Goal: Task Accomplishment & Management: Manage account settings

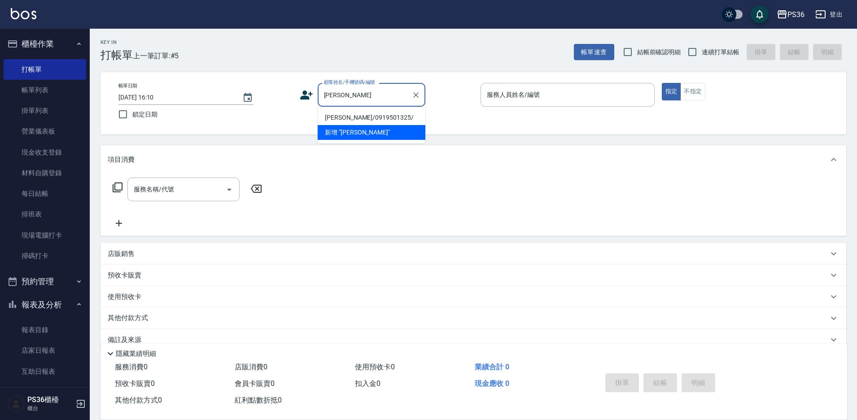
click at [342, 116] on li "[PERSON_NAME]/0919501325/" at bounding box center [372, 117] width 108 height 15
type input "[PERSON_NAME]/0919501325/"
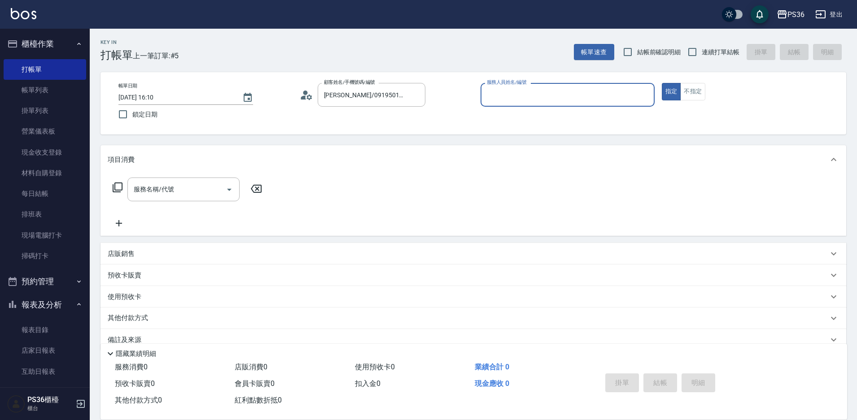
type input "小樂-0"
click at [120, 186] on icon at bounding box center [117, 187] width 11 height 11
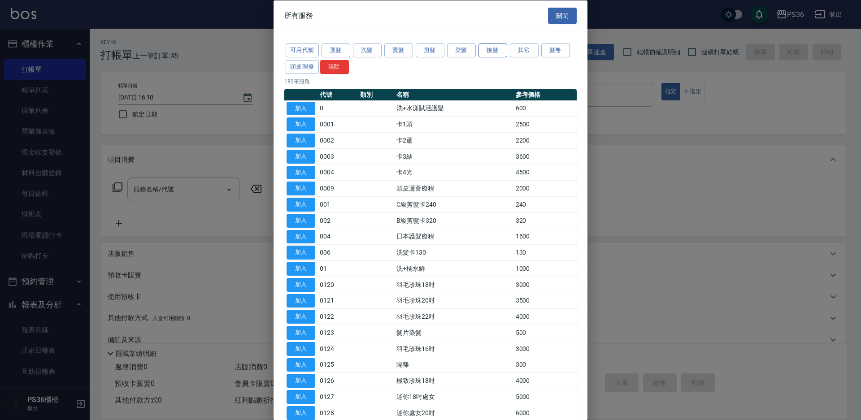
click at [493, 56] on button "接髮" at bounding box center [493, 51] width 29 height 14
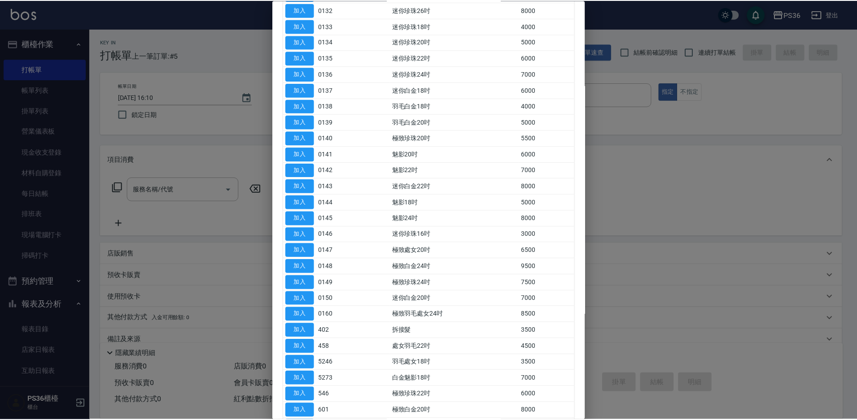
scroll to position [314, 0]
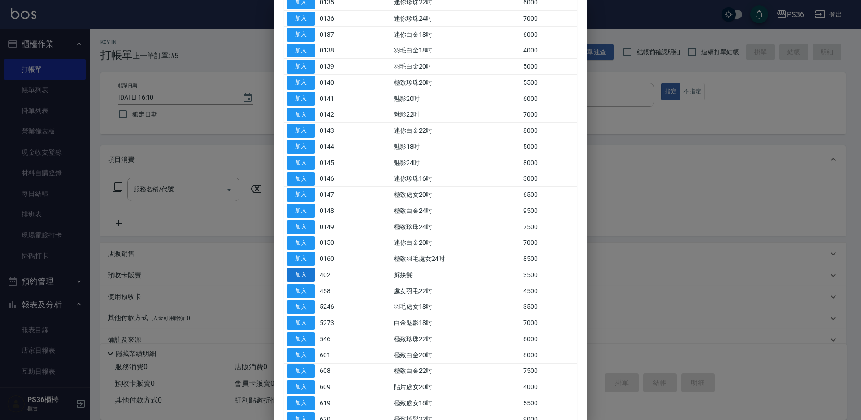
click at [297, 279] on button "加入" at bounding box center [301, 276] width 29 height 14
type input "拆接髮(402)"
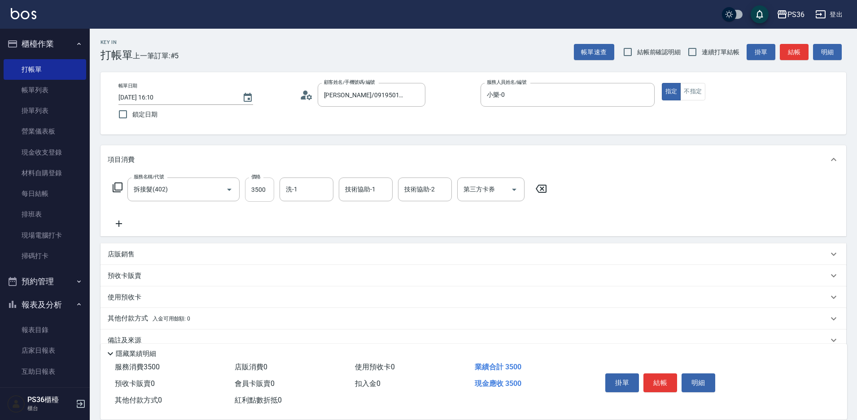
click at [274, 196] on input "3500" at bounding box center [259, 190] width 29 height 24
type input "4000"
click at [122, 190] on icon at bounding box center [118, 188] width 10 height 10
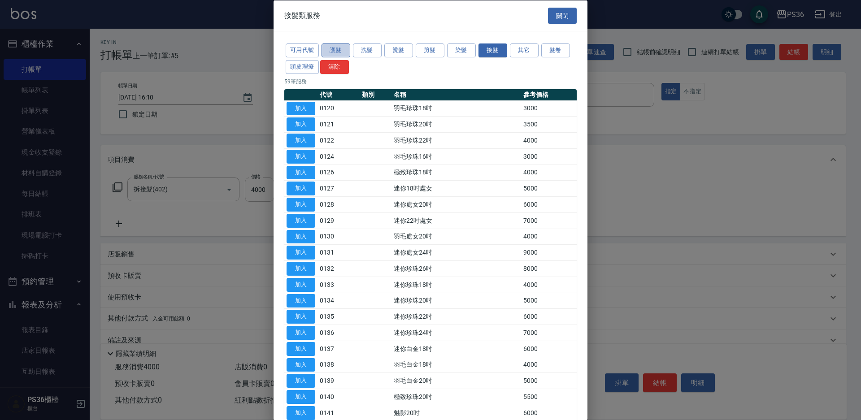
click at [336, 50] on button "護髮" at bounding box center [336, 51] width 29 height 14
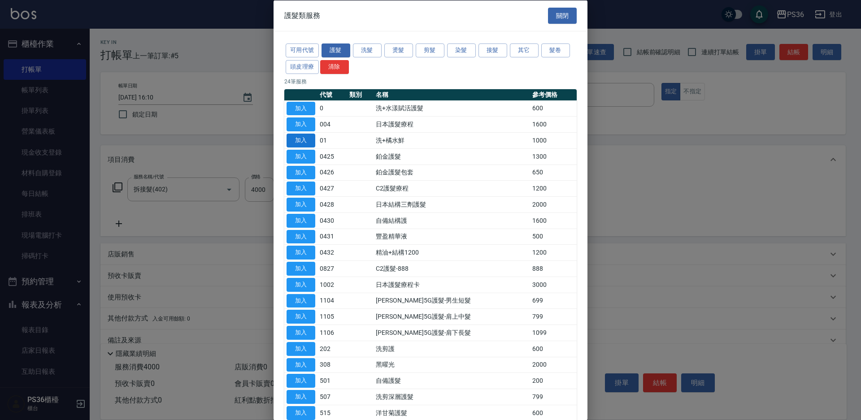
click at [306, 143] on button "加入" at bounding box center [301, 141] width 29 height 14
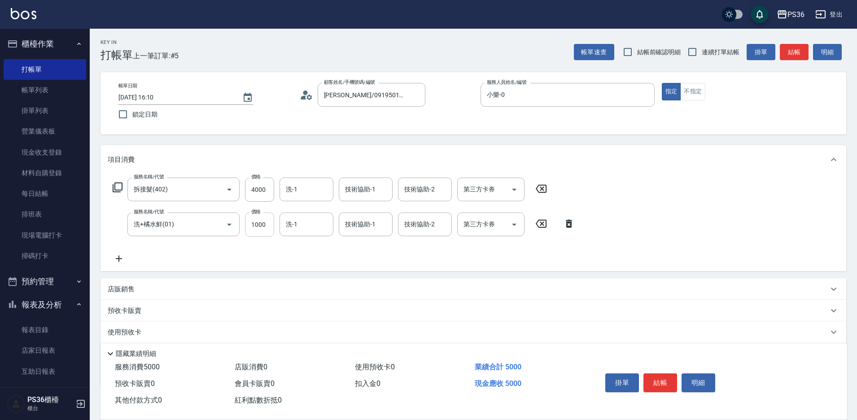
click at [264, 222] on input "1000" at bounding box center [259, 225] width 29 height 24
drag, startPoint x: 264, startPoint y: 222, endPoint x: 221, endPoint y: 222, distance: 42.6
click at [257, 221] on input "1000" at bounding box center [259, 225] width 29 height 24
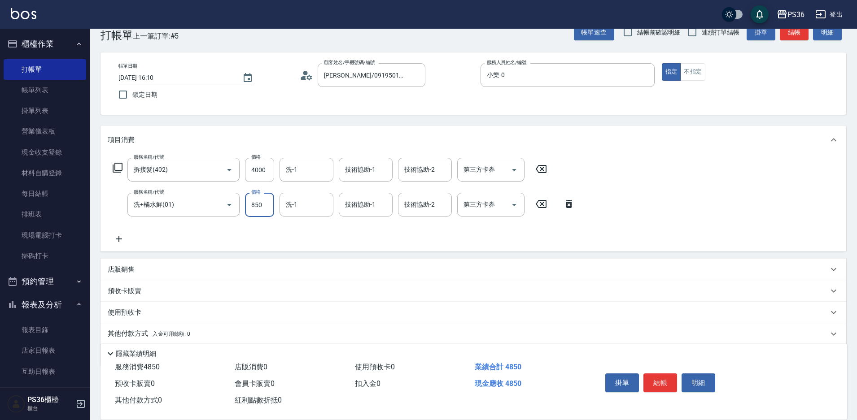
scroll to position [52, 0]
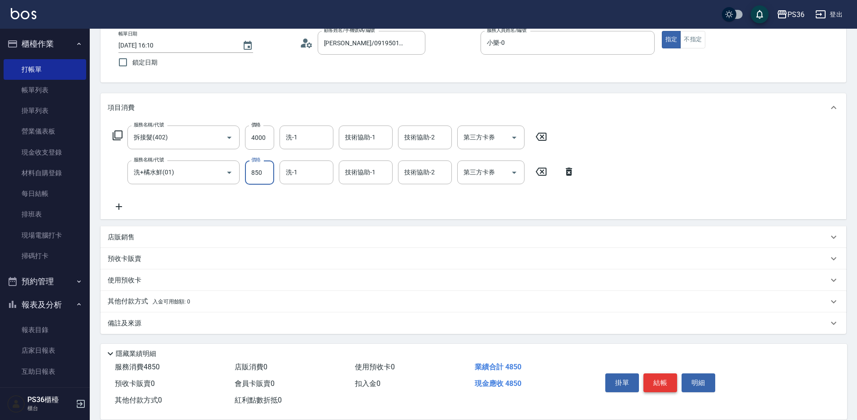
type input "850"
click at [667, 381] on button "結帳" at bounding box center [660, 383] width 34 height 19
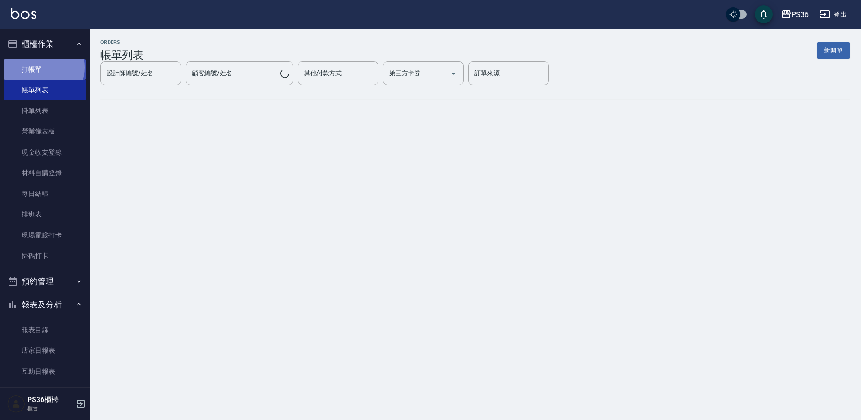
click at [43, 67] on link "打帳單" at bounding box center [45, 69] width 83 height 21
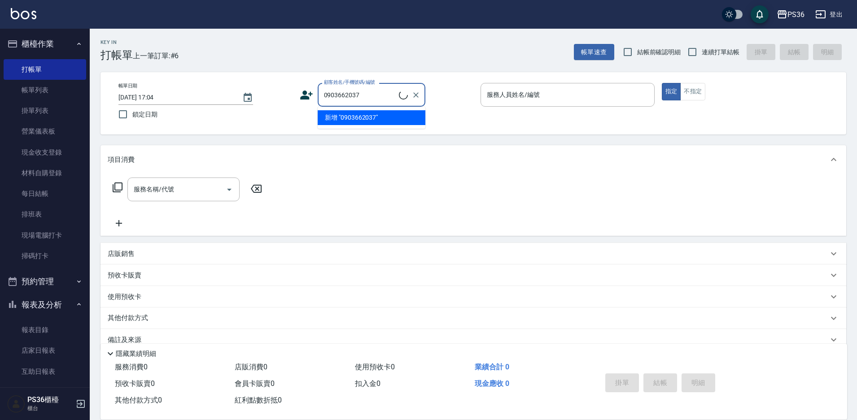
type input "0903662037"
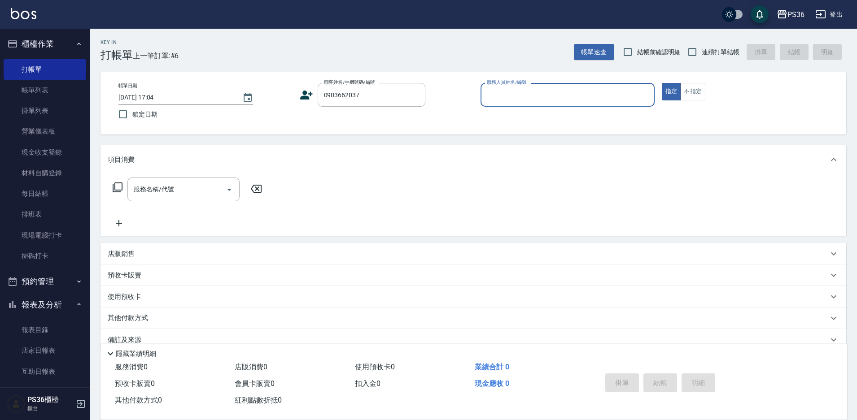
click at [304, 96] on icon at bounding box center [306, 95] width 13 height 9
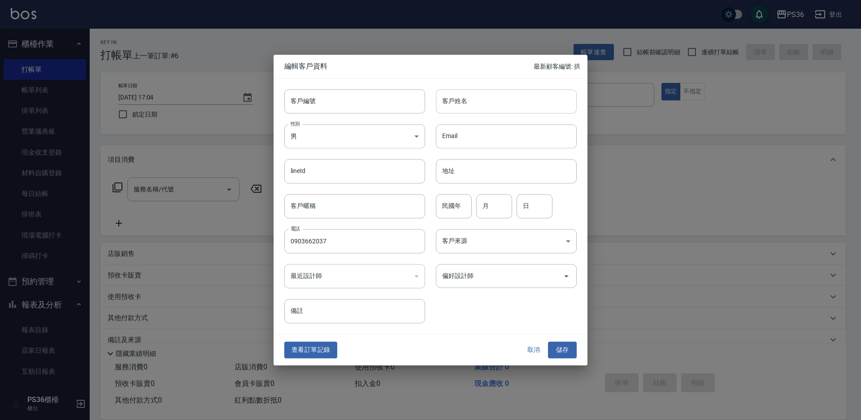
type input "0903662037"
click at [450, 104] on input "客戶姓名" at bounding box center [506, 101] width 141 height 24
type input "[PERSON_NAME]"
click at [358, 131] on body "PS36 登出 櫃檯作業 打帳單 帳單列表 掛單列表 營業儀表板 現金收支登錄 材料自購登錄 每日結帳 排班表 現場電腦打卡 掃碼打卡 預約管理 預約管理 單…" at bounding box center [430, 218] width 861 height 437
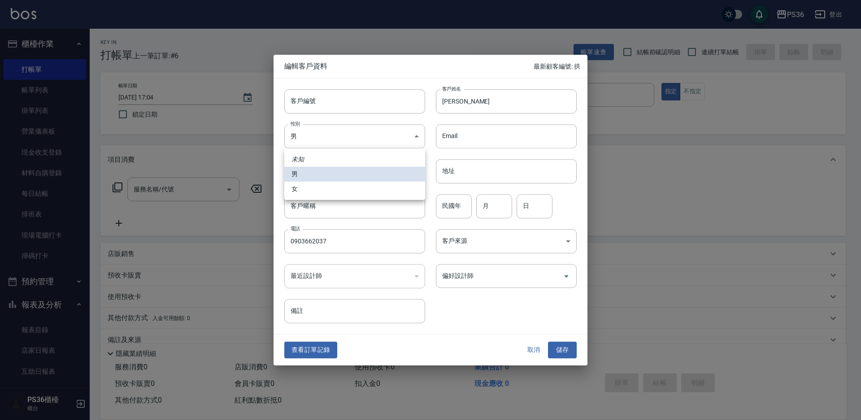
click at [323, 187] on li "女" at bounding box center [354, 189] width 141 height 15
type input "[DEMOGRAPHIC_DATA]"
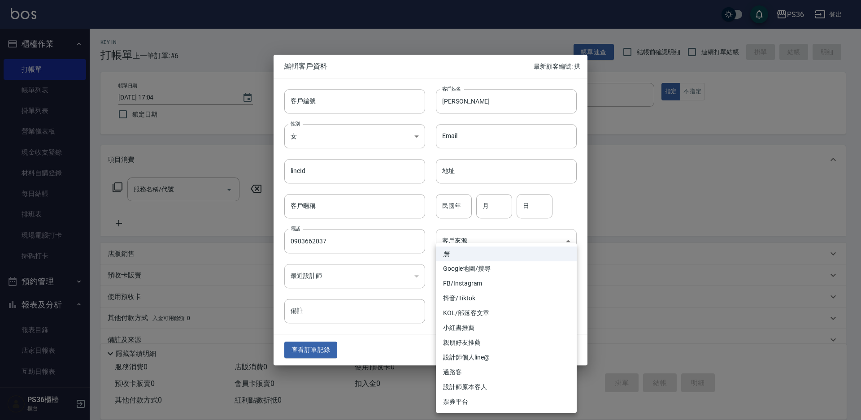
click at [461, 239] on body "PS36 登出 櫃檯作業 打帳單 帳單列表 掛單列表 營業儀表板 現金收支登錄 材料自購登錄 每日結帳 排班表 現場電腦打卡 掃碼打卡 預約管理 預約管理 單…" at bounding box center [430, 218] width 861 height 437
click at [481, 281] on li "FB/Instagram" at bounding box center [506, 283] width 141 height 15
type input "FB/Instagram"
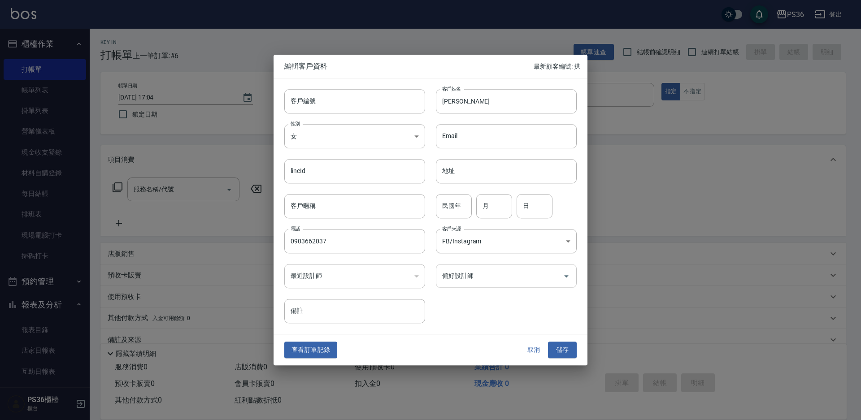
click at [482, 278] on input "偏好設計師" at bounding box center [499, 276] width 119 height 16
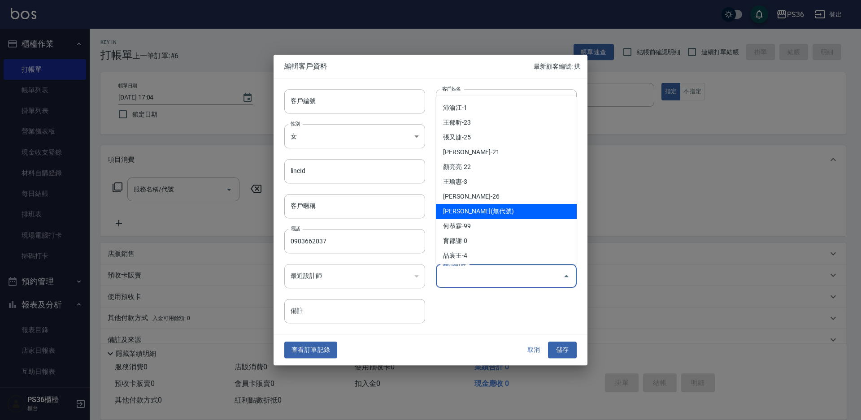
scroll to position [90, 0]
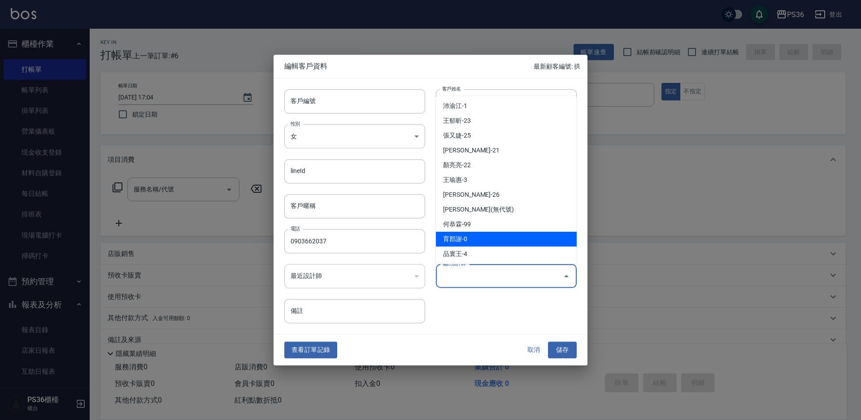
click at [502, 237] on li "育郡謝-0" at bounding box center [506, 239] width 141 height 15
type input "育郡謝"
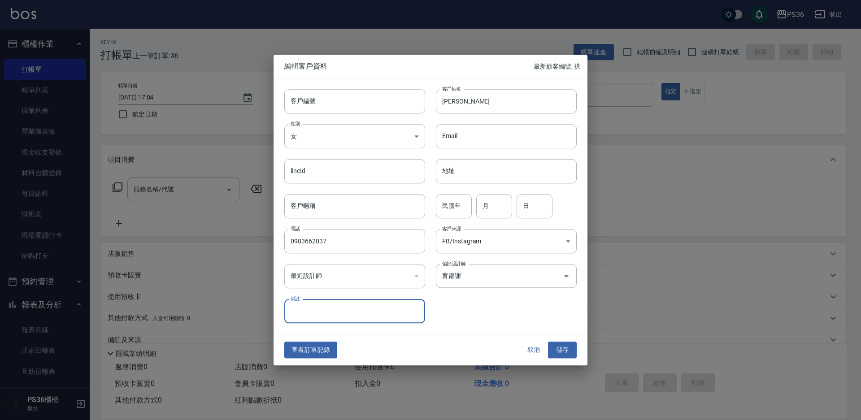
drag, startPoint x: 561, startPoint y: 346, endPoint x: 544, endPoint y: 324, distance: 27.9
click at [559, 347] on button "儲存" at bounding box center [562, 350] width 29 height 17
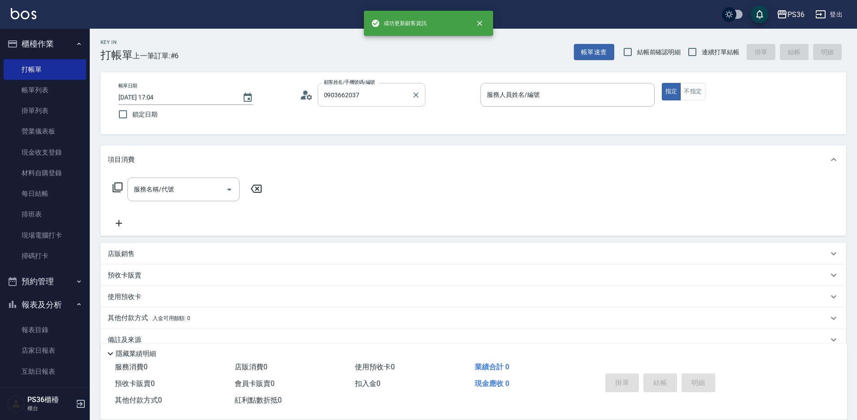
click at [395, 101] on input "0903662037" at bounding box center [365, 95] width 86 height 16
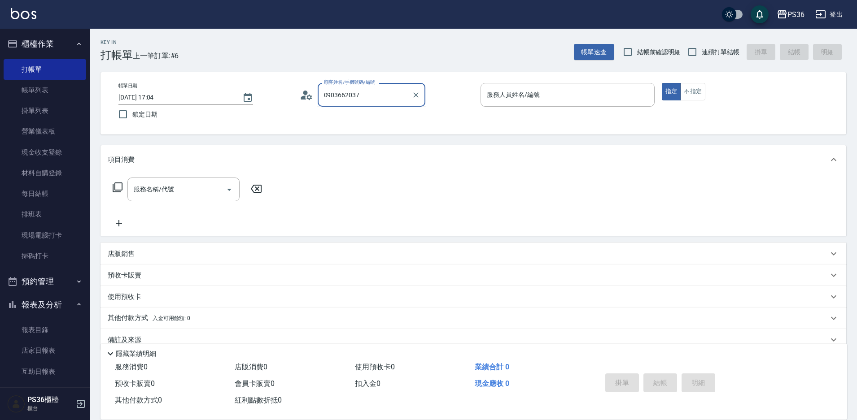
click at [305, 96] on icon at bounding box center [306, 94] width 13 height 13
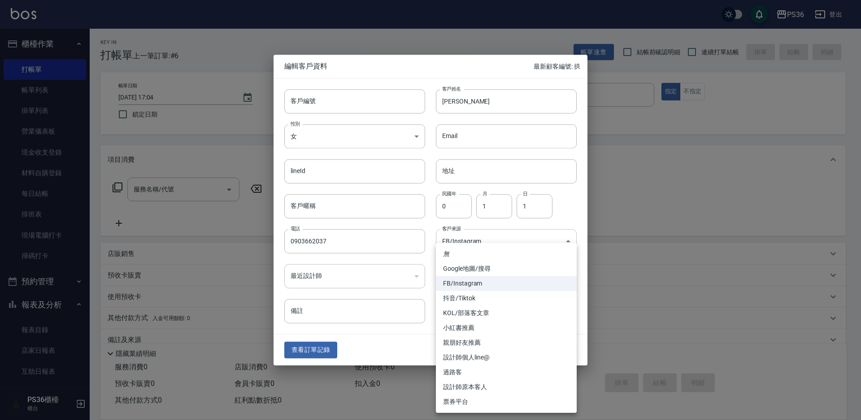
click at [494, 244] on body "PS36 登出 櫃檯作業 打帳單 帳單列表 掛單列表 營業儀表板 現金收支登錄 材料自購登錄 每日結帳 排班表 現場電腦打卡 掃碼打卡 預約管理 預約管理 單…" at bounding box center [430, 218] width 861 height 437
click at [484, 344] on li "親朋好友推薦" at bounding box center [506, 343] width 141 height 15
type input "親朋好友推薦"
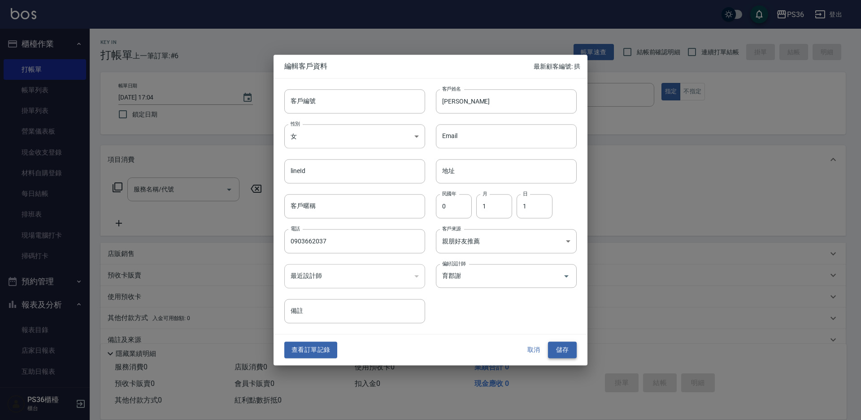
click at [556, 352] on button "儲存" at bounding box center [562, 350] width 29 height 17
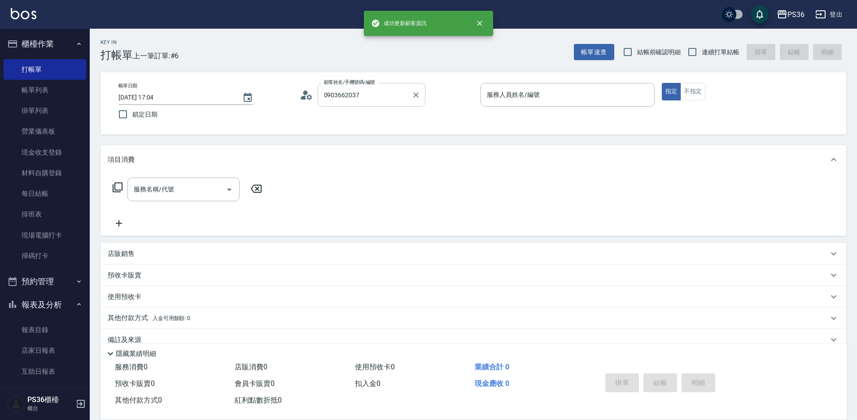
click at [385, 98] on input "0903662037" at bounding box center [365, 95] width 86 height 16
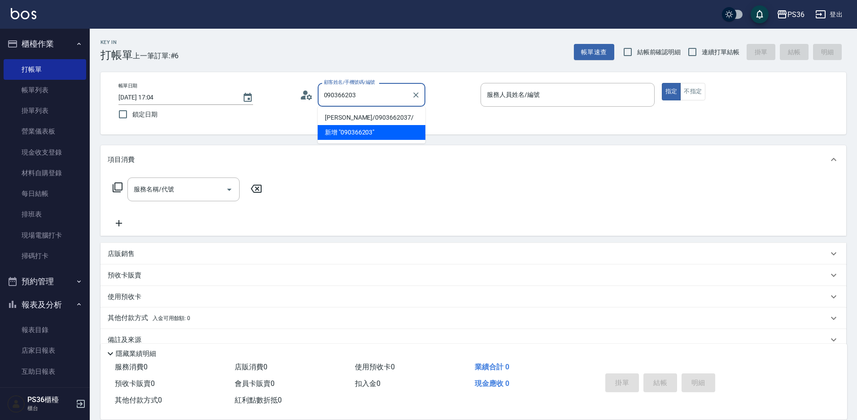
click at [368, 117] on li "[PERSON_NAME]/0903662037/" at bounding box center [372, 117] width 108 height 15
type input "[PERSON_NAME]/0903662037/"
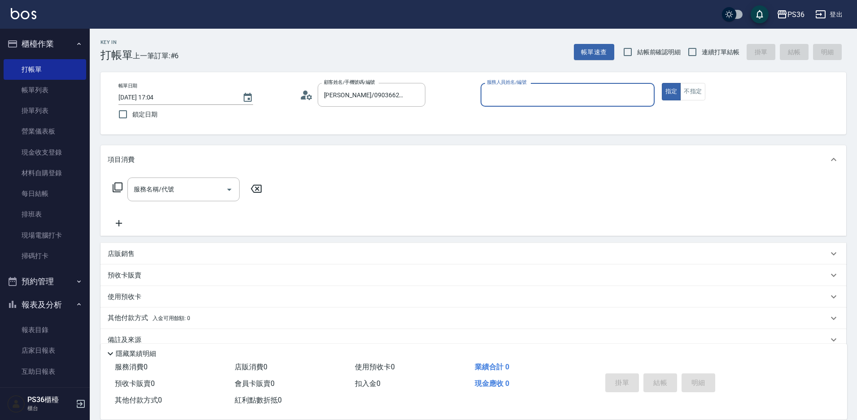
type input "小樂-0"
drag, startPoint x: 111, startPoint y: 188, endPoint x: 120, endPoint y: 193, distance: 10.0
click at [113, 189] on div "服務名稱/代號 服務名稱/代號" at bounding box center [188, 190] width 160 height 24
click at [120, 193] on icon at bounding box center [117, 187] width 11 height 11
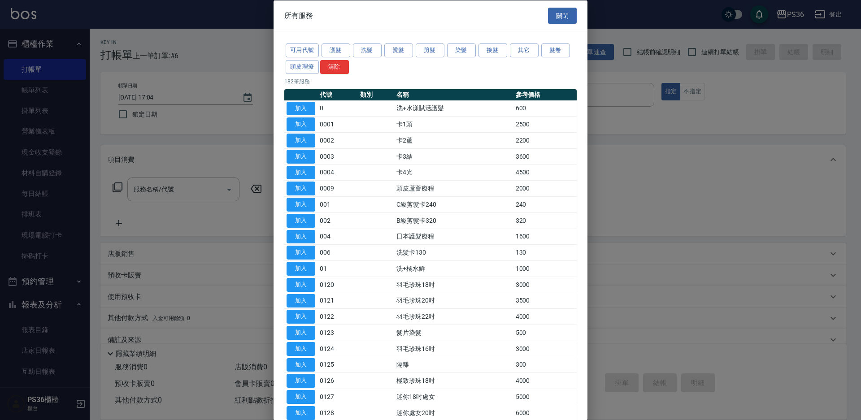
click at [491, 52] on button "接髮" at bounding box center [493, 51] width 29 height 14
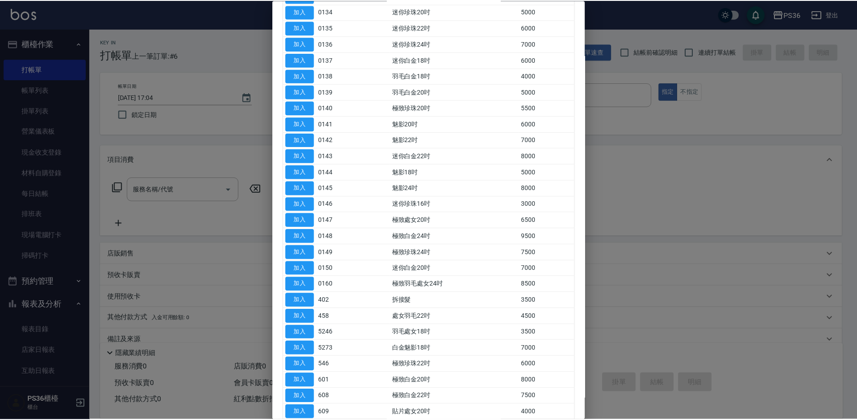
scroll to position [404, 0]
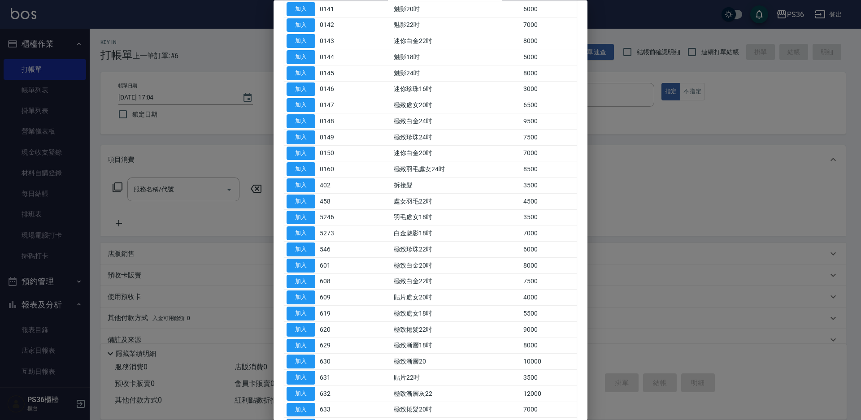
click at [304, 178] on td "加入" at bounding box center [300, 186] width 33 height 16
click at [303, 187] on button "加入" at bounding box center [301, 186] width 29 height 14
type input "拆接髮(402)"
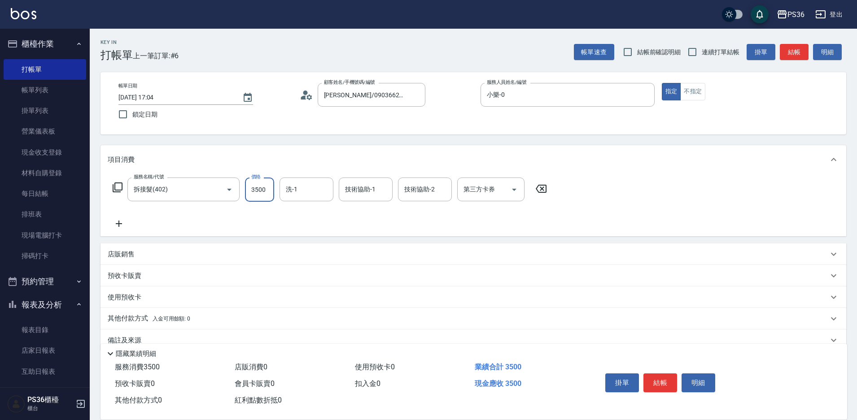
click at [272, 195] on input "3500" at bounding box center [259, 190] width 29 height 24
type input "4000"
click at [120, 191] on icon at bounding box center [117, 187] width 11 height 11
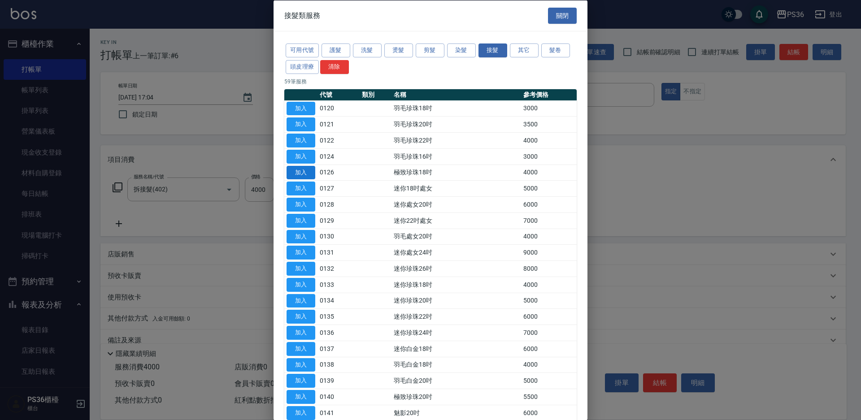
click at [297, 172] on button "加入" at bounding box center [301, 173] width 29 height 14
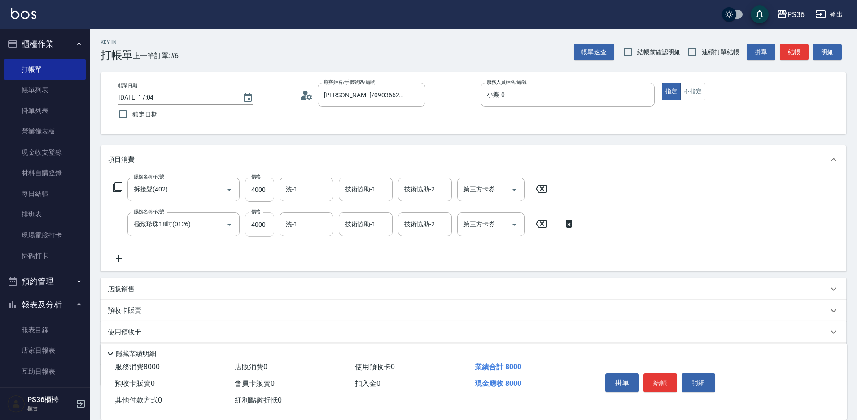
click at [269, 227] on input "4000" at bounding box center [259, 225] width 29 height 24
drag, startPoint x: 269, startPoint y: 227, endPoint x: 256, endPoint y: 229, distance: 13.6
click at [256, 229] on input "4000" at bounding box center [259, 225] width 29 height 24
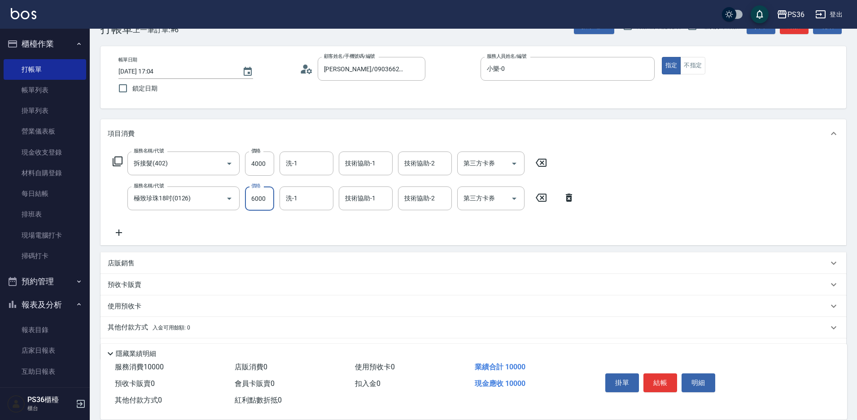
scroll to position [52, 0]
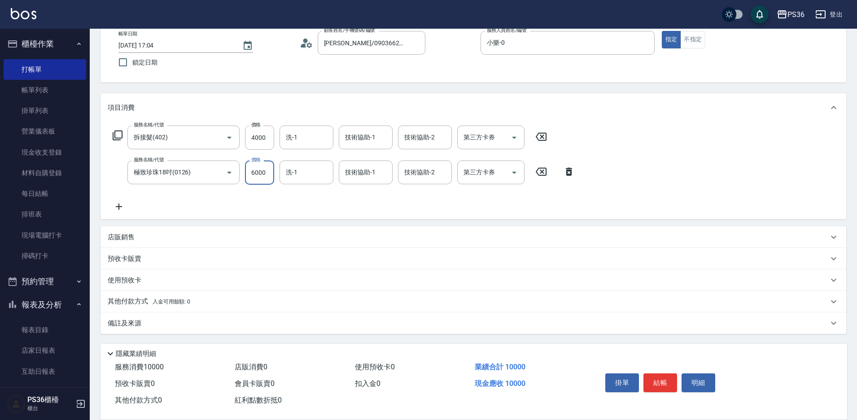
type input "6000"
click at [667, 391] on div "掛單 結帳 明細" at bounding box center [660, 384] width 117 height 28
click at [664, 383] on button "結帳" at bounding box center [660, 383] width 34 height 19
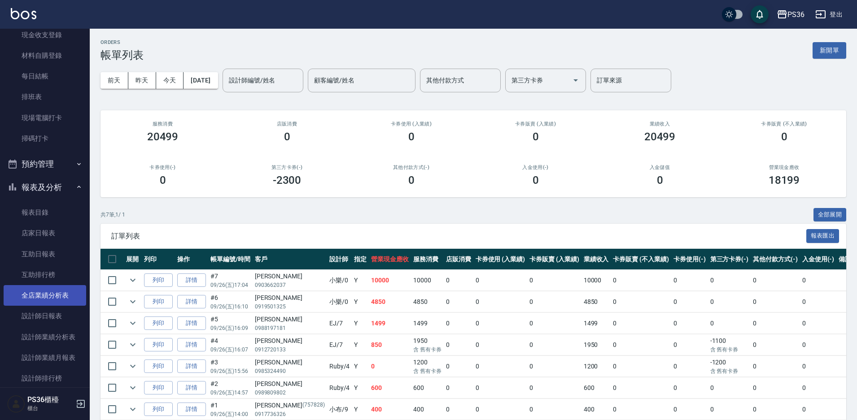
scroll to position [135, 0]
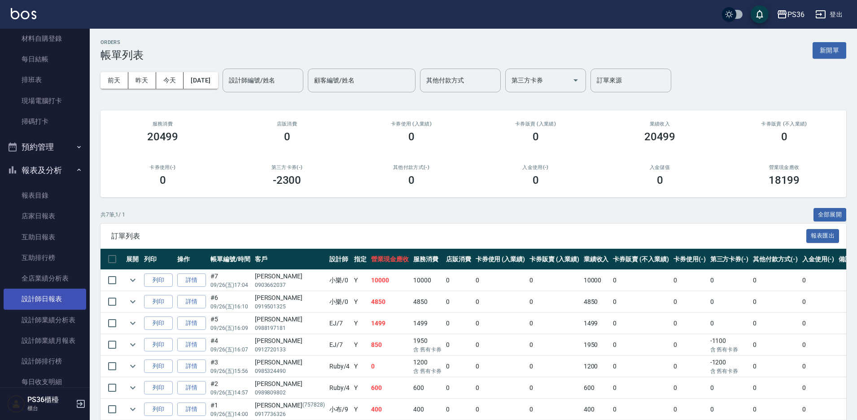
click at [51, 303] on link "設計師日報表" at bounding box center [45, 299] width 83 height 21
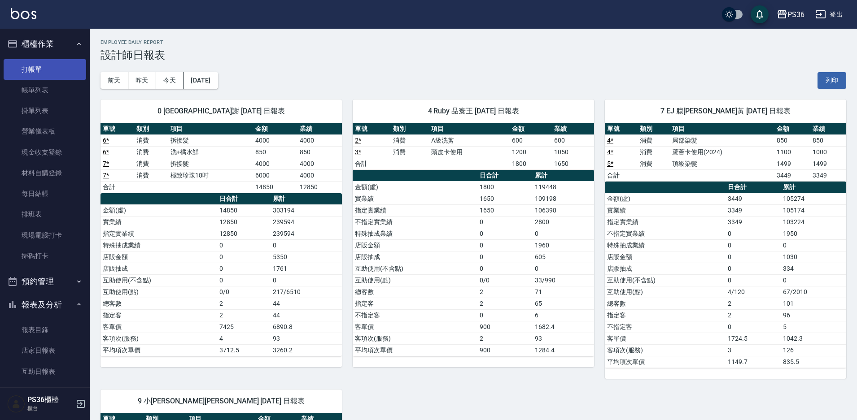
click at [43, 73] on link "打帳單" at bounding box center [45, 69] width 83 height 21
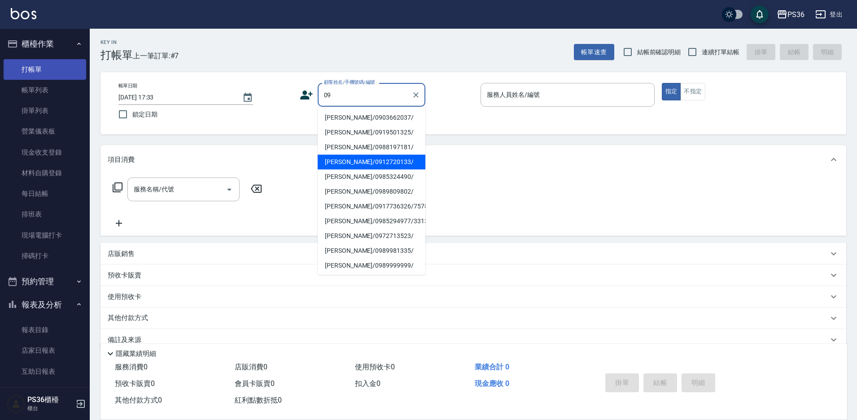
type input "0"
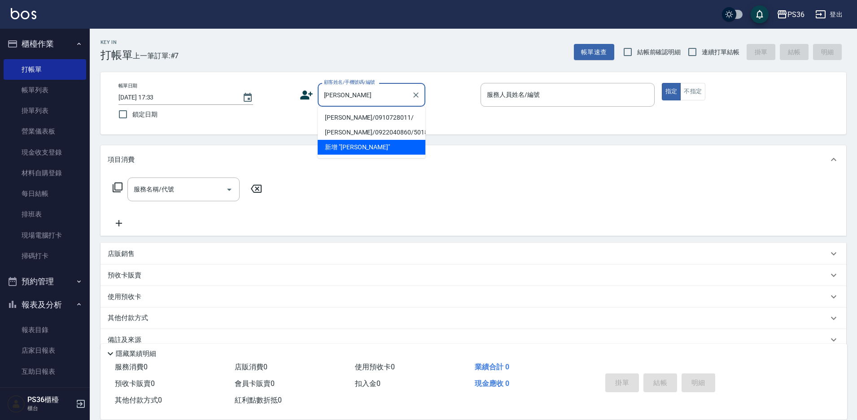
click at [356, 116] on li "[PERSON_NAME]/0910728011/" at bounding box center [372, 117] width 108 height 15
type input "[PERSON_NAME]/0910728011/"
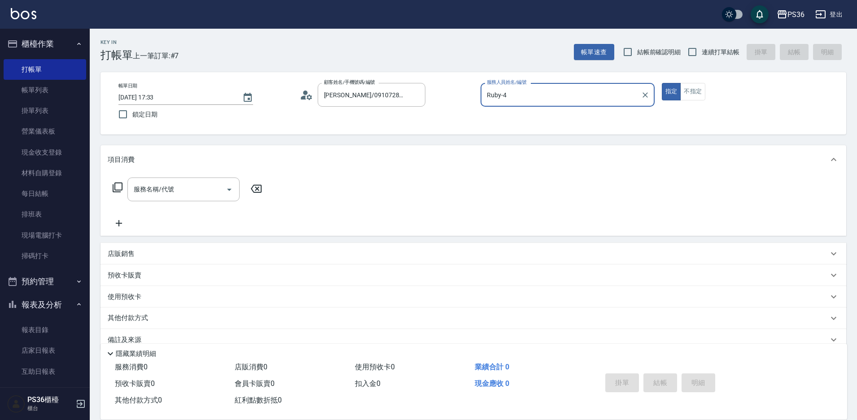
type input "Ruby-4"
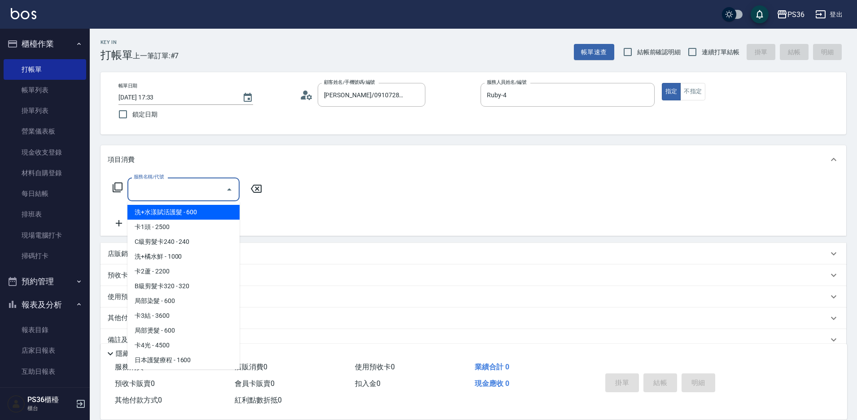
click at [197, 193] on input "服務名稱/代號" at bounding box center [176, 190] width 91 height 16
type input "ㄕ"
type input "ㄑ"
type input "ㄒ"
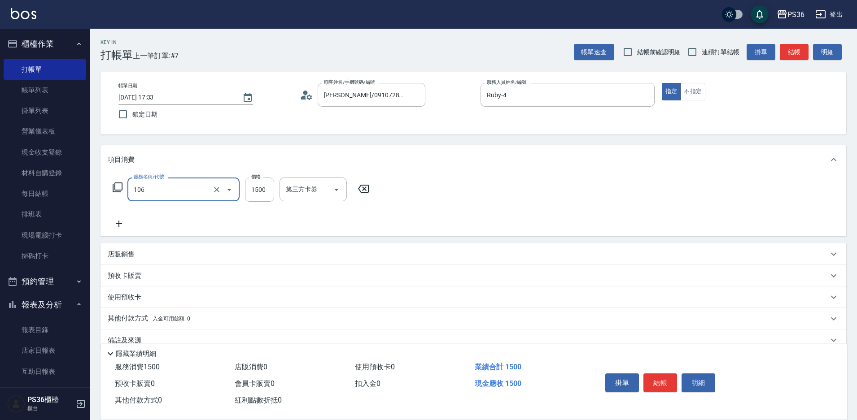
type input "頂級染髮(106)"
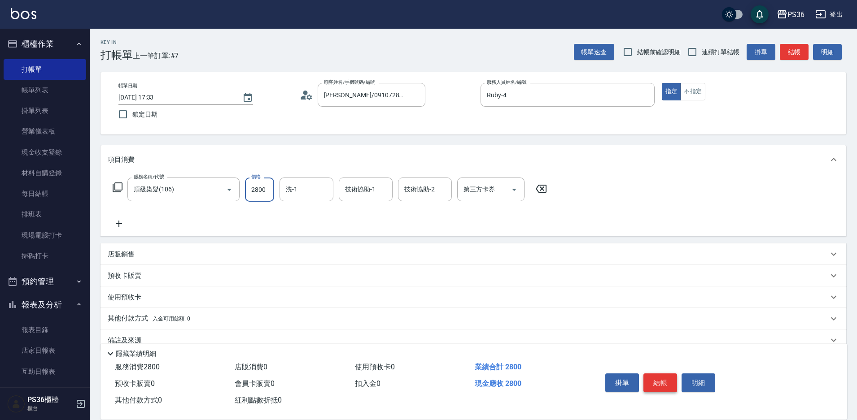
type input "2800"
click at [650, 387] on button "結帳" at bounding box center [660, 383] width 34 height 19
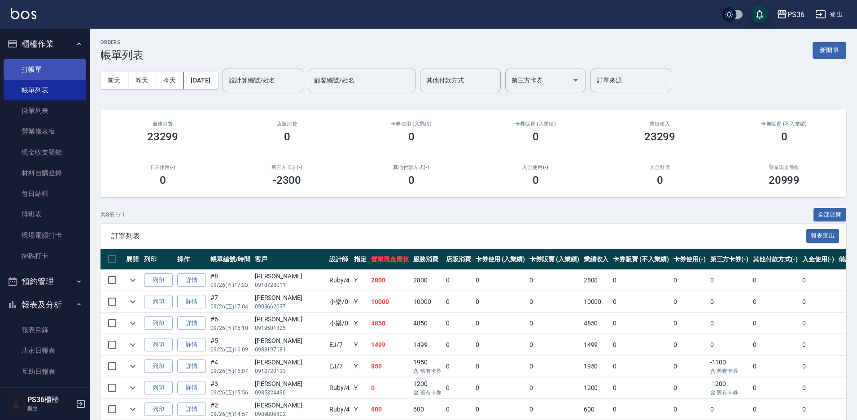
click at [17, 70] on link "打帳單" at bounding box center [45, 69] width 83 height 21
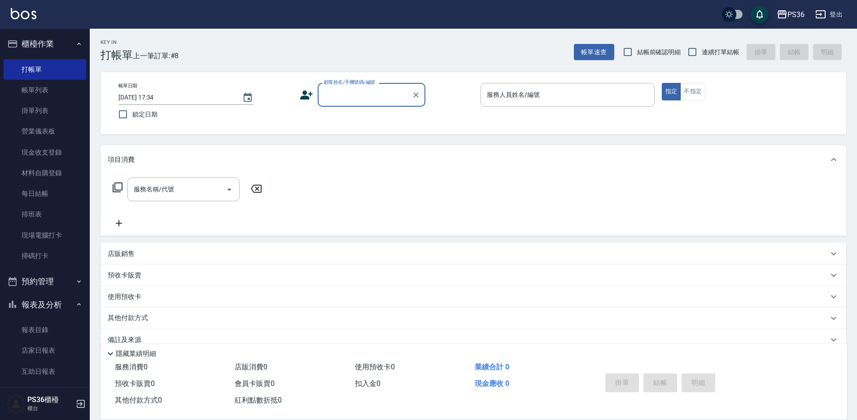
type input "ㄎ"
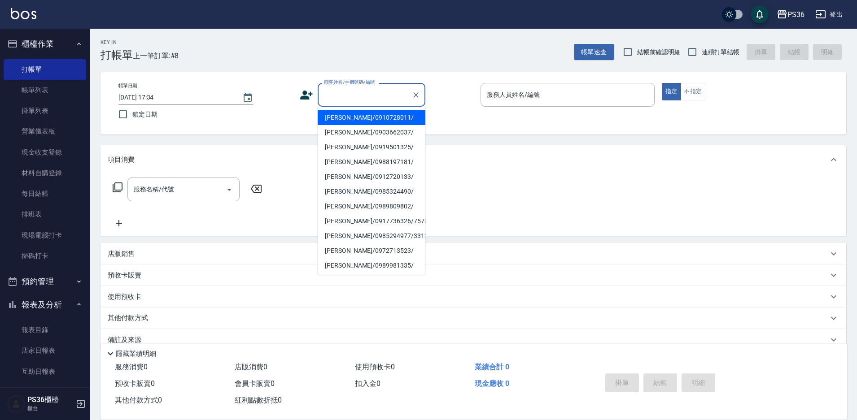
type input "ㄏ"
click at [387, 121] on li "[PERSON_NAME]/0965018058/667831" at bounding box center [372, 117] width 108 height 15
type input "[PERSON_NAME]/0965018058/667831"
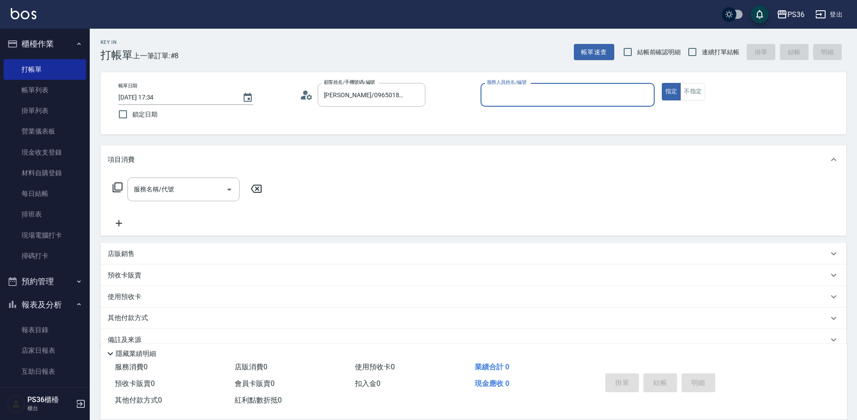
type input "Ruby-4"
click at [177, 187] on input "服務名稱/代號" at bounding box center [176, 190] width 91 height 16
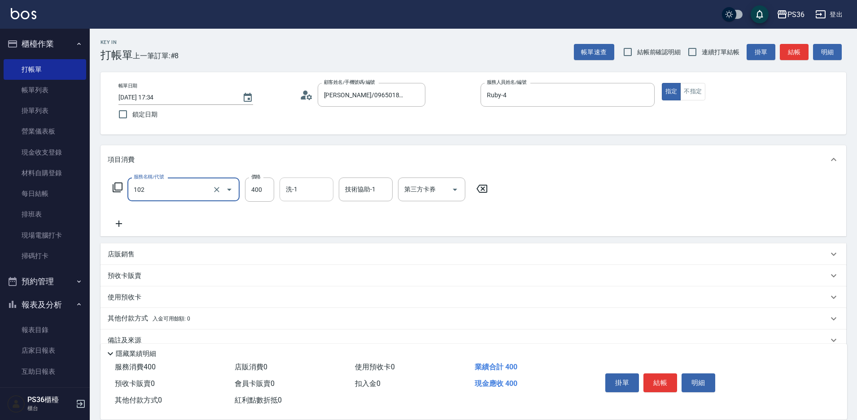
type input "精油洗髮(102)"
click at [298, 197] on input "洗-1" at bounding box center [307, 190] width 46 height 16
type input "顏亮亮-22"
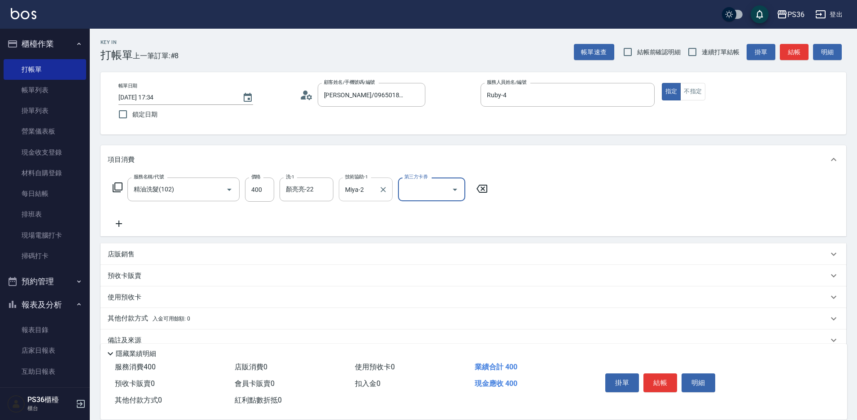
click at [372, 193] on input "Miya-2" at bounding box center [359, 190] width 32 height 16
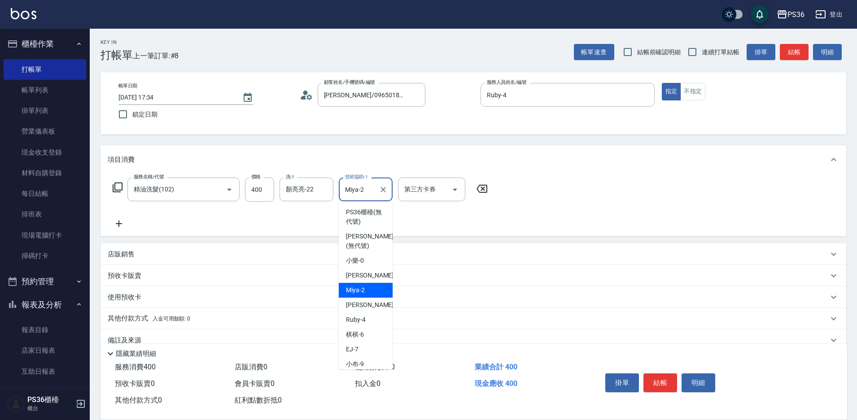
click at [372, 193] on input "Miya-2" at bounding box center [359, 190] width 32 height 16
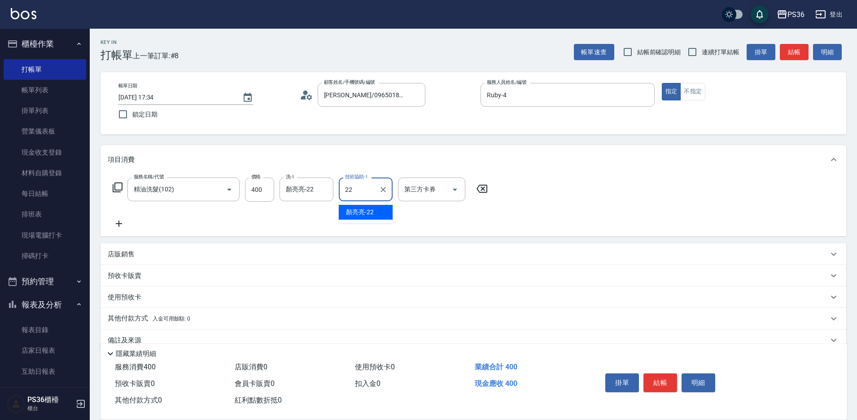
type input "顏亮亮-22"
click at [659, 374] on button "結帳" at bounding box center [660, 383] width 34 height 19
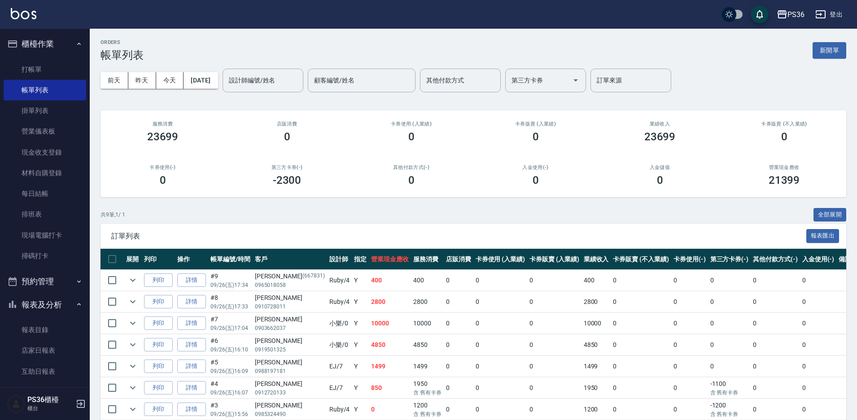
click at [671, 365] on td "0" at bounding box center [689, 366] width 37 height 21
click at [51, 72] on link "打帳單" at bounding box center [45, 69] width 83 height 21
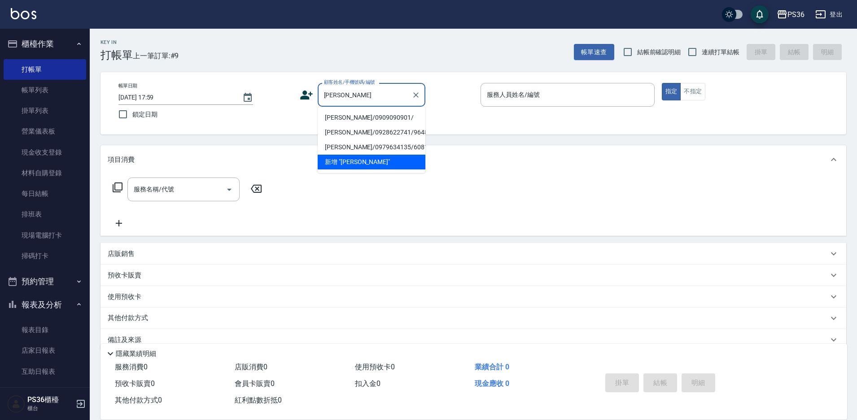
click at [340, 118] on li "[PERSON_NAME]/0909090901/" at bounding box center [372, 117] width 108 height 15
type input "[PERSON_NAME]/0909090901/"
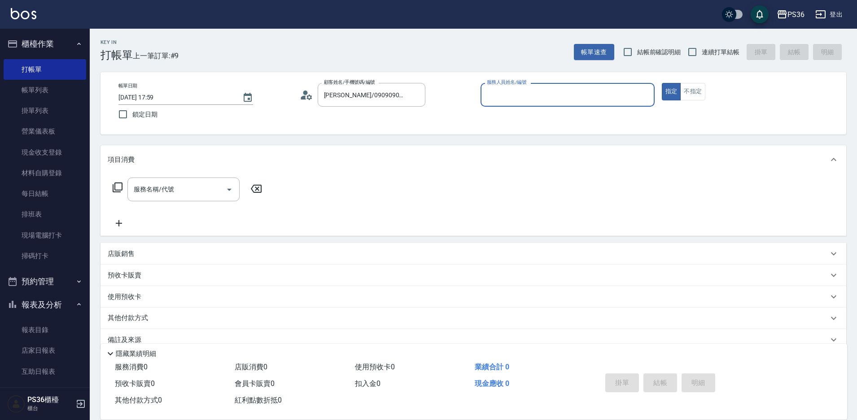
type input "小樂-0"
click at [117, 192] on icon at bounding box center [118, 188] width 10 height 10
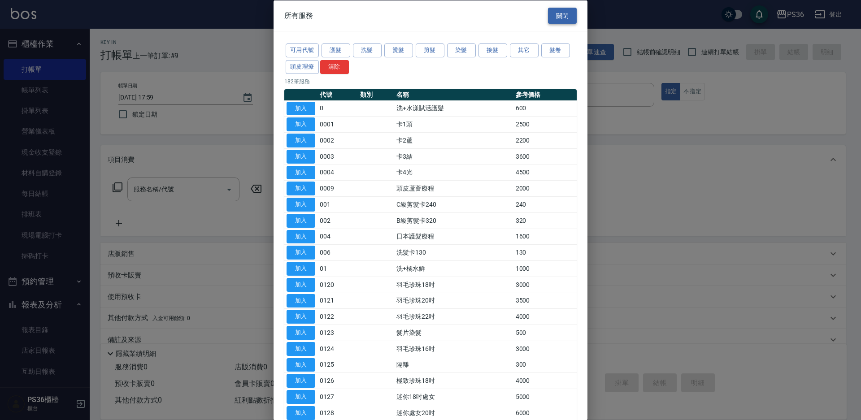
click at [556, 22] on button "關閉" at bounding box center [562, 15] width 29 height 17
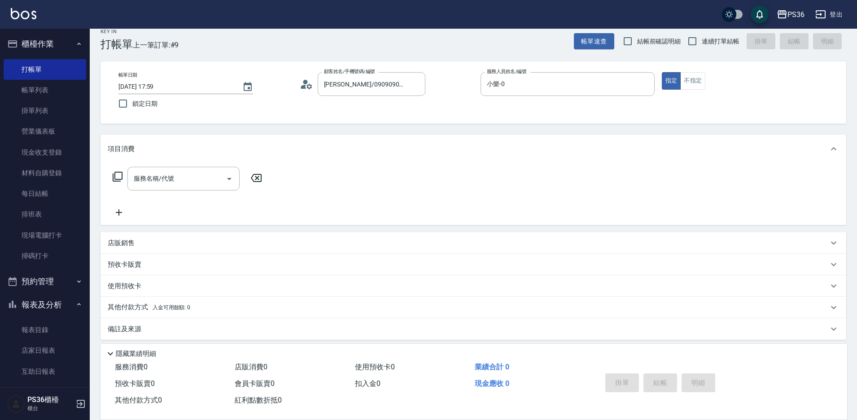
scroll to position [17, 0]
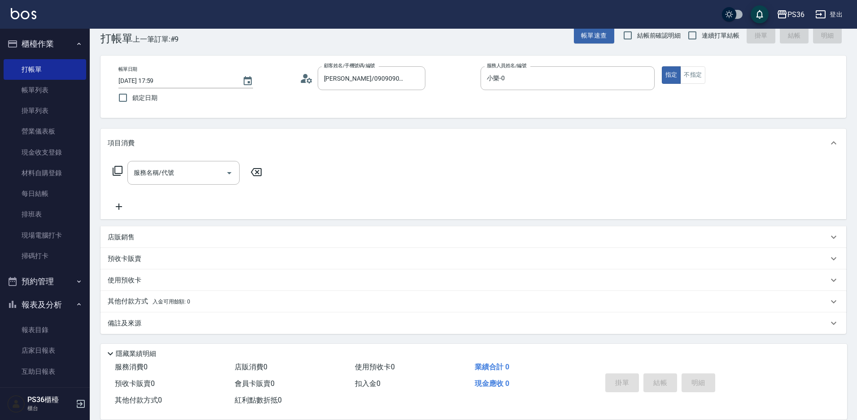
click at [140, 227] on div "店販銷售" at bounding box center [473, 238] width 746 height 22
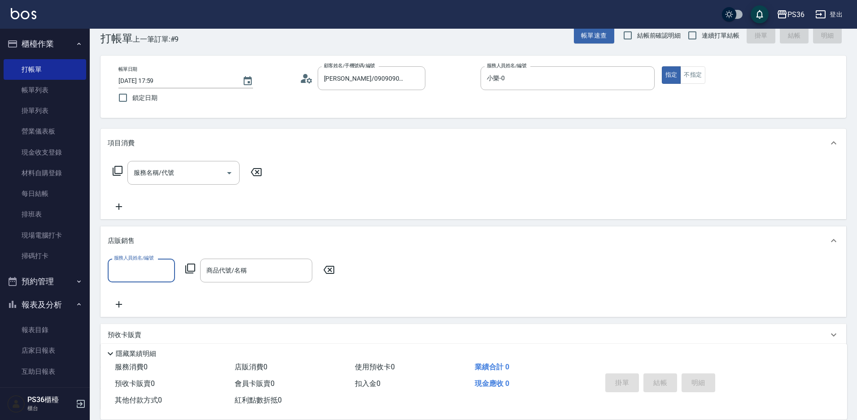
scroll to position [0, 0]
click at [138, 267] on input "服務人員姓名/編號" at bounding box center [141, 271] width 59 height 16
type input "小樂-0"
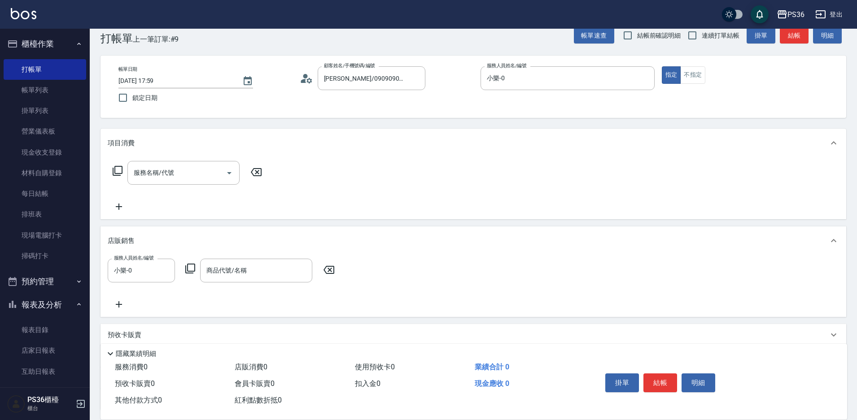
click at [188, 271] on icon at bounding box center [190, 269] width 10 height 10
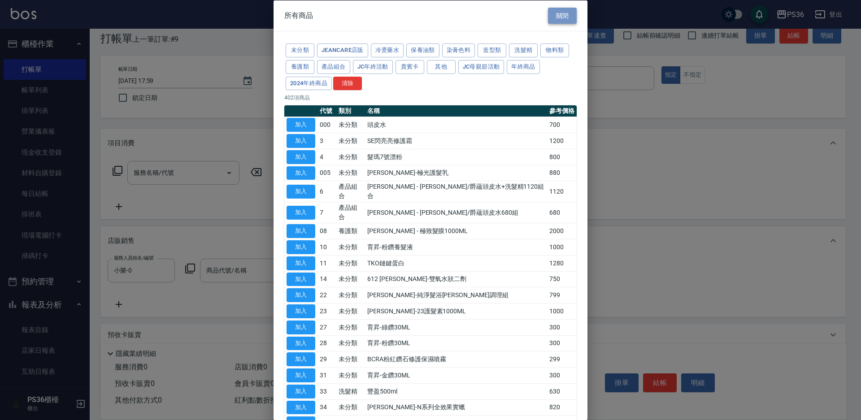
click at [563, 12] on button "關閉" at bounding box center [562, 15] width 29 height 17
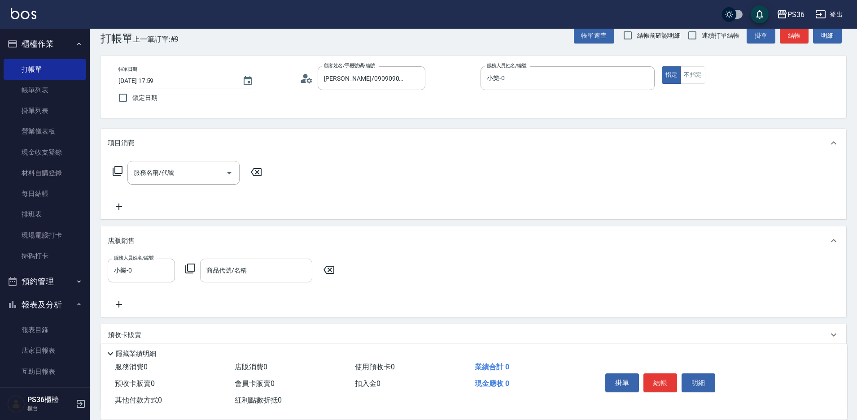
click at [227, 272] on input "商品代號/名稱" at bounding box center [256, 271] width 104 height 16
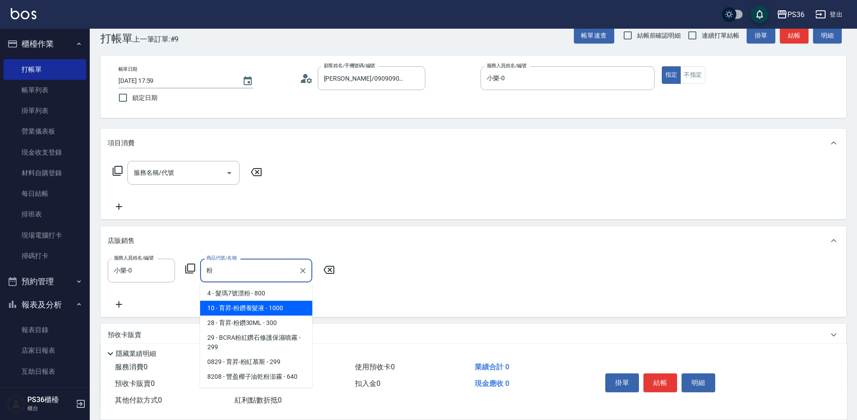
click at [274, 305] on span "10 - 育昇-粉鑽養髮液 - 1000" at bounding box center [256, 308] width 112 height 15
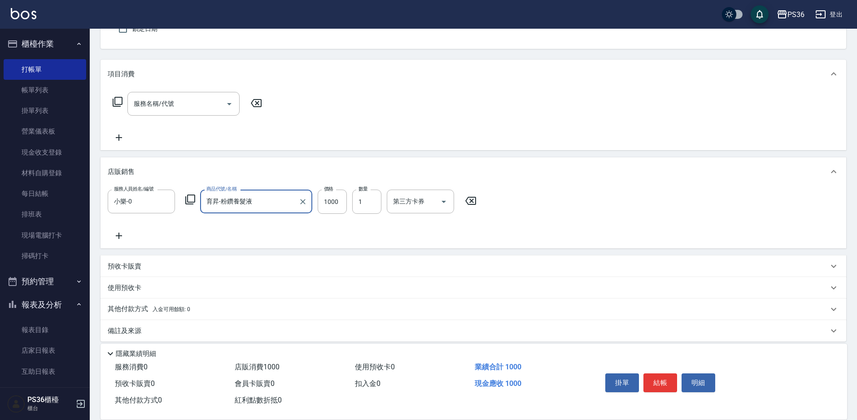
scroll to position [93, 0]
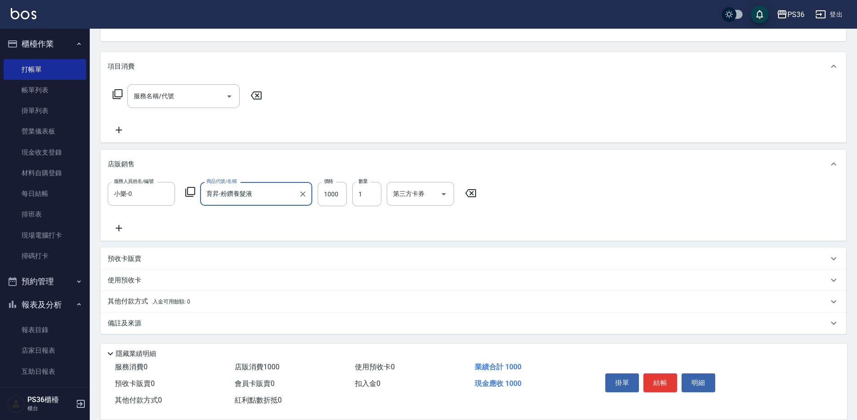
type input "育昇-粉鑽養髮液"
click at [146, 300] on p "其他付款方式 入金可用餘額: 0" at bounding box center [149, 302] width 83 height 10
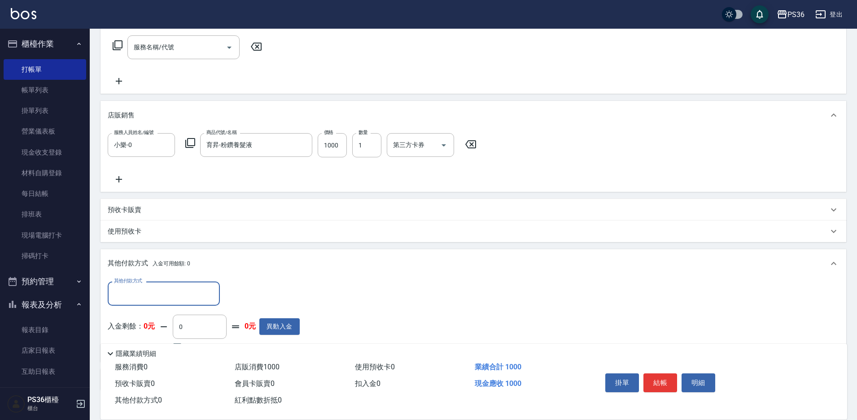
scroll to position [183, 0]
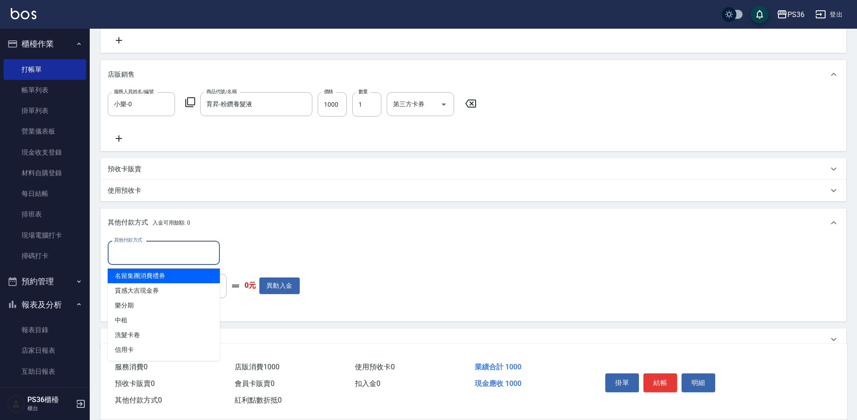
click at [186, 252] on input "其他付款方式" at bounding box center [164, 253] width 104 height 16
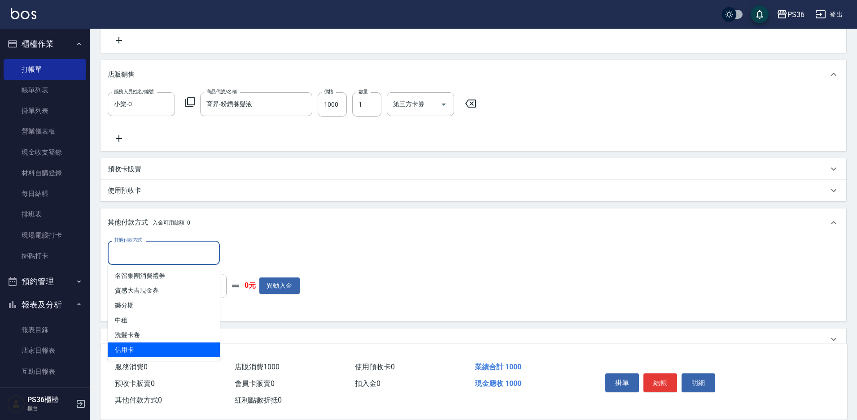
click at [175, 348] on span "信用卡" at bounding box center [164, 350] width 112 height 15
type input "信用卡"
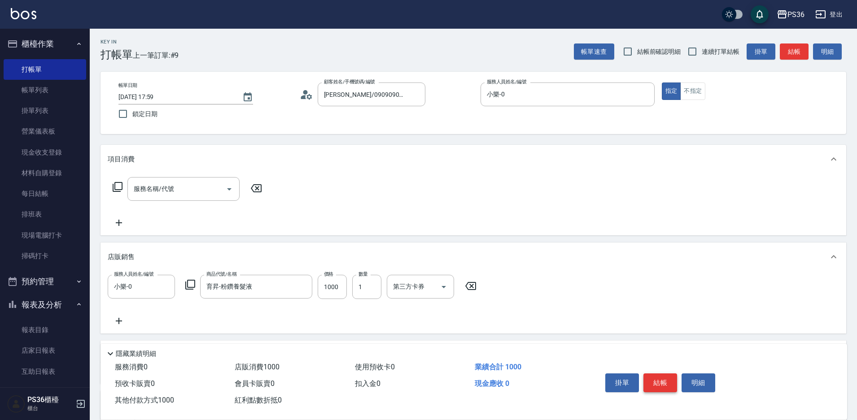
scroll to position [0, 0]
type input "1000"
click at [656, 380] on button "結帳" at bounding box center [660, 383] width 34 height 19
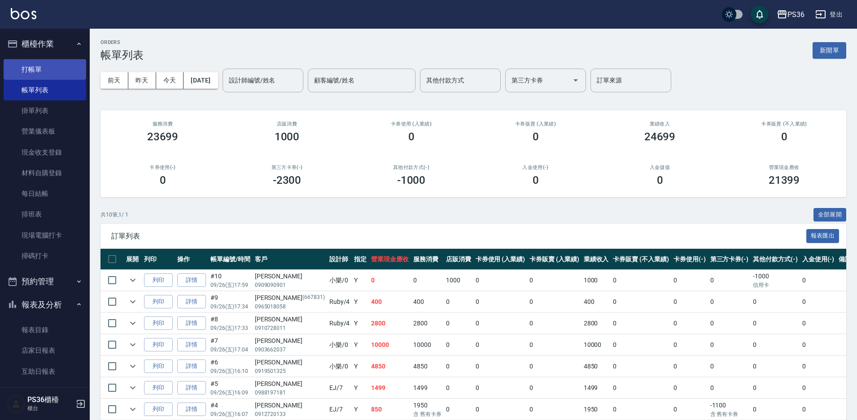
drag, startPoint x: 72, startPoint y: 125, endPoint x: 46, endPoint y: 67, distance: 63.3
click at [46, 67] on link "打帳單" at bounding box center [45, 69] width 83 height 21
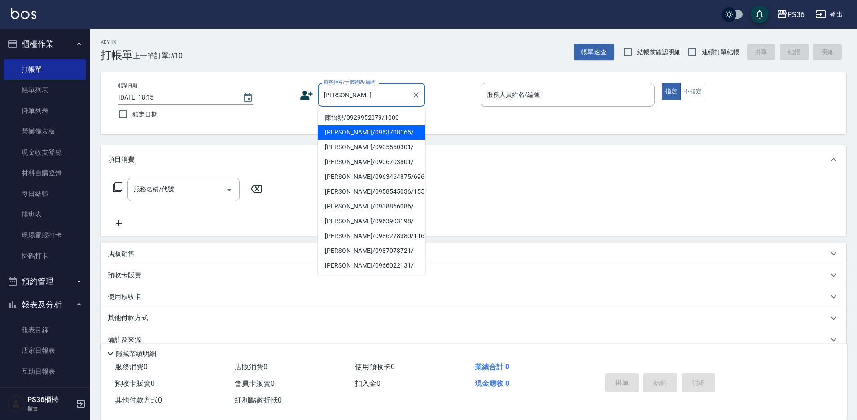
click at [353, 132] on li "[PERSON_NAME]/0963708165/" at bounding box center [372, 132] width 108 height 15
type input "[PERSON_NAME]/0963708165/"
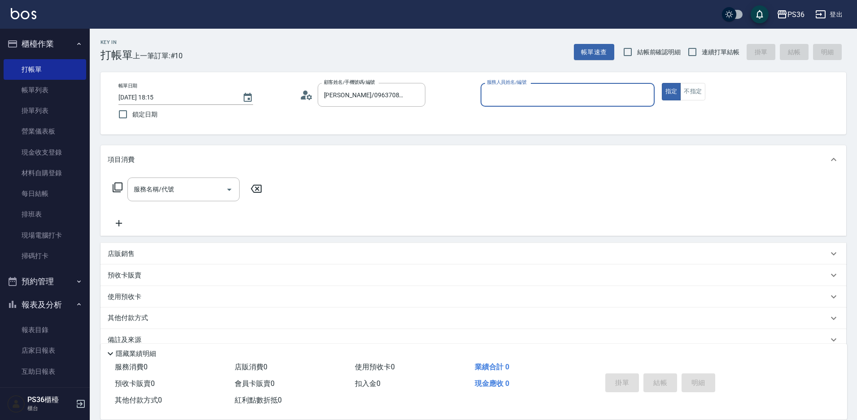
type input "Ruby-4"
click at [160, 194] on input "服務名稱/代號" at bounding box center [176, 190] width 91 height 16
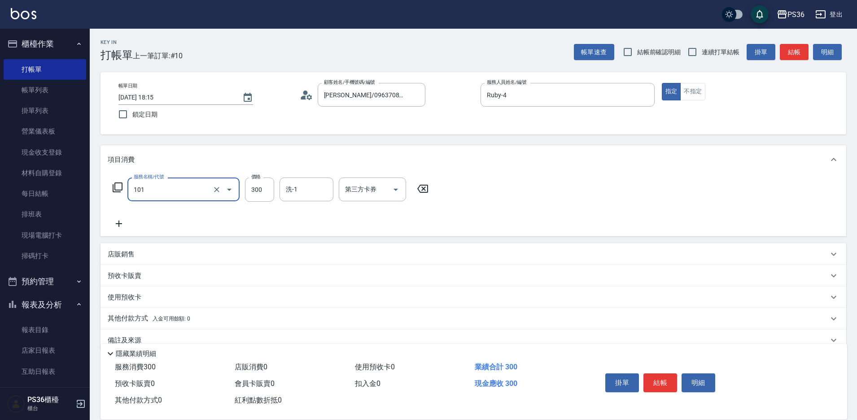
type input "洗髮(101)"
click at [124, 223] on icon at bounding box center [119, 223] width 22 height 11
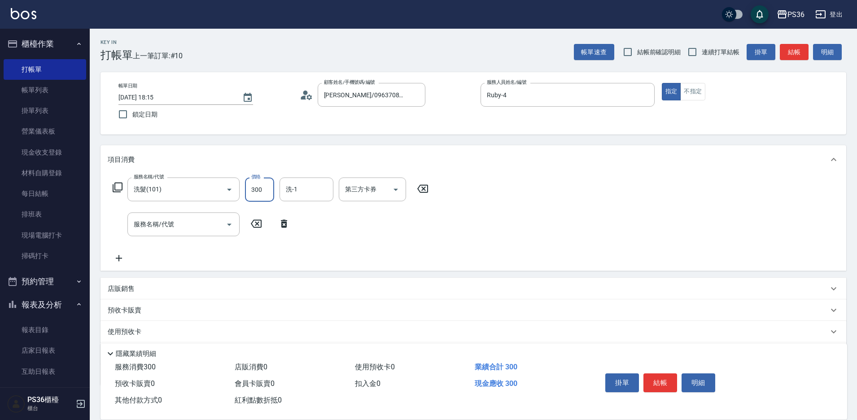
click at [269, 190] on input "300" at bounding box center [259, 190] width 29 height 24
type input "400"
click at [188, 228] on input "服務名稱/代號" at bounding box center [176, 225] width 91 height 16
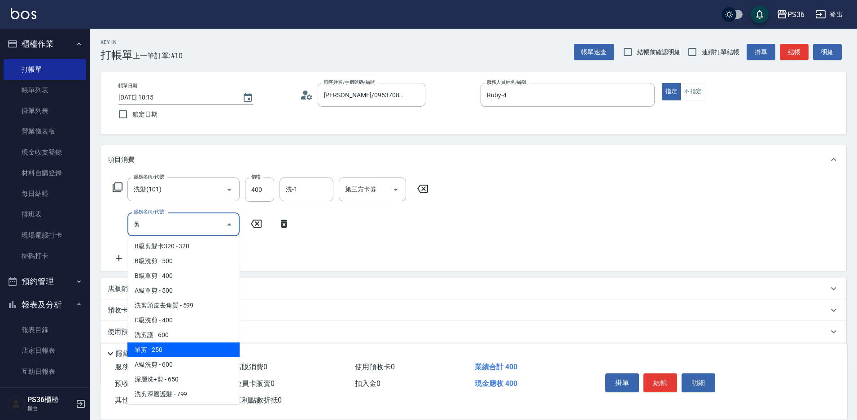
scroll to position [31, 0]
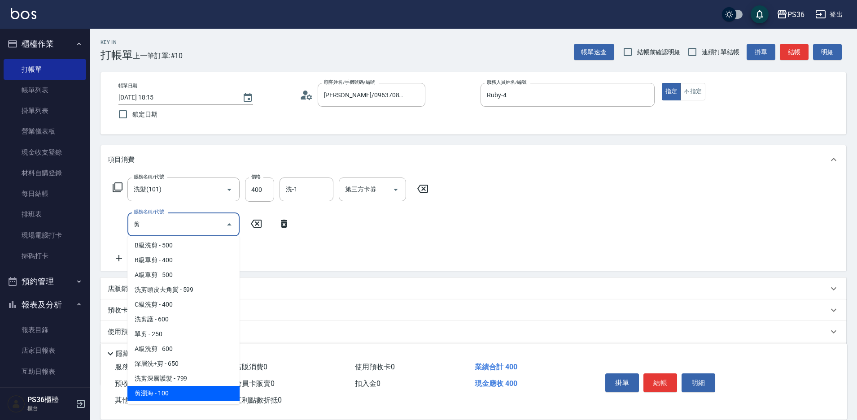
click at [173, 392] on span "剪瀏海 - 100" at bounding box center [183, 393] width 112 height 15
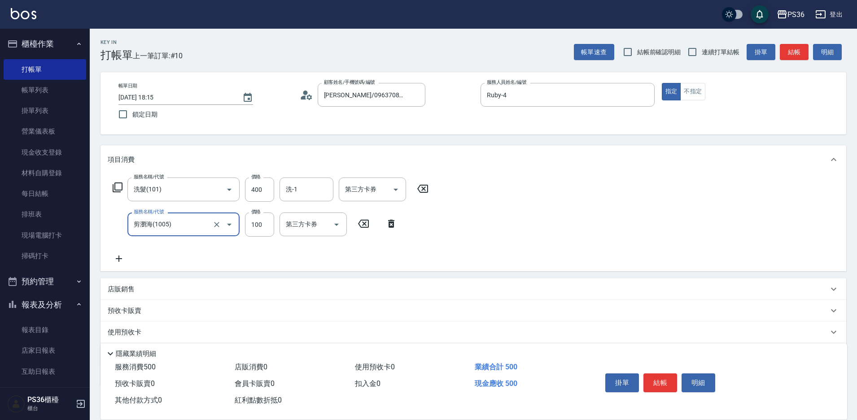
type input "剪瀏海(1005)"
click at [117, 260] on icon at bounding box center [119, 258] width 22 height 11
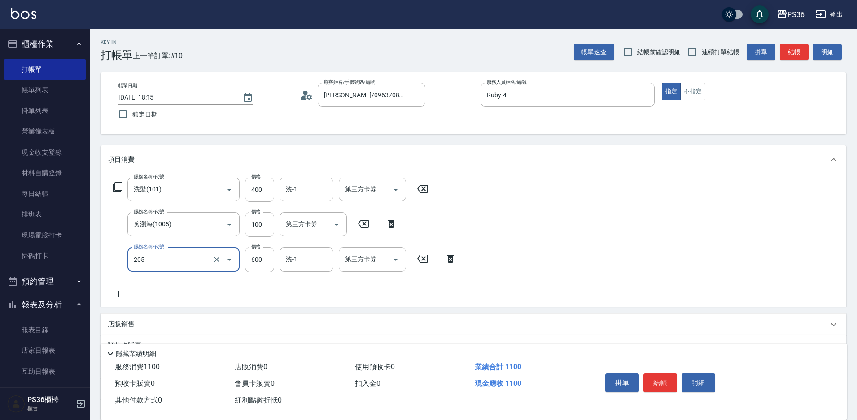
click at [320, 188] on input "洗-1" at bounding box center [307, 190] width 46 height 16
type input "A級洗剪(205)"
type input "顏亮亮-22"
click at [314, 249] on div "洗-1" at bounding box center [306, 260] width 54 height 24
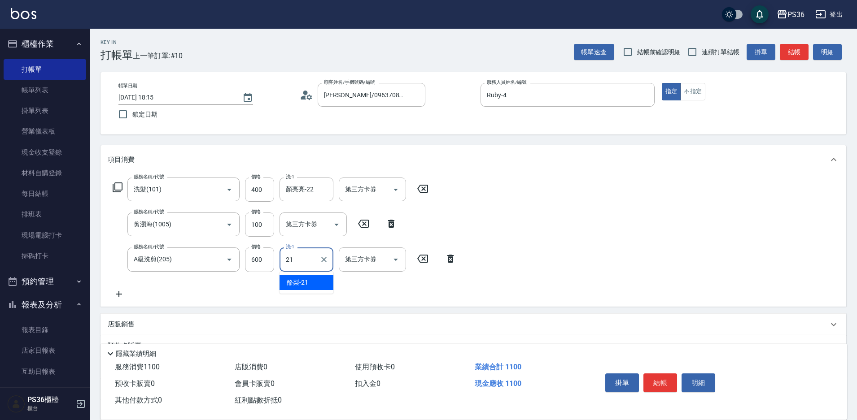
type input "酪梨-21"
click at [655, 380] on button "結帳" at bounding box center [660, 383] width 34 height 19
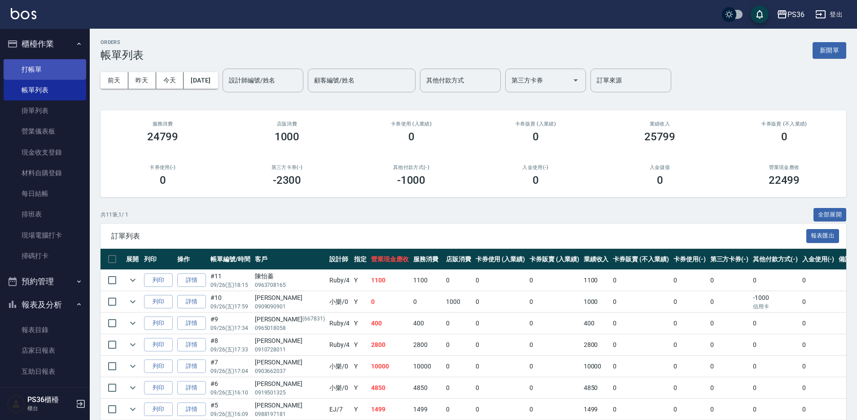
click at [41, 68] on link "打帳單" at bounding box center [45, 69] width 83 height 21
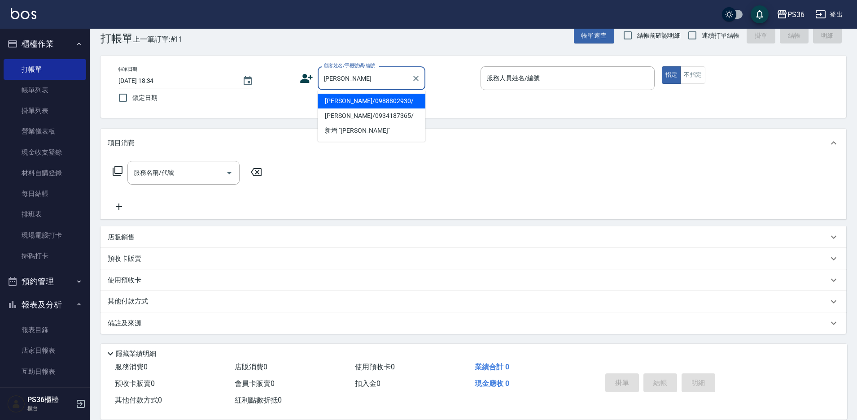
click at [372, 104] on li "[PERSON_NAME]/0988802930/" at bounding box center [372, 101] width 108 height 15
type input "[PERSON_NAME]/0988802930/"
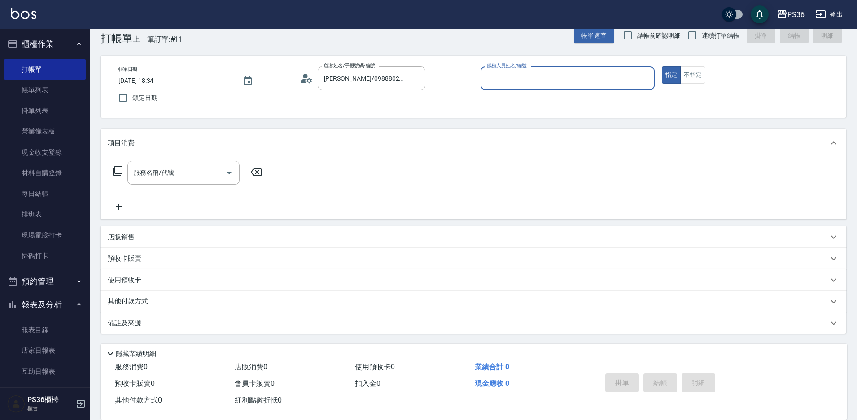
type input "EJ-7"
click at [196, 167] on input "服務名稱/代號" at bounding box center [176, 173] width 91 height 16
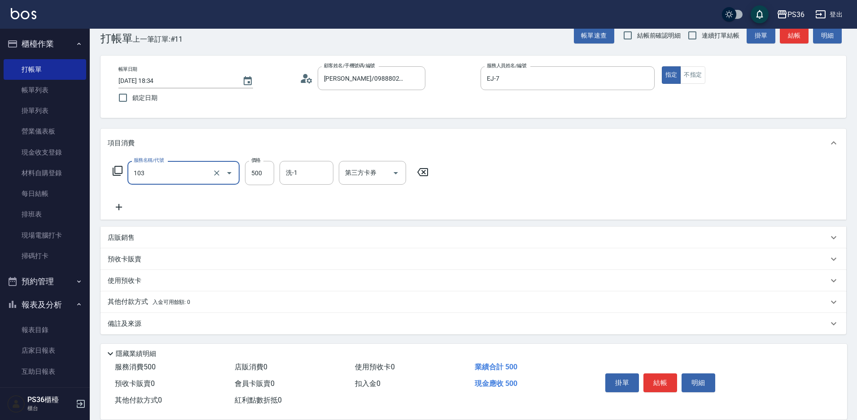
type input "B級洗剪(103)"
type input "600"
click at [657, 374] on button "結帳" at bounding box center [660, 383] width 34 height 19
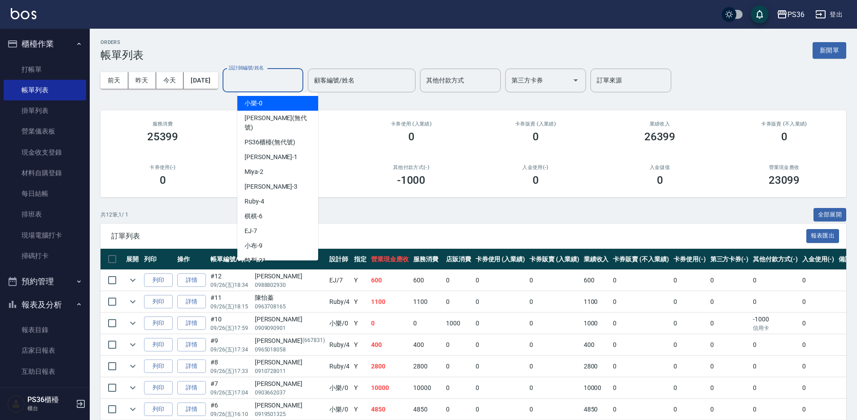
click at [286, 83] on input "設計師編號/姓名" at bounding box center [263, 81] width 73 height 16
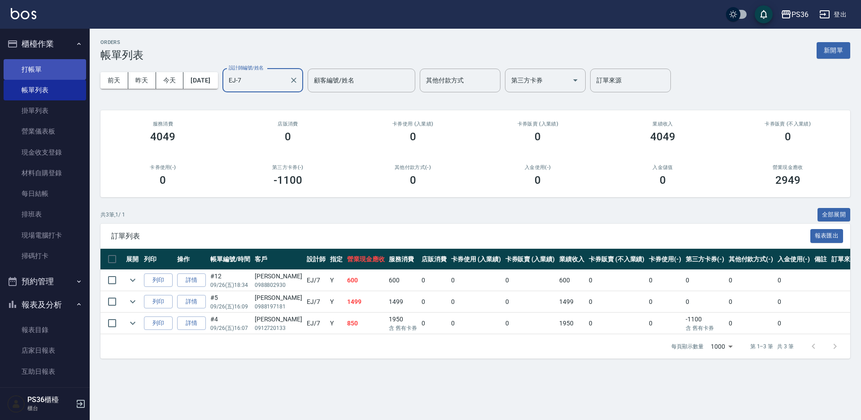
type input "EJ-7"
click at [32, 71] on link "打帳單" at bounding box center [45, 69] width 83 height 21
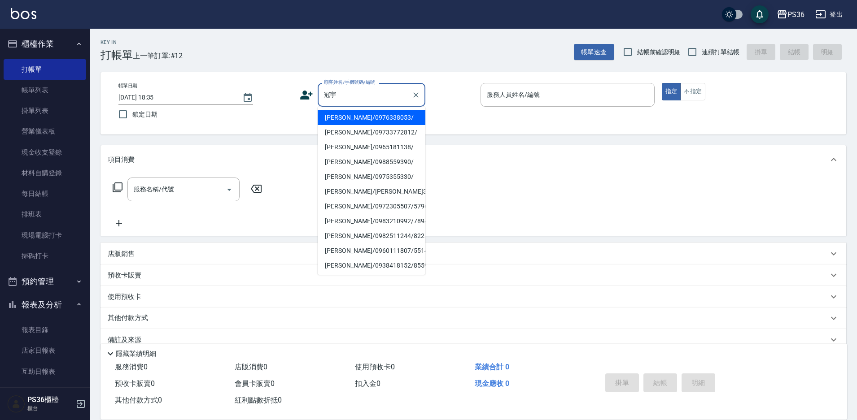
click at [345, 122] on li "[PERSON_NAME]/0976338053/" at bounding box center [372, 117] width 108 height 15
type input "[PERSON_NAME]/0976338053/"
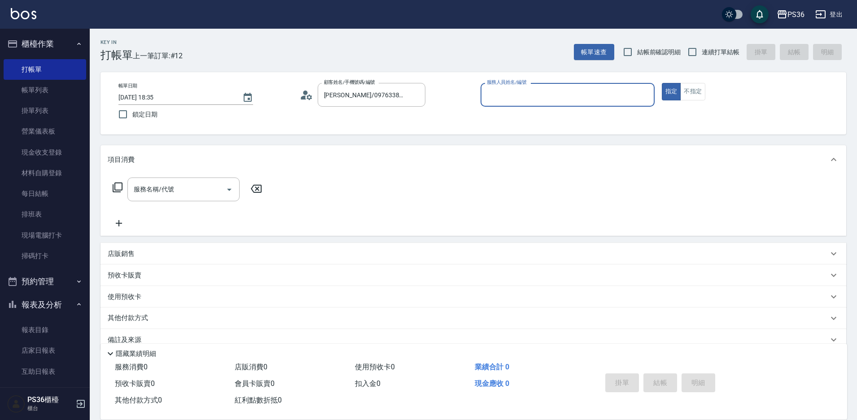
type input "Ruby-4"
click at [180, 182] on input "服務名稱/代號" at bounding box center [176, 190] width 91 height 16
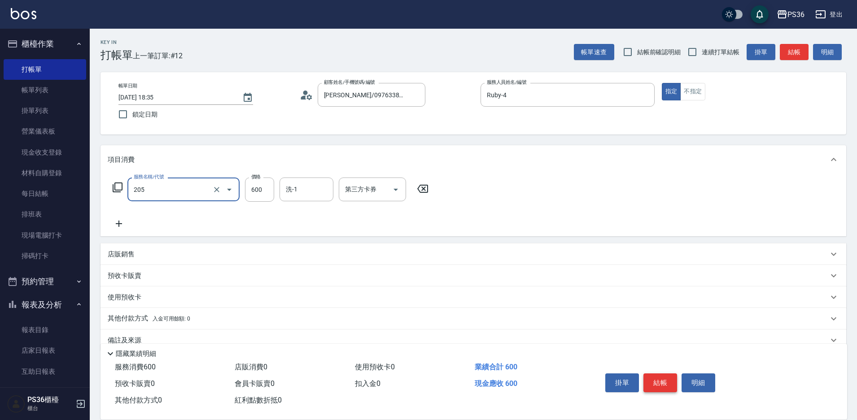
type input "A級洗剪(205)"
click at [648, 384] on button "結帳" at bounding box center [660, 383] width 34 height 19
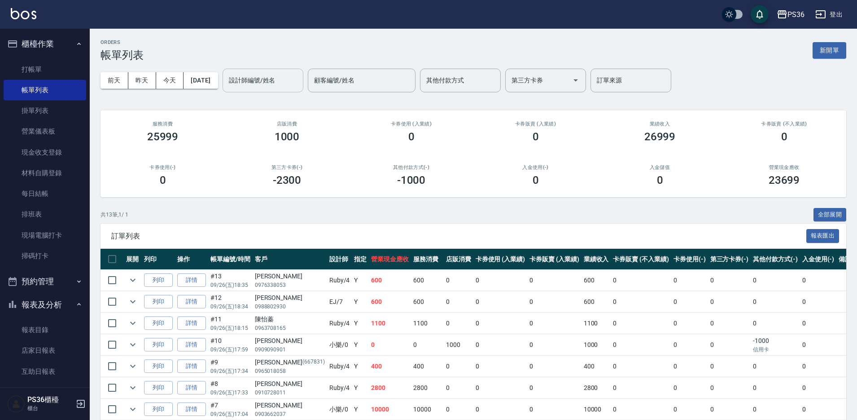
click at [275, 83] on input "設計師編號/姓名" at bounding box center [263, 81] width 73 height 16
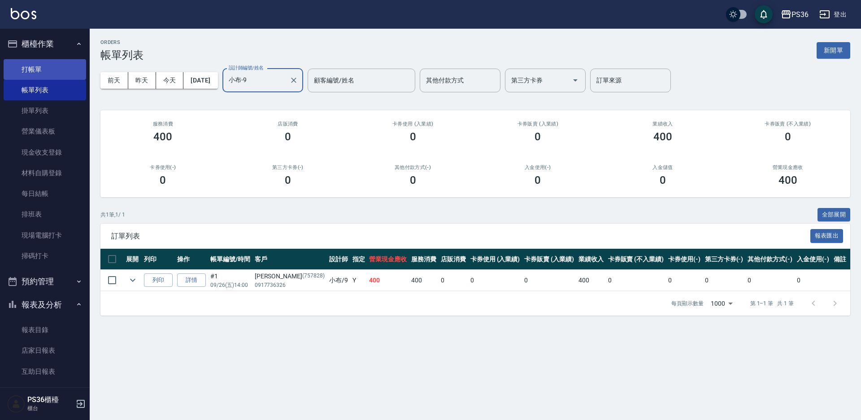
type input "小布-9"
click at [49, 70] on link "打帳單" at bounding box center [45, 69] width 83 height 21
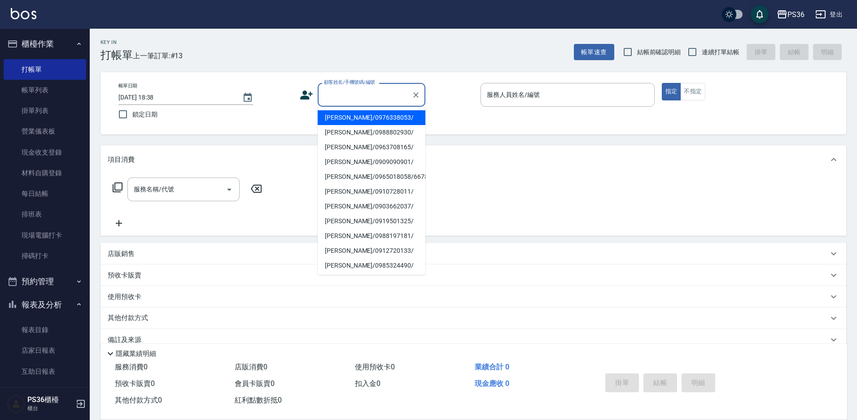
click at [335, 94] on input "顧客姓名/手機號碼/編號" at bounding box center [365, 95] width 86 height 16
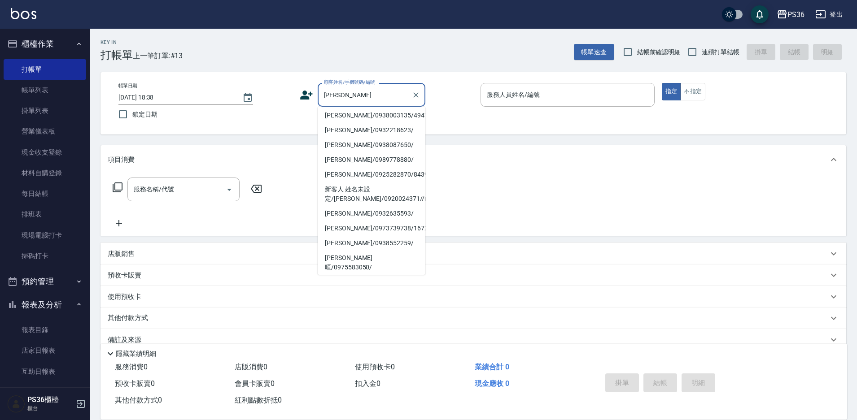
scroll to position [159, 0]
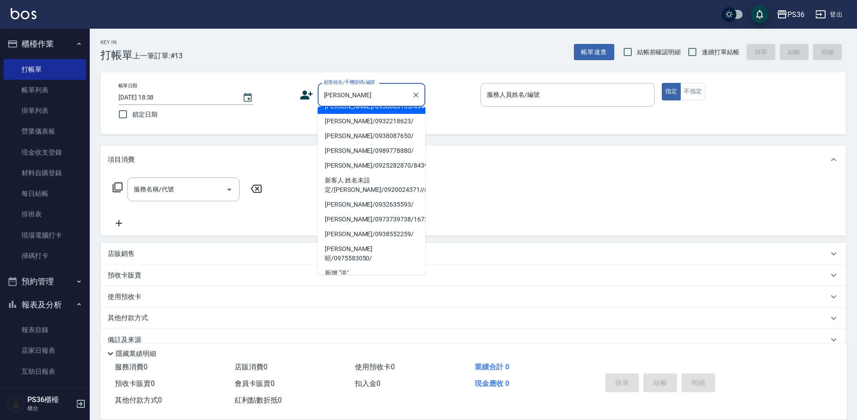
click at [353, 92] on input "[PERSON_NAME]" at bounding box center [365, 95] width 86 height 16
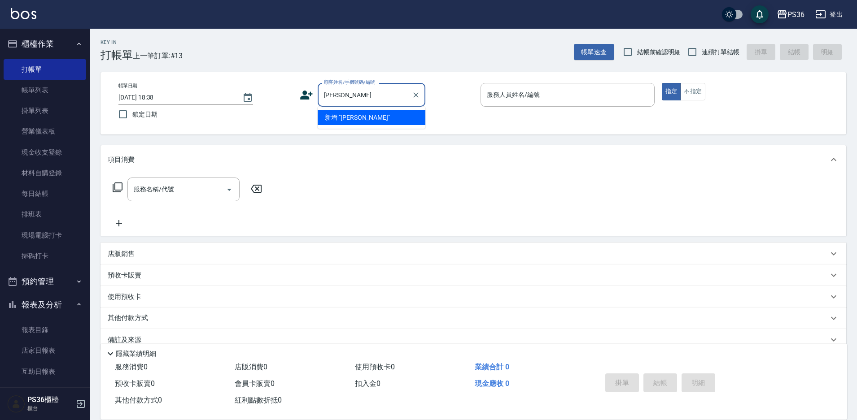
click at [346, 97] on input "[PERSON_NAME]" at bounding box center [365, 95] width 86 height 16
type input "[PERSON_NAME]"
click at [363, 95] on input "[PERSON_NAME]" at bounding box center [365, 95] width 86 height 16
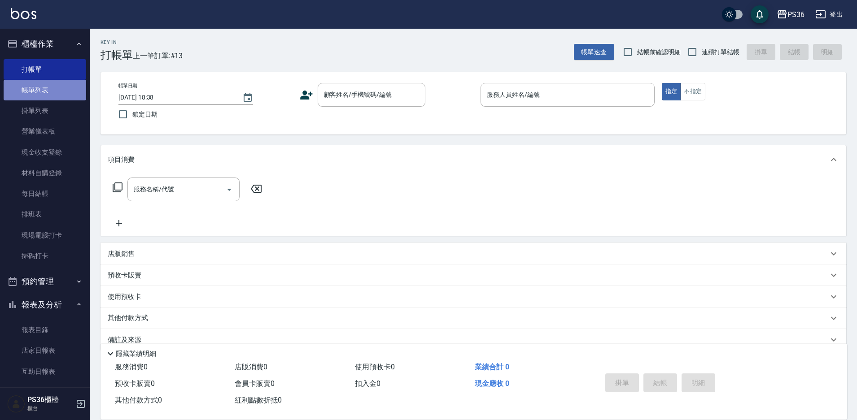
click at [60, 95] on link "帳單列表" at bounding box center [45, 90] width 83 height 21
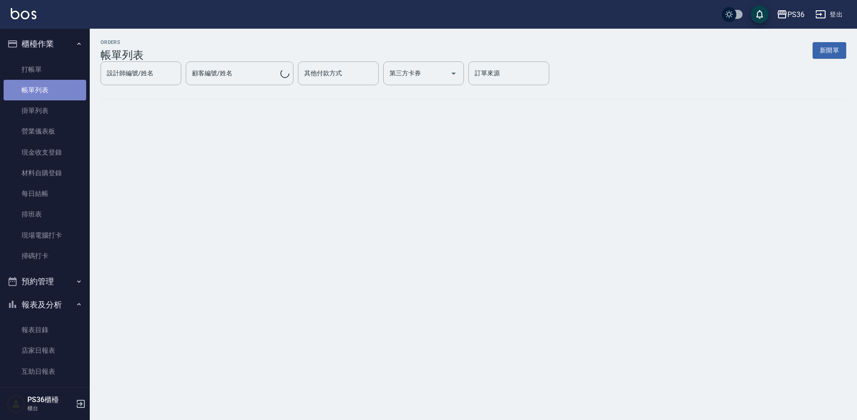
click at [60, 95] on link "帳單列表" at bounding box center [45, 90] width 83 height 21
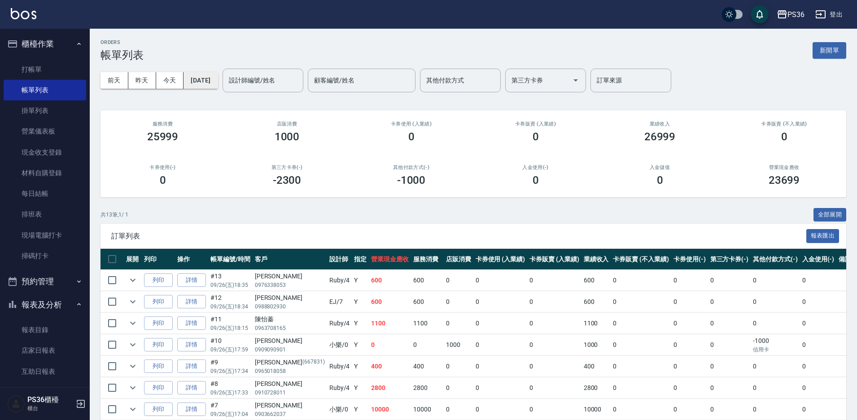
click at [203, 78] on button "[DATE]" at bounding box center [200, 80] width 34 height 17
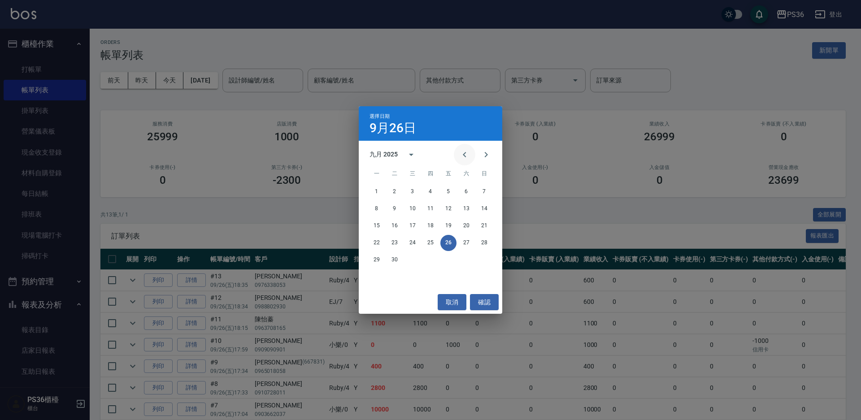
click at [463, 156] on icon "Previous month" at bounding box center [464, 154] width 11 height 11
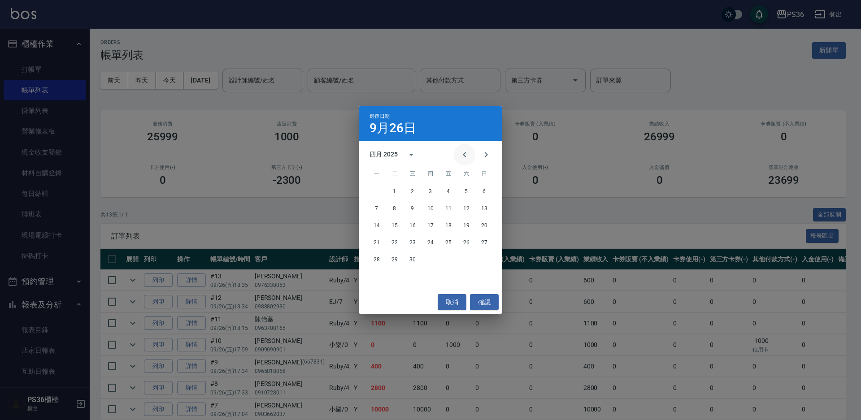
click at [463, 156] on icon "Previous month" at bounding box center [464, 154] width 11 height 11
click at [412, 262] on button "26" at bounding box center [413, 260] width 16 height 16
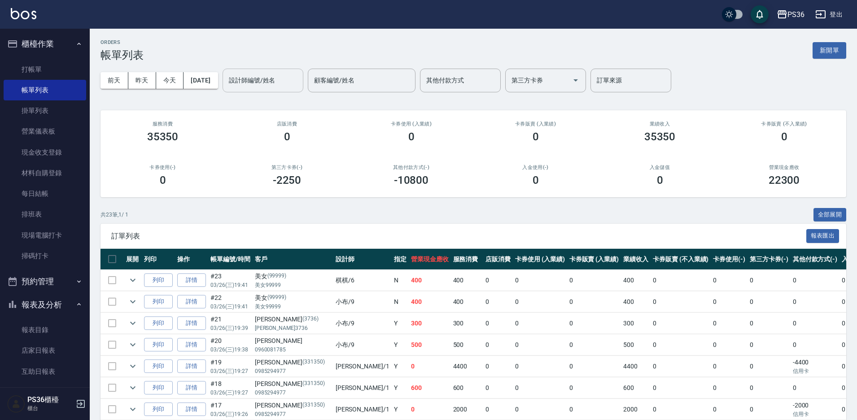
click at [279, 82] on input "設計師編號/姓名" at bounding box center [263, 81] width 73 height 16
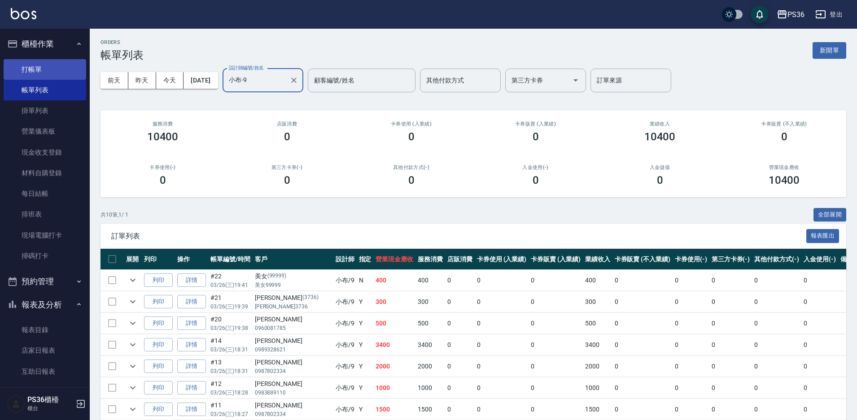
type input "小布-9"
click at [38, 71] on link "打帳單" at bounding box center [45, 69] width 83 height 21
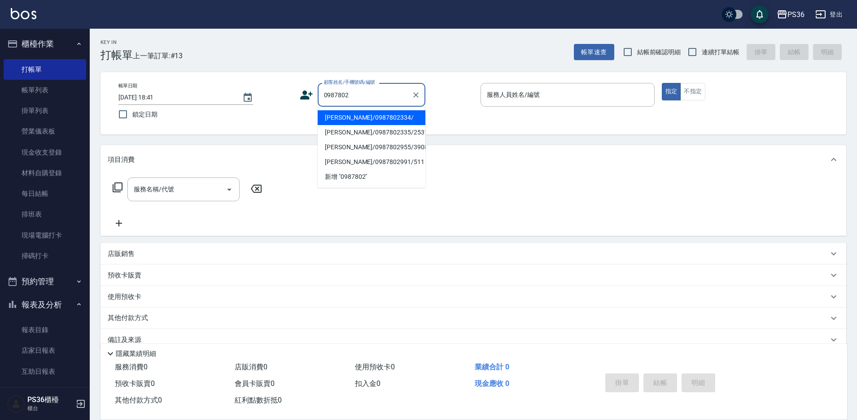
click at [394, 115] on li "[PERSON_NAME]/0987802334/" at bounding box center [372, 117] width 108 height 15
type input "[PERSON_NAME]/0987802334/"
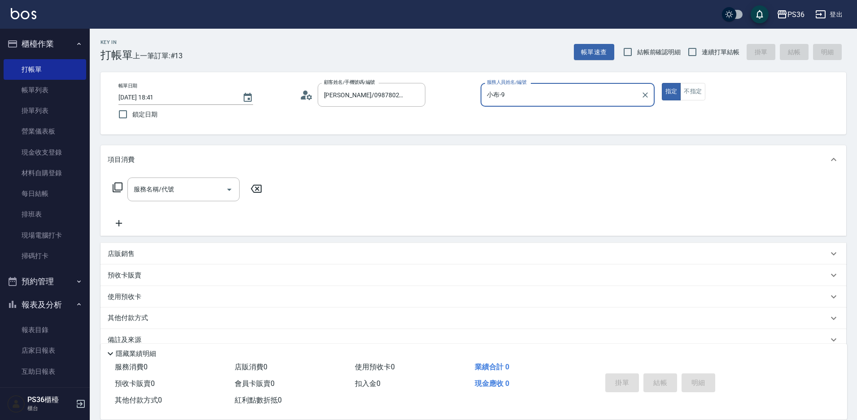
type input "小布-9"
click at [154, 189] on input "服務名稱/代號" at bounding box center [176, 190] width 91 height 16
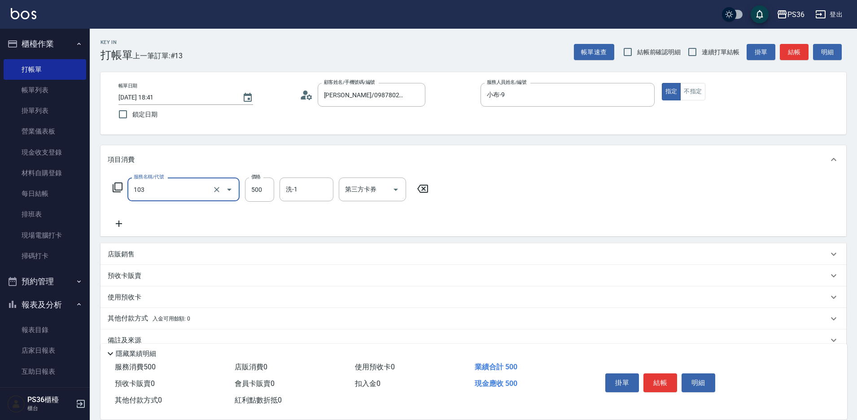
type input "B級洗剪(103)"
click at [110, 223] on icon at bounding box center [119, 223] width 22 height 11
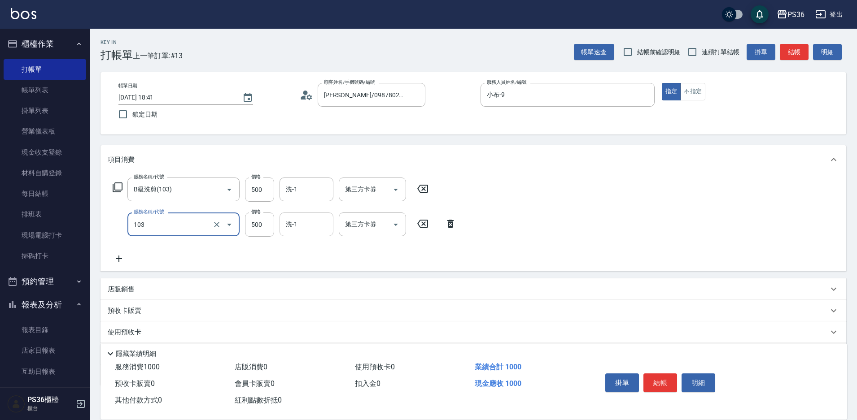
type input "B級洗剪(103)"
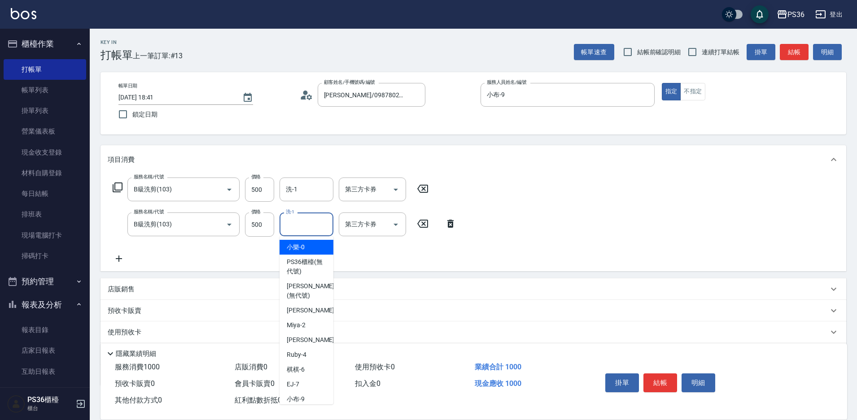
click at [305, 226] on input "洗-1" at bounding box center [307, 225] width 46 height 16
click at [293, 190] on input "洗-1" at bounding box center [307, 190] width 46 height 16
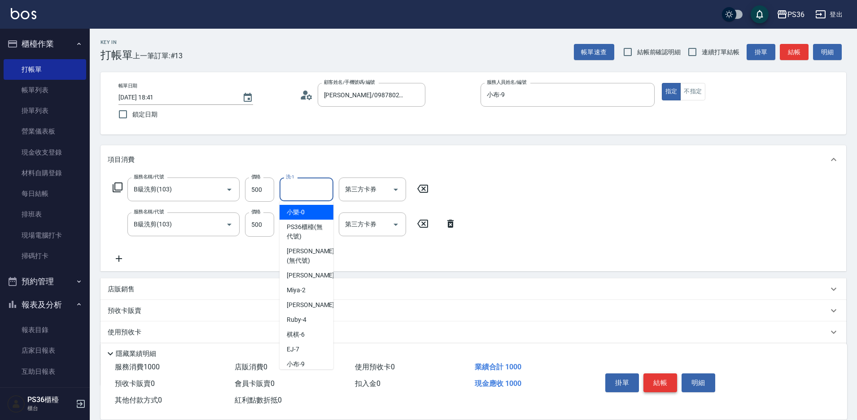
click at [651, 377] on button "結帳" at bounding box center [660, 383] width 34 height 19
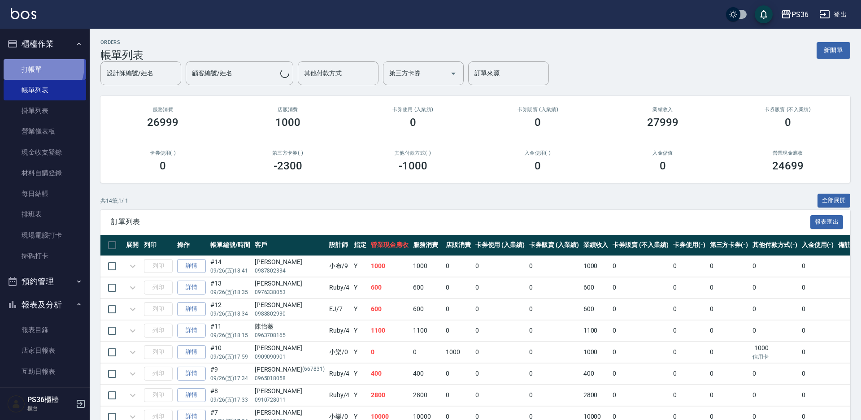
click at [42, 66] on link "打帳單" at bounding box center [45, 69] width 83 height 21
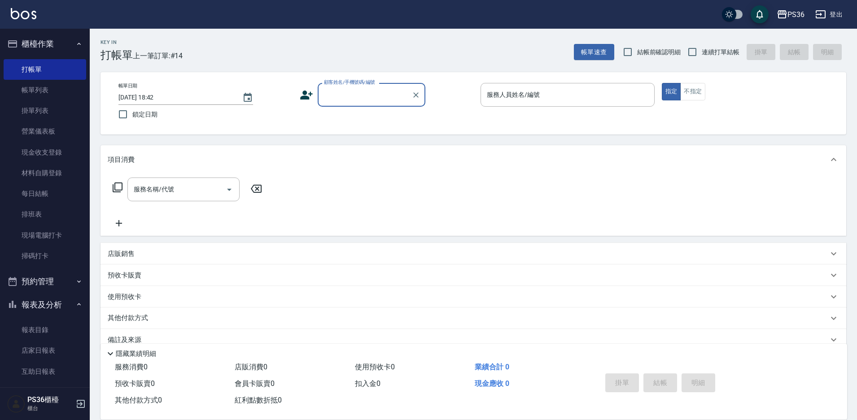
click at [308, 96] on icon at bounding box center [306, 94] width 13 height 13
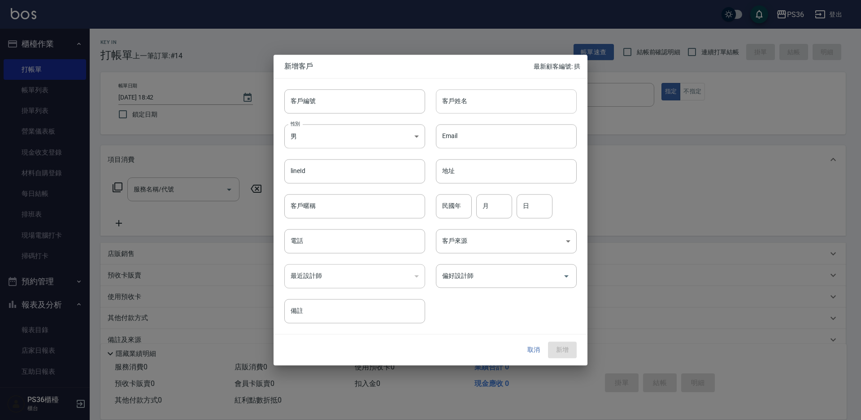
click at [478, 104] on input "客戶姓名" at bounding box center [506, 101] width 141 height 24
type input "[PERSON_NAME]"
click at [445, 209] on input "民國年" at bounding box center [454, 206] width 36 height 24
click at [358, 247] on input "電話" at bounding box center [354, 241] width 141 height 24
click at [569, 276] on icon "Open" at bounding box center [566, 276] width 11 height 11
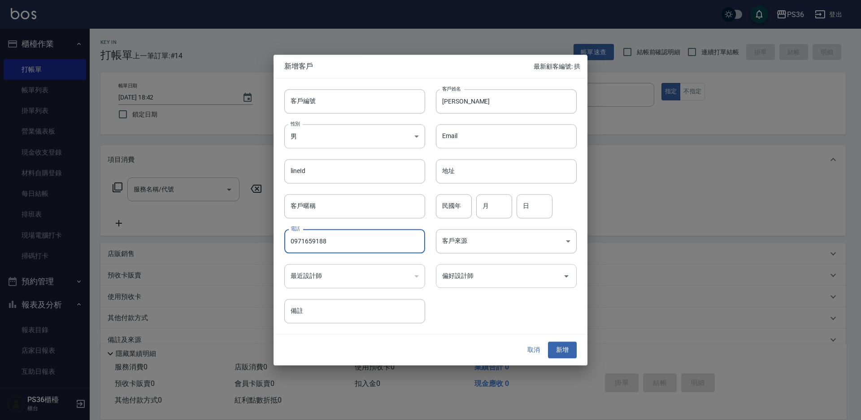
type input "0971659188"
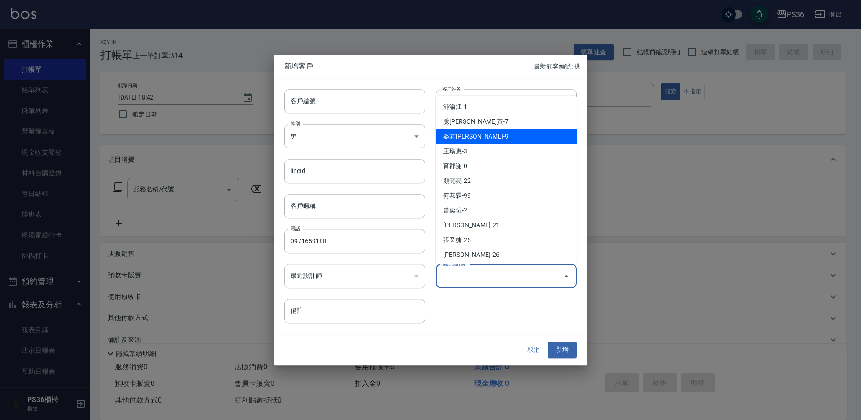
click at [536, 138] on li "姿君[PERSON_NAME]-9" at bounding box center [506, 136] width 141 height 15
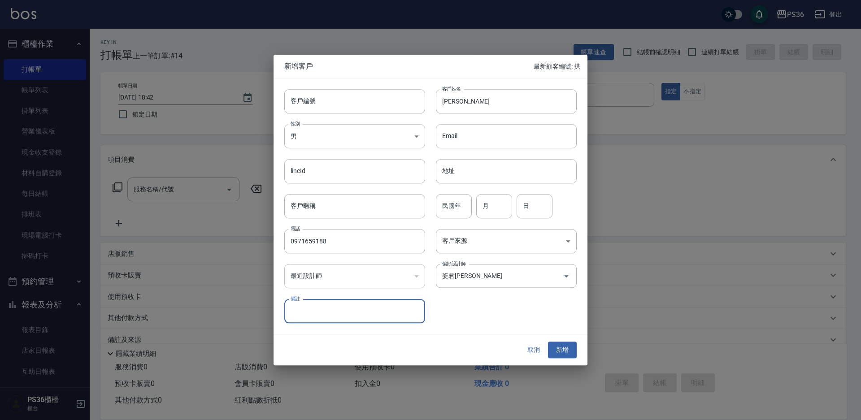
type input "姿君[PERSON_NAME]"
click at [569, 351] on button "新增" at bounding box center [562, 350] width 29 height 17
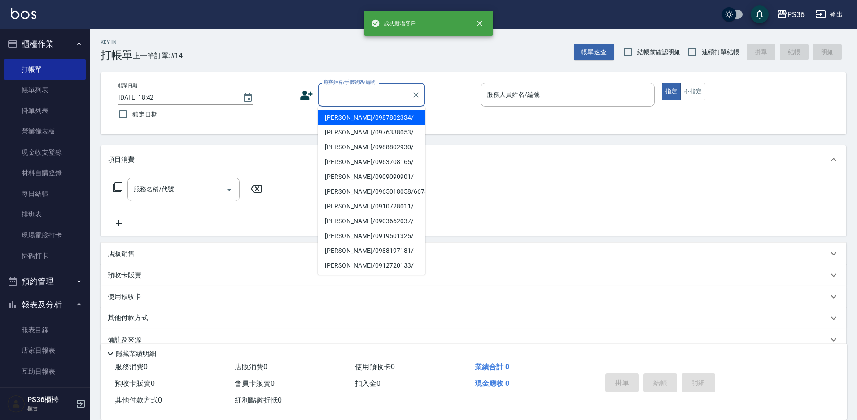
click at [365, 91] on div "顧客姓名/手機號碼/編號 顧客姓名/手機號碼/編號" at bounding box center [372, 95] width 108 height 24
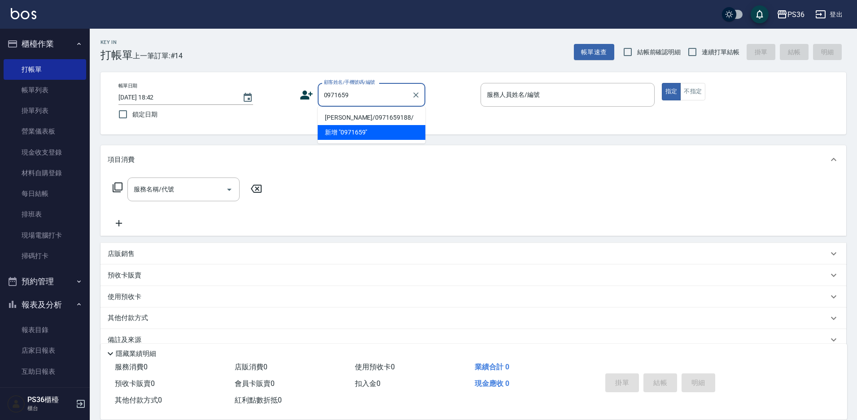
click at [360, 116] on li "[PERSON_NAME]/0971659188/" at bounding box center [372, 117] width 108 height 15
type input "[PERSON_NAME]/0971659188/"
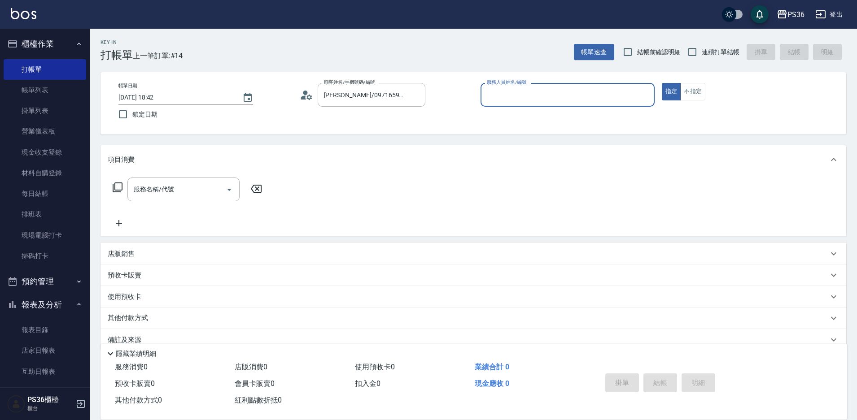
type input "小布-9"
click at [166, 195] on input "服務名稱/代號" at bounding box center [176, 190] width 91 height 16
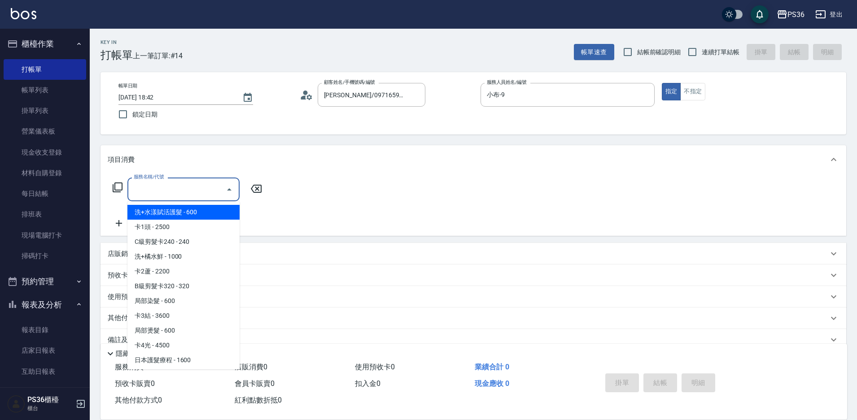
click at [142, 188] on input "服務名稱/代號" at bounding box center [176, 190] width 91 height 16
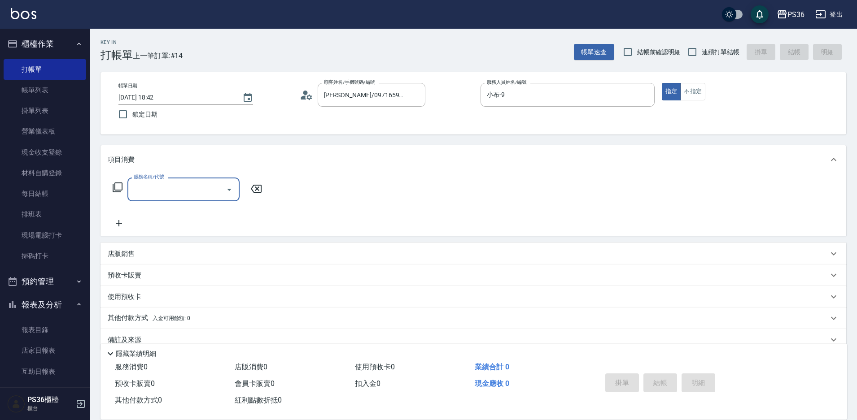
click at [121, 185] on icon at bounding box center [117, 187] width 11 height 11
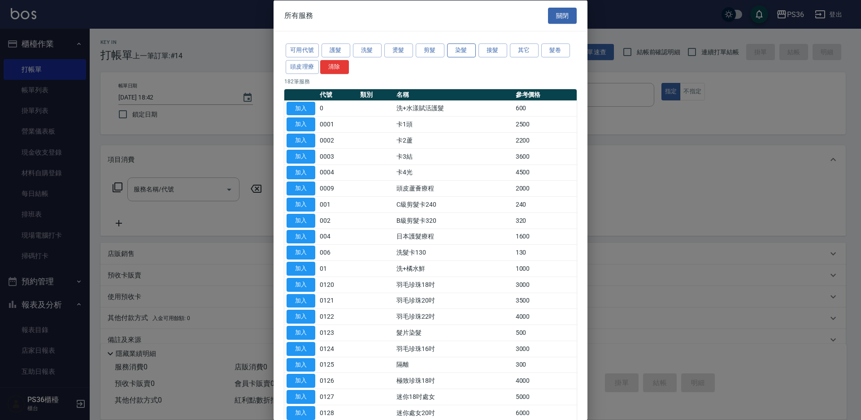
click at [458, 50] on button "染髮" at bounding box center [461, 51] width 29 height 14
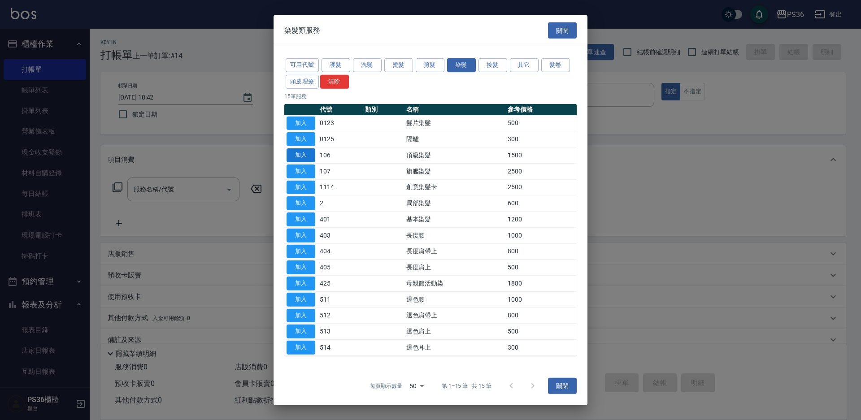
click at [300, 152] on button "加入" at bounding box center [301, 155] width 29 height 14
type input "頂級染髮(106)"
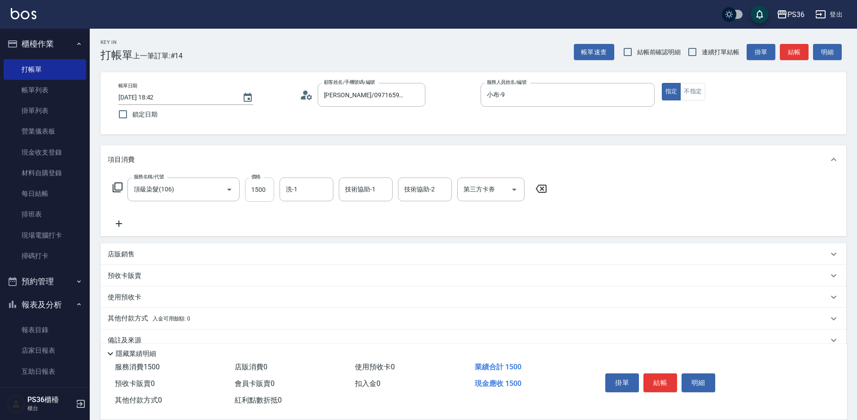
click at [271, 194] on input "1500" at bounding box center [259, 190] width 29 height 24
type input "1499"
click at [652, 381] on button "結帳" at bounding box center [660, 383] width 34 height 19
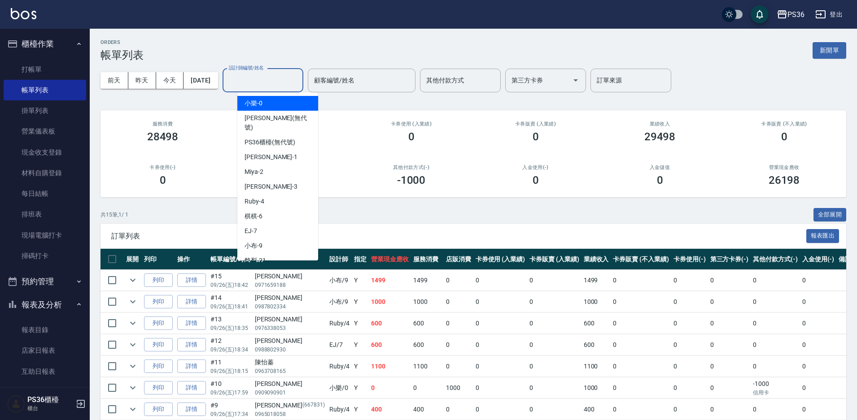
click at [262, 76] on input "設計師編號/姓名" at bounding box center [263, 81] width 73 height 16
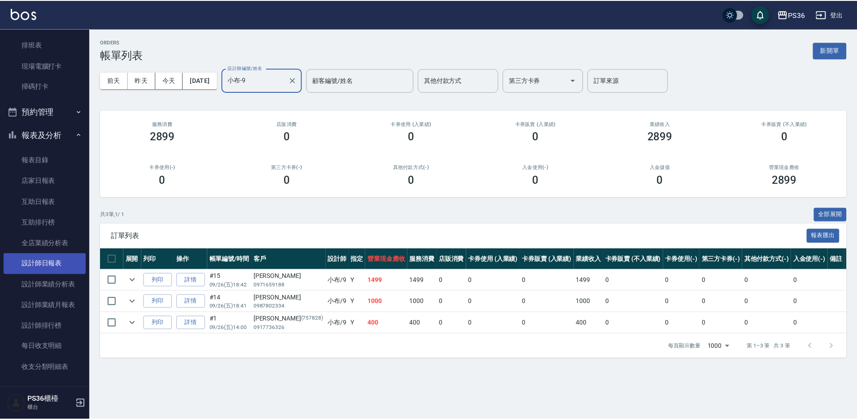
scroll to position [224, 0]
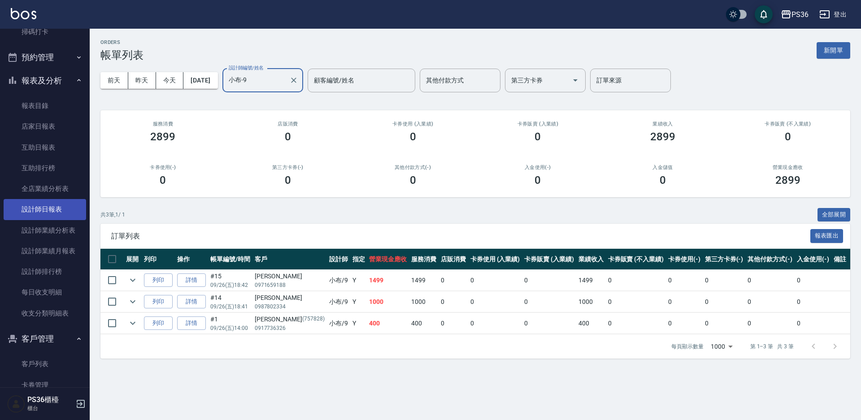
type input "小布-9"
click at [58, 208] on link "設計師日報表" at bounding box center [45, 209] width 83 height 21
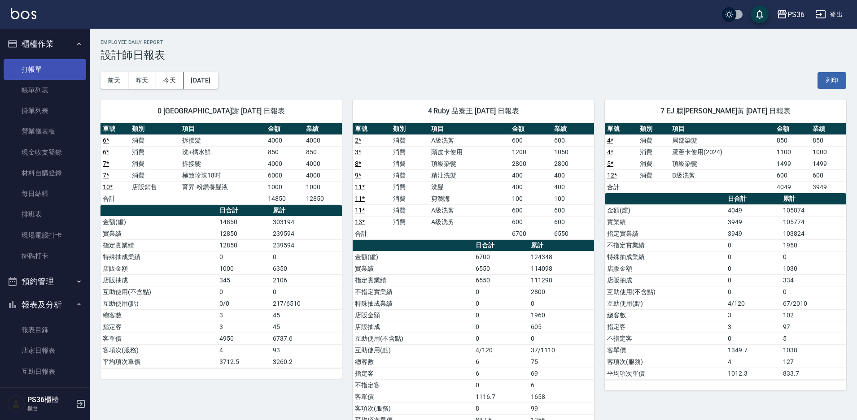
click at [17, 79] on link "打帳單" at bounding box center [45, 69] width 83 height 21
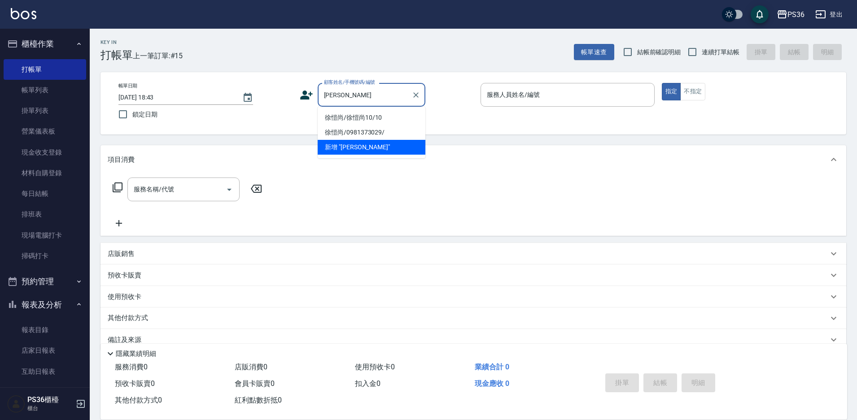
click at [347, 118] on li "徐愷尚/徐愷尚10/10" at bounding box center [372, 117] width 108 height 15
type input "徐愷尚/徐愷尚10/10"
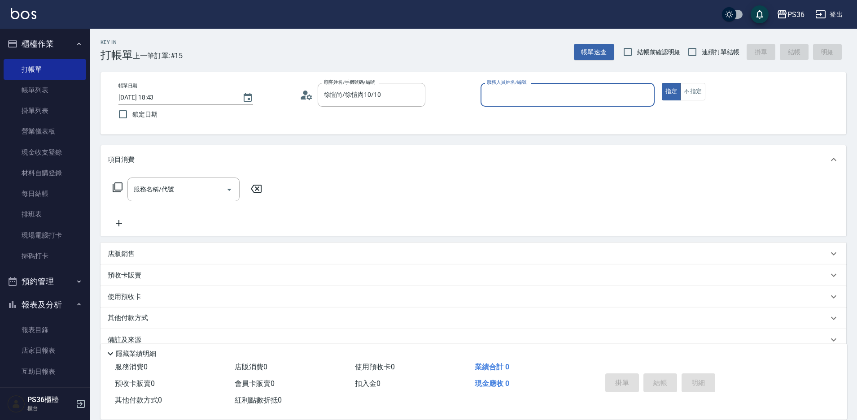
type input "Ruby-4"
click at [176, 196] on input "服務名稱/代號" at bounding box center [176, 190] width 91 height 16
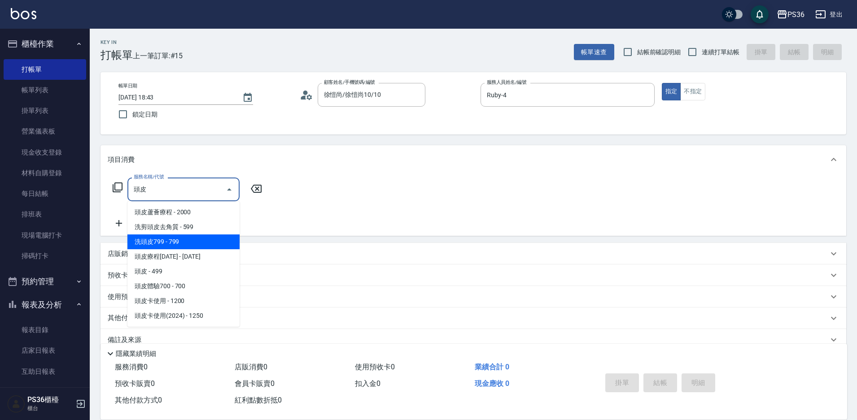
click at [205, 242] on span "洗頭皮799 - 799" at bounding box center [183, 242] width 112 height 15
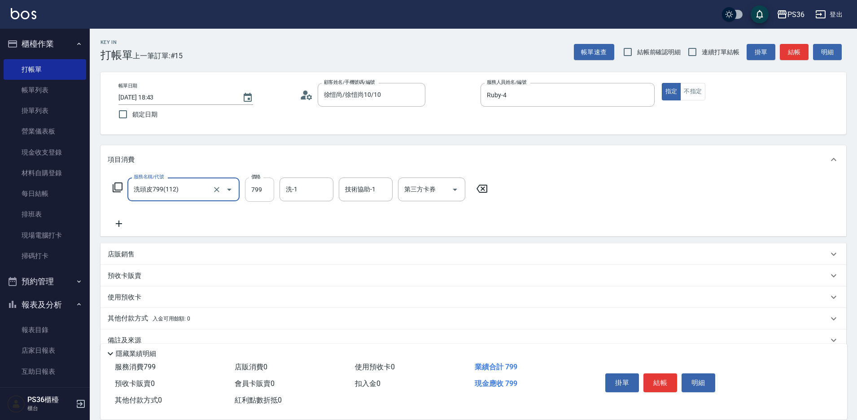
type input "洗頭皮799(112)"
click at [267, 192] on input "799" at bounding box center [259, 190] width 29 height 24
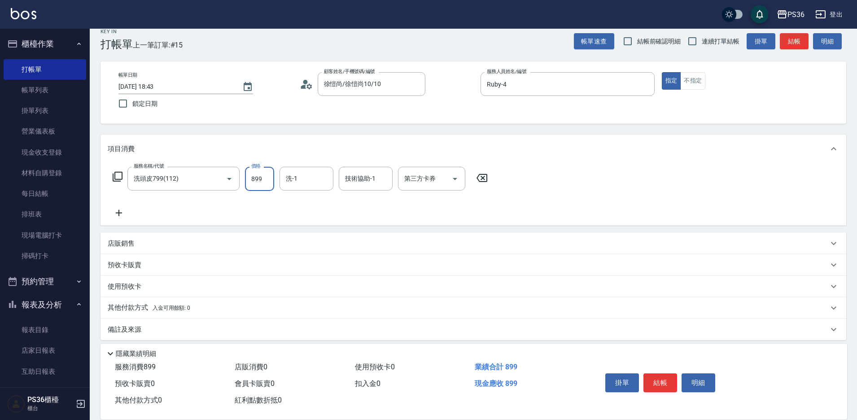
scroll to position [17, 0]
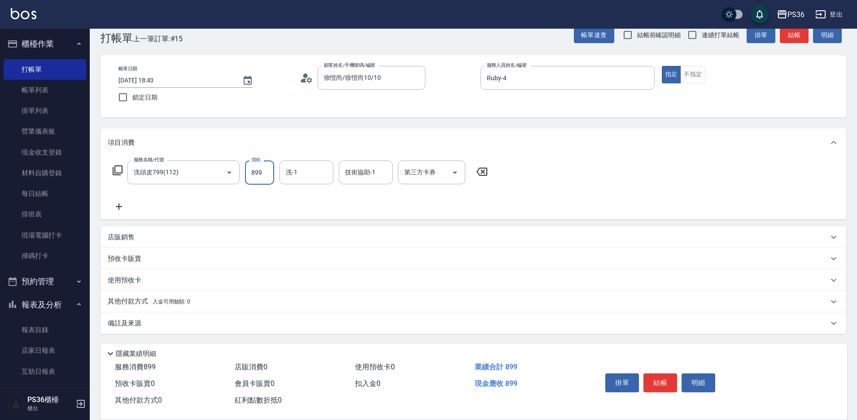
type input "899"
click at [117, 203] on icon at bounding box center [119, 206] width 22 height 11
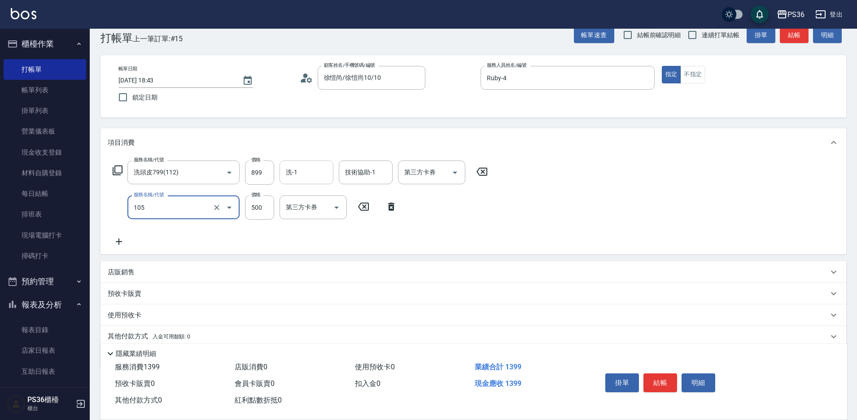
type input "A級單剪(105)"
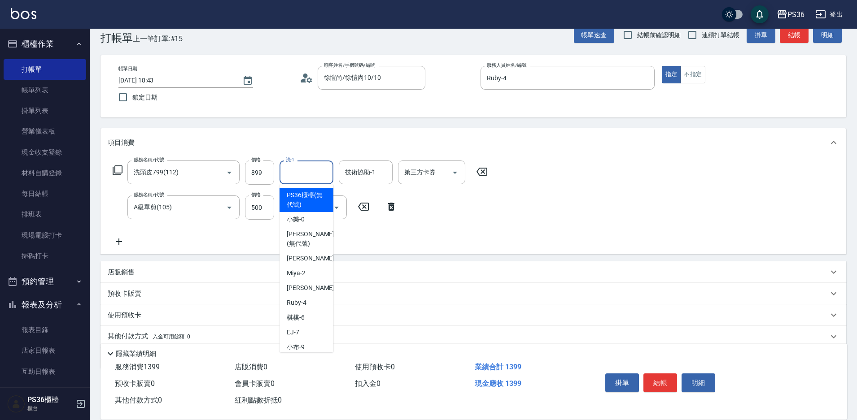
click at [312, 175] on input "洗-1" at bounding box center [307, 173] width 46 height 16
click at [312, 175] on input "酪梨-21" at bounding box center [300, 173] width 32 height 16
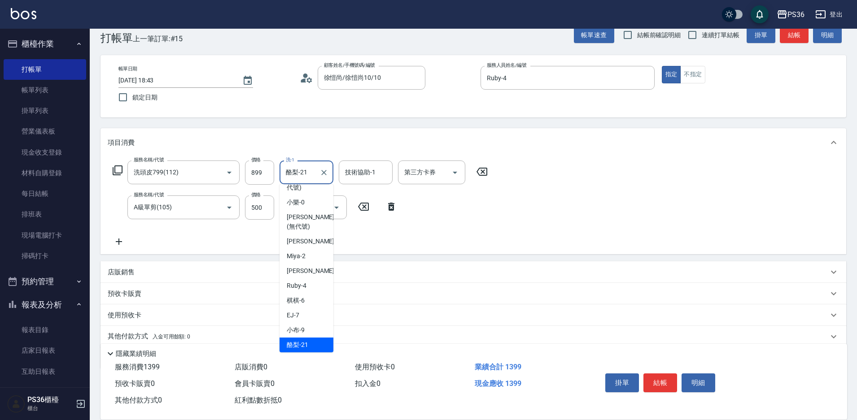
click at [312, 175] on input "酪梨-21" at bounding box center [300, 173] width 32 height 16
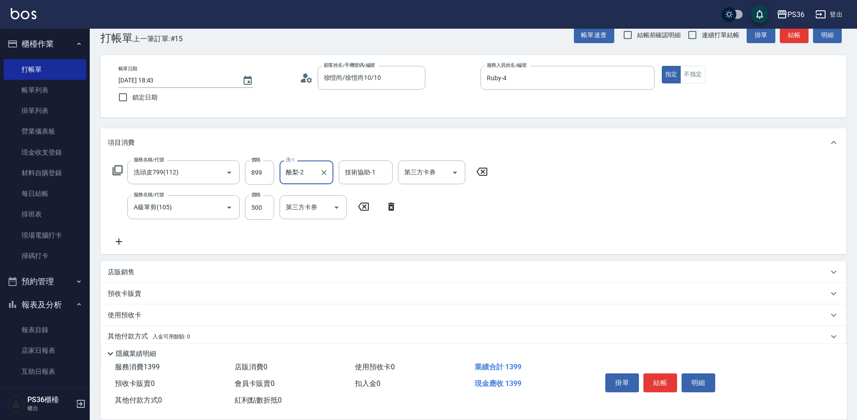
click at [312, 175] on input "酪梨-2" at bounding box center [300, 173] width 32 height 16
type input "顏亮亮-22"
click at [670, 374] on button "結帳" at bounding box center [660, 383] width 34 height 19
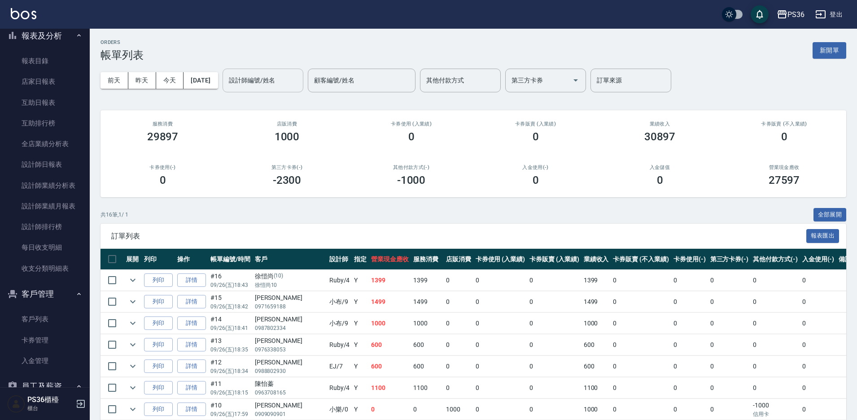
click at [268, 78] on div "設計師編號/姓名 設計師編號/姓名" at bounding box center [263, 81] width 81 height 24
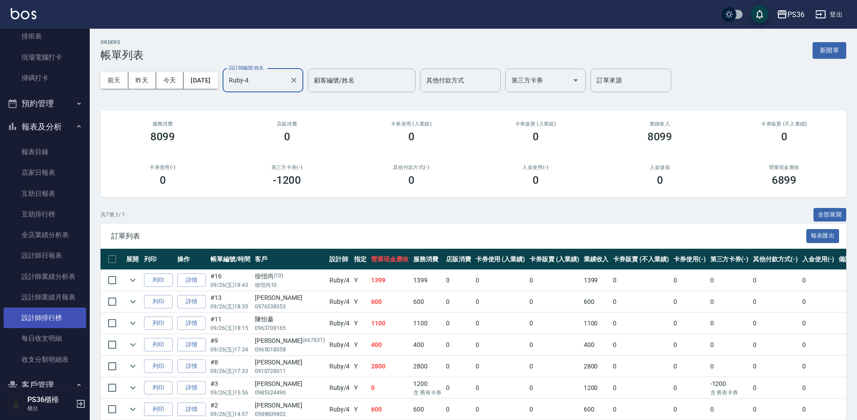
scroll to position [179, 0]
type input "Ruby-4"
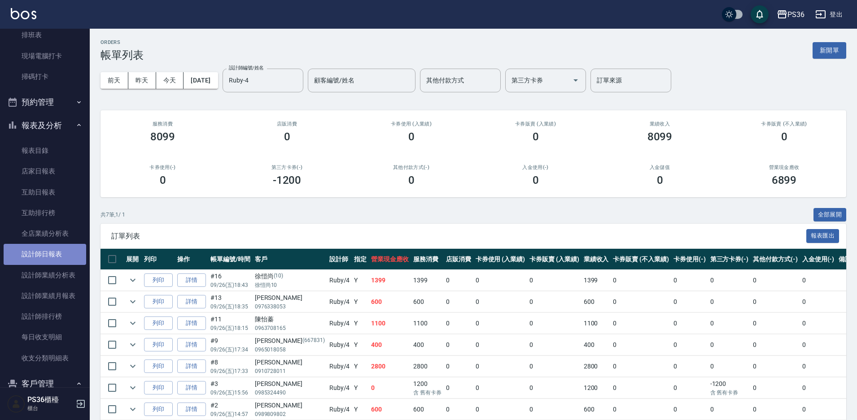
click at [61, 257] on link "設計師日報表" at bounding box center [45, 254] width 83 height 21
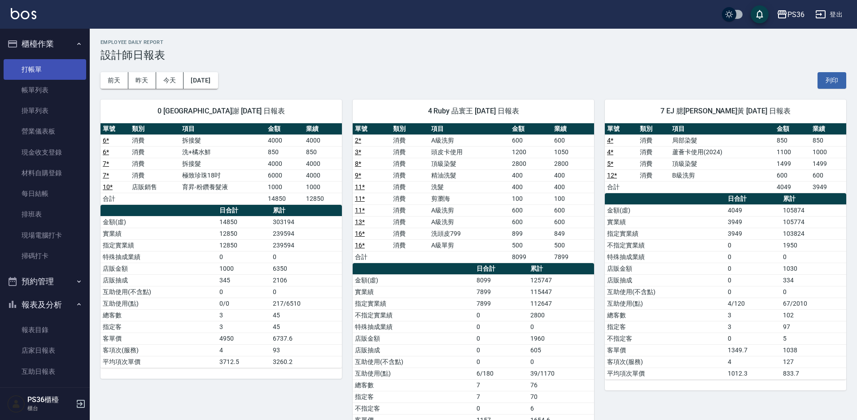
click at [31, 70] on link "打帳單" at bounding box center [45, 69] width 83 height 21
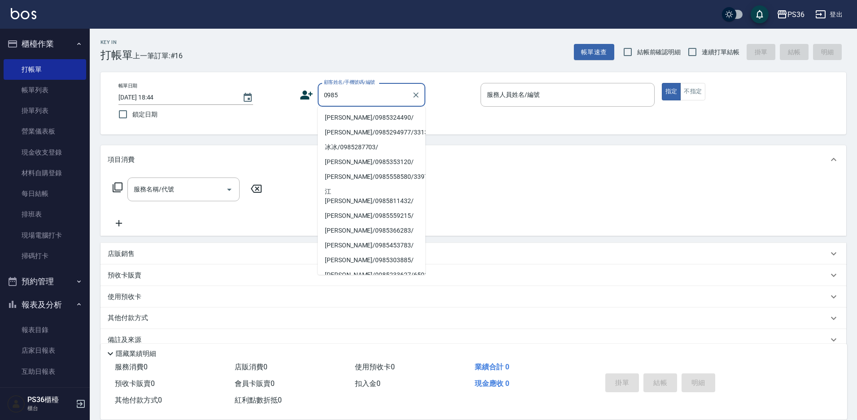
type input "0985"
click at [144, 85] on div "帳單日期 [DATE] 18:44" at bounding box center [185, 94] width 135 height 22
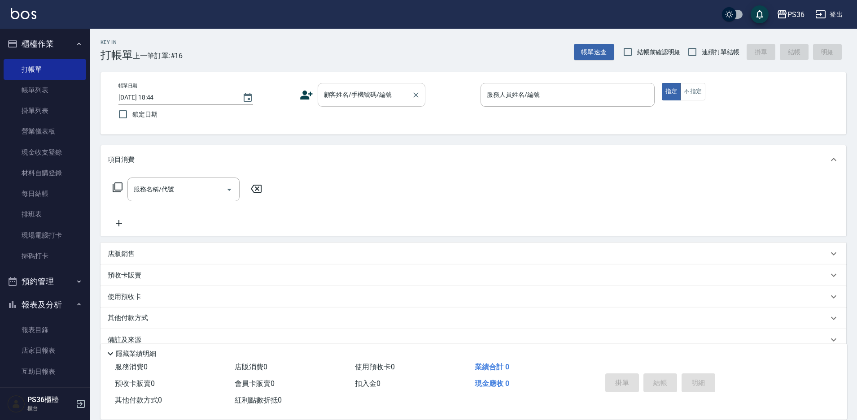
click at [411, 104] on div at bounding box center [416, 95] width 12 height 24
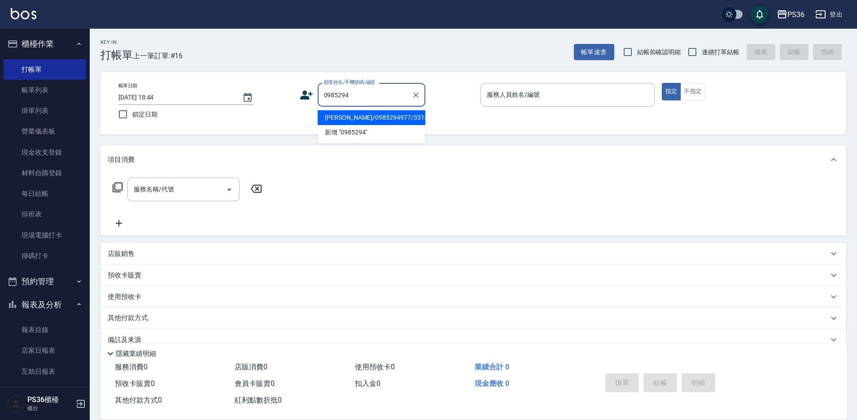
click at [389, 118] on li "[PERSON_NAME]/0985294977/331350" at bounding box center [372, 117] width 108 height 15
type input "[PERSON_NAME]/0985294977/331350"
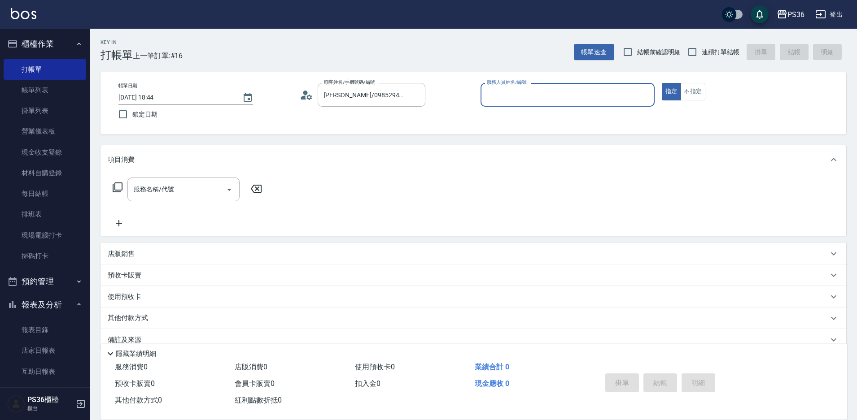
type input "[PERSON_NAME]-1"
click at [174, 189] on div "服務名稱/代號 服務名稱/代號" at bounding box center [183, 190] width 112 height 24
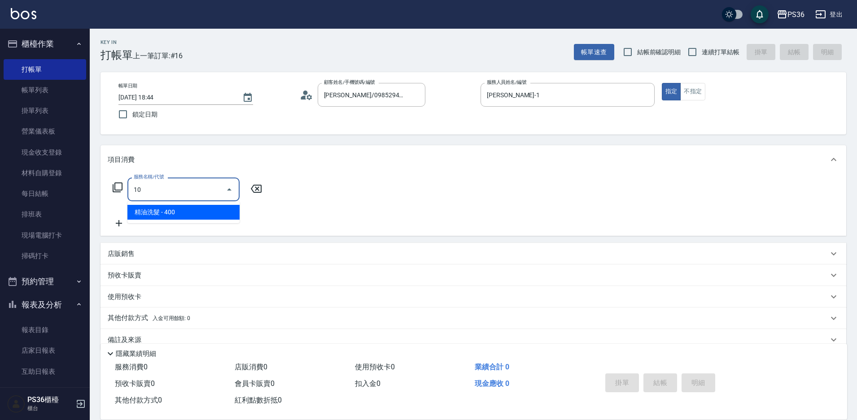
type input "1"
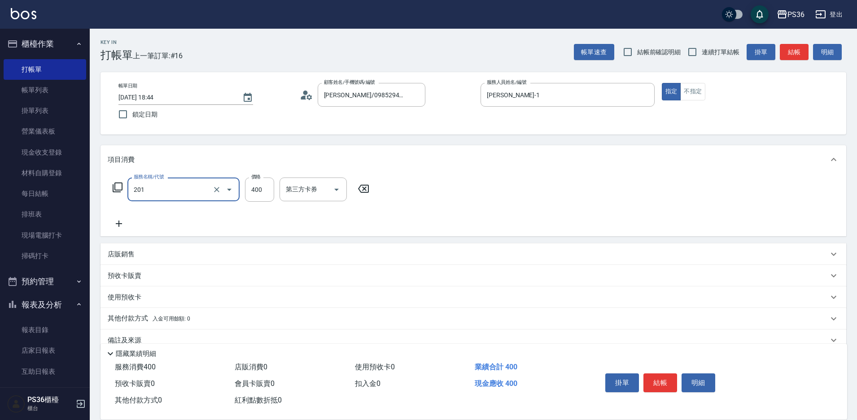
type input "C級洗剪(201)"
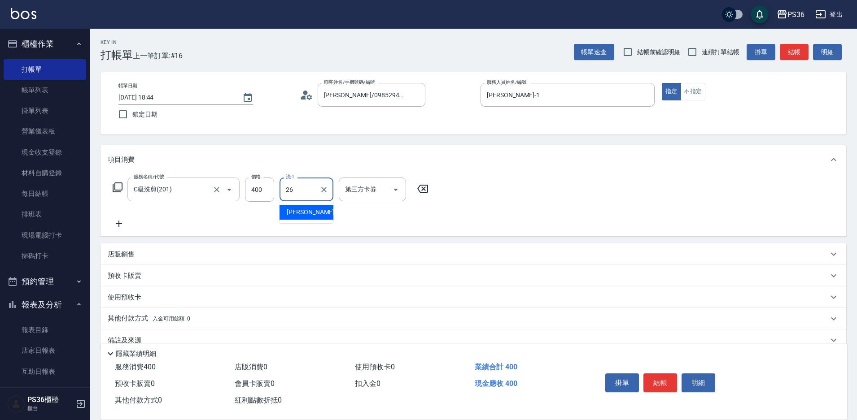
type input "小佳-26"
click at [121, 225] on icon at bounding box center [119, 223] width 22 height 11
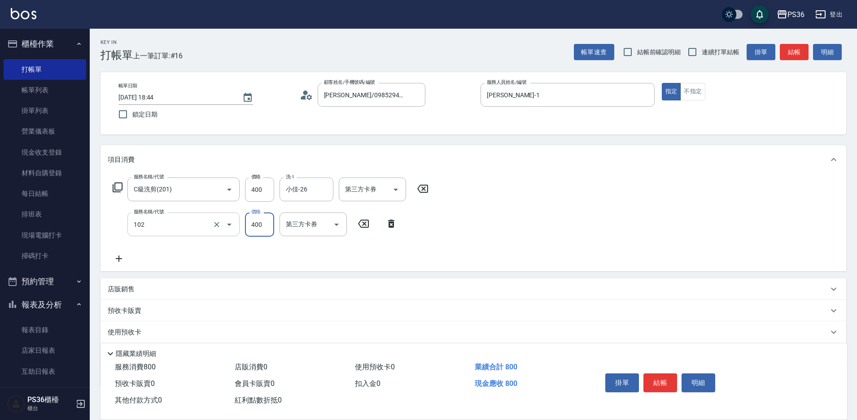
type input "精油洗髮(102)"
type input "222"
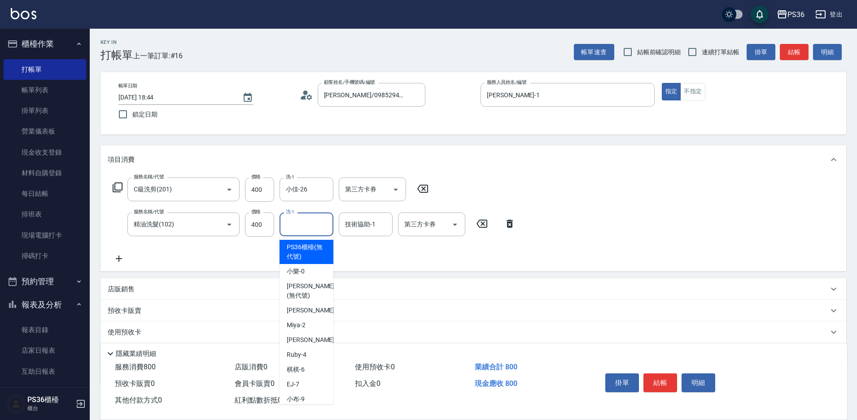
click at [312, 224] on input "洗-1" at bounding box center [307, 225] width 46 height 16
type input "顏亮亮-22"
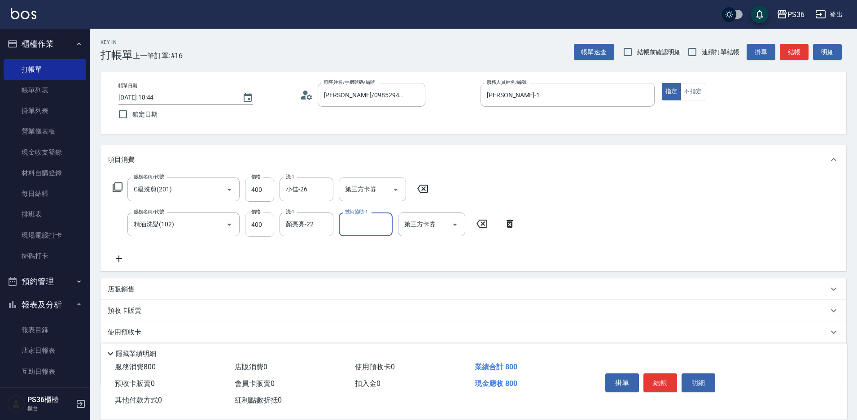
click at [253, 228] on input "400" at bounding box center [259, 225] width 29 height 24
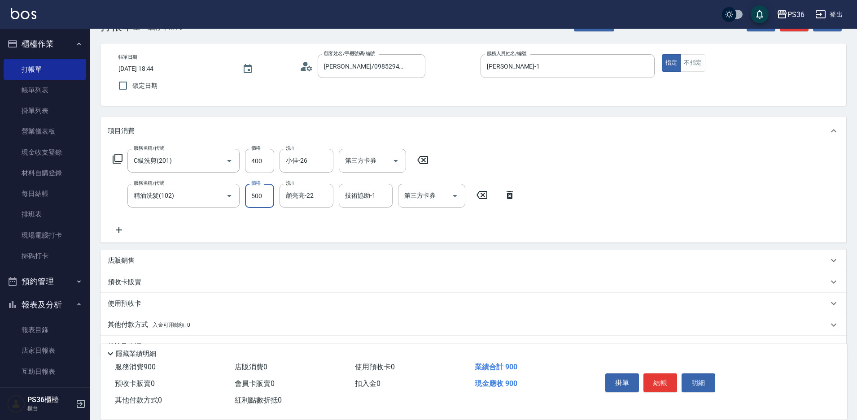
scroll to position [45, 0]
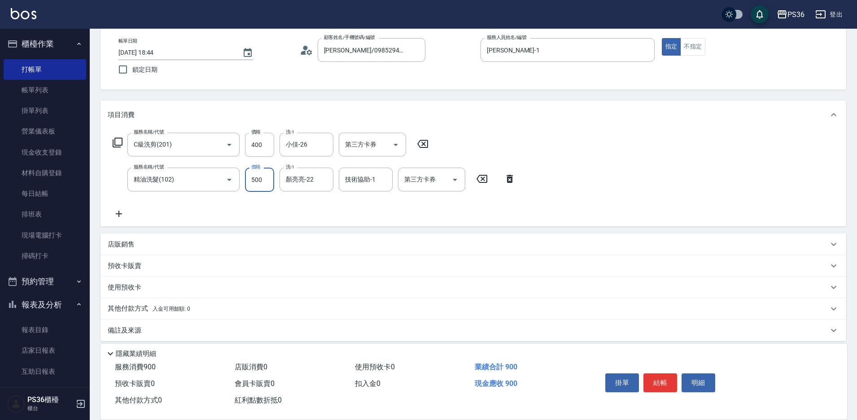
type input "500"
click at [122, 243] on p "店販銷售" at bounding box center [121, 244] width 27 height 9
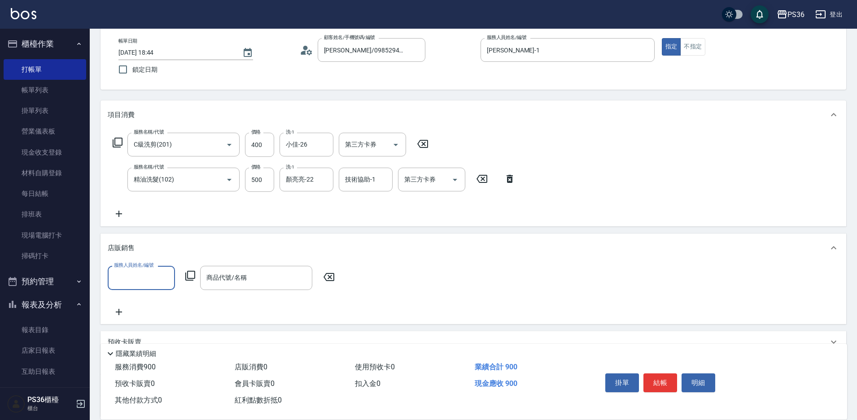
scroll to position [0, 0]
type input "[PERSON_NAME]-1"
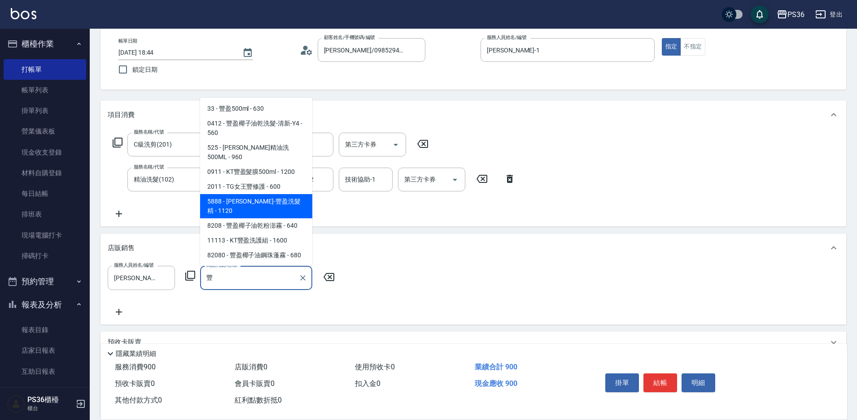
click at [267, 207] on span "5888 - [PERSON_NAME]-豐盈洗髮精 - 1120" at bounding box center [256, 206] width 112 height 24
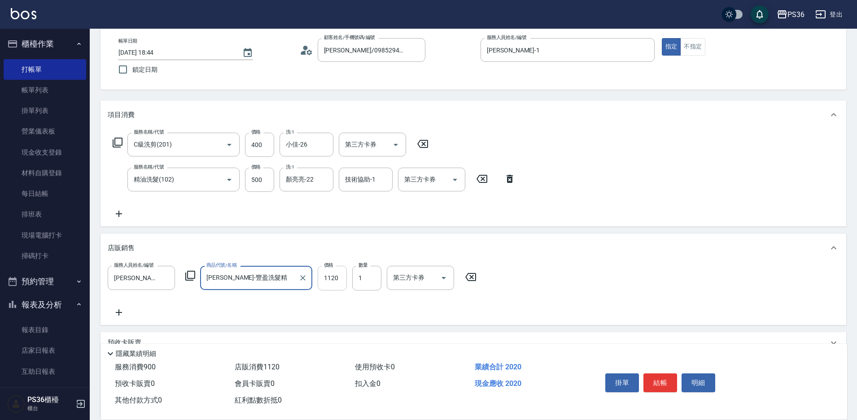
type input "[PERSON_NAME]-豐盈洗髮精"
click at [345, 279] on input "1120" at bounding box center [332, 278] width 29 height 24
type input "1100"
click at [665, 380] on button "結帳" at bounding box center [660, 383] width 34 height 19
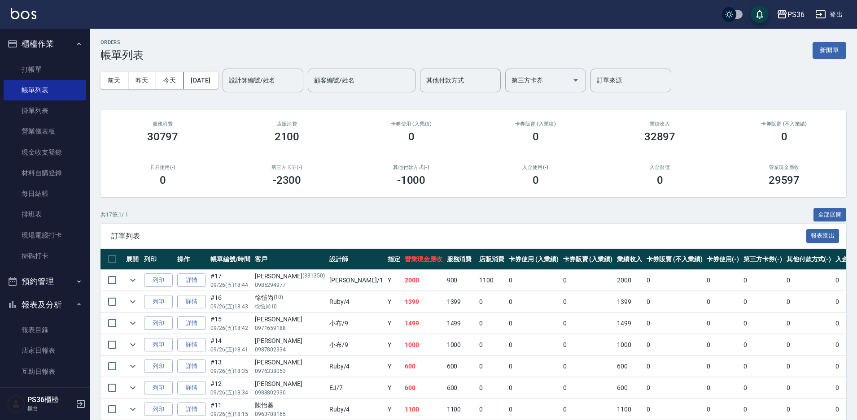
scroll to position [179, 0]
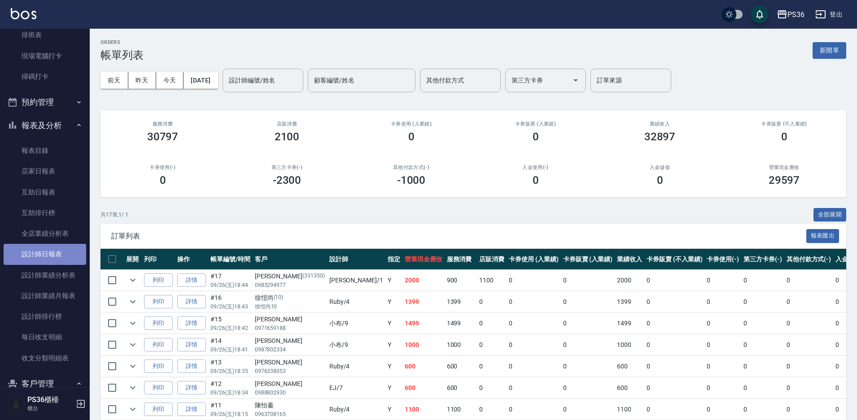
click at [52, 247] on link "設計師日報表" at bounding box center [45, 254] width 83 height 21
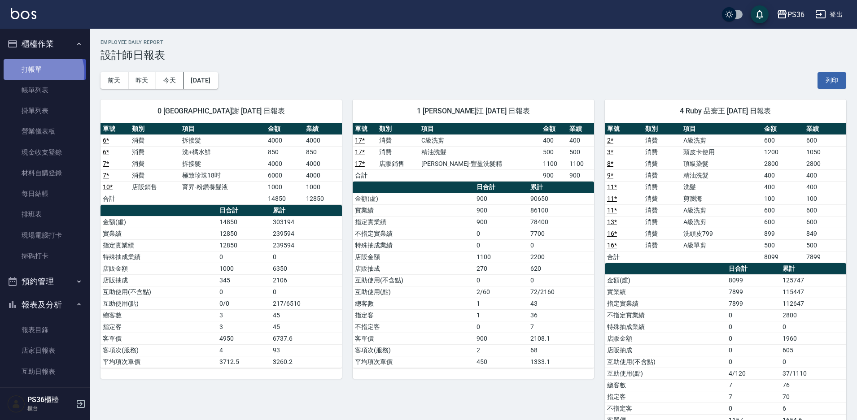
click at [41, 72] on link "打帳單" at bounding box center [45, 69] width 83 height 21
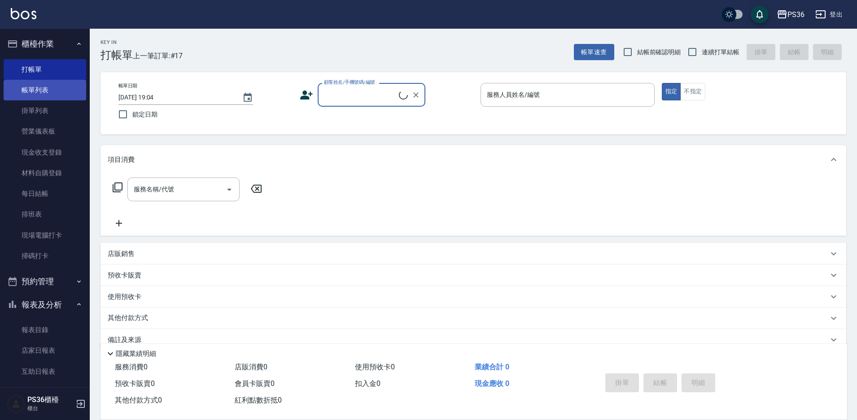
click at [55, 98] on link "帳單列表" at bounding box center [45, 90] width 83 height 21
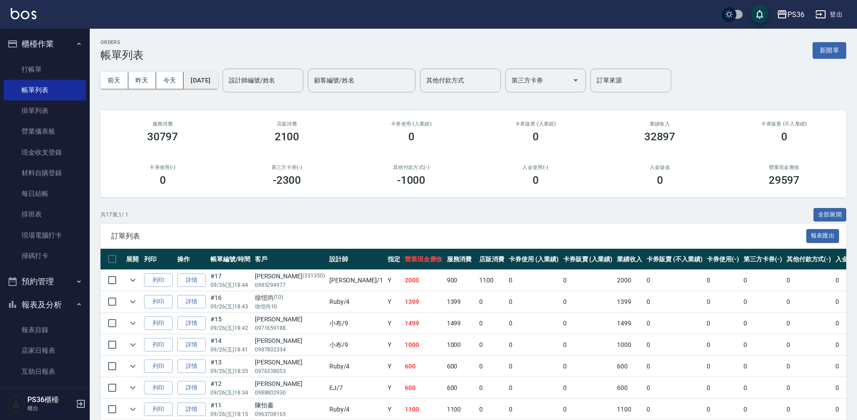
click at [218, 81] on button "[DATE]" at bounding box center [200, 80] width 34 height 17
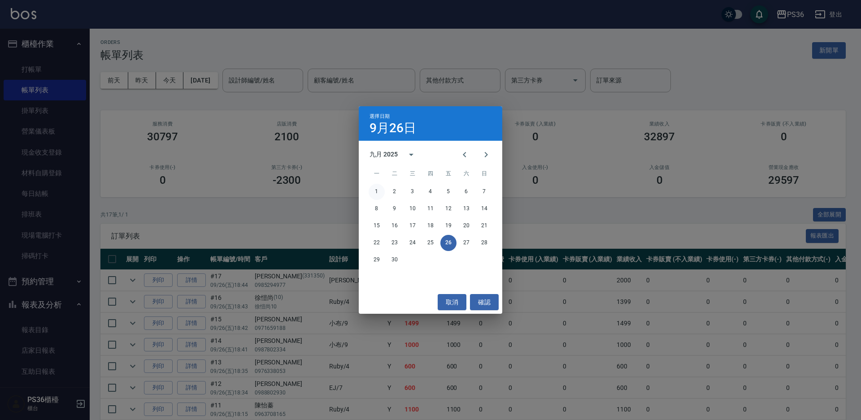
click at [382, 190] on button "1" at bounding box center [377, 192] width 16 height 16
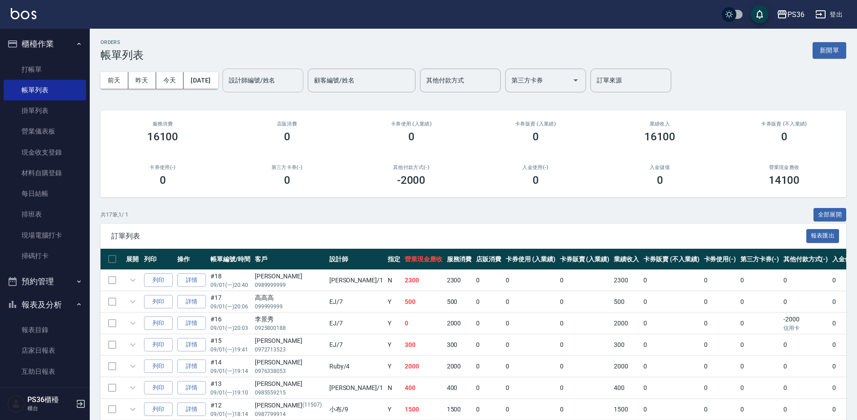
click at [272, 85] on input "設計師編號/姓名" at bounding box center [263, 81] width 73 height 16
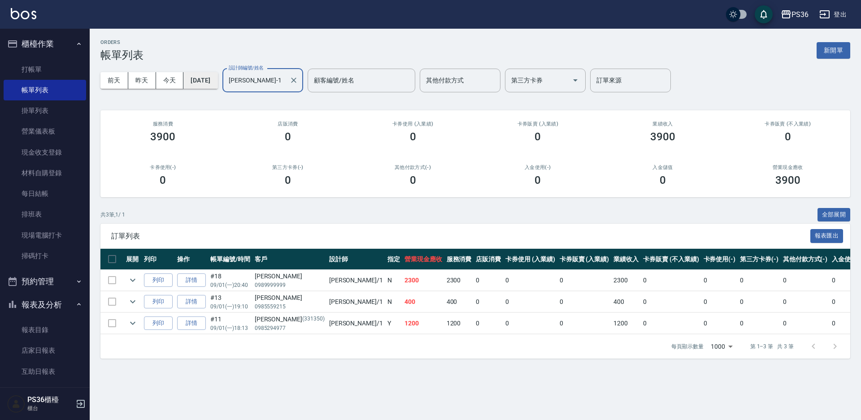
type input "[PERSON_NAME]-1"
click at [214, 80] on button "[DATE]" at bounding box center [200, 80] width 34 height 17
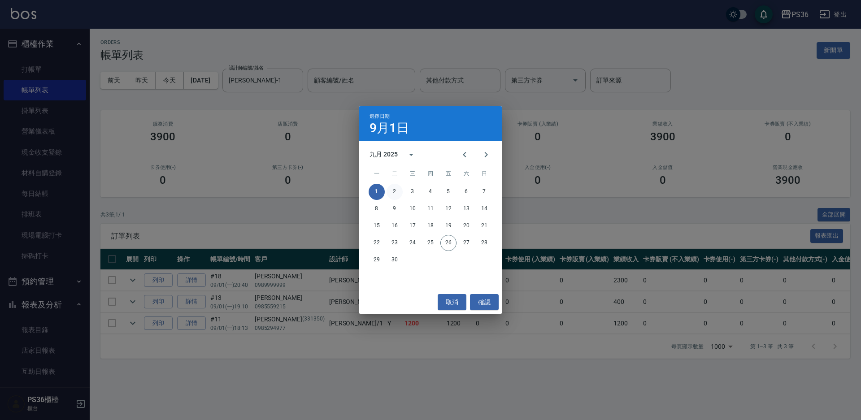
click at [396, 190] on button "2" at bounding box center [395, 192] width 16 height 16
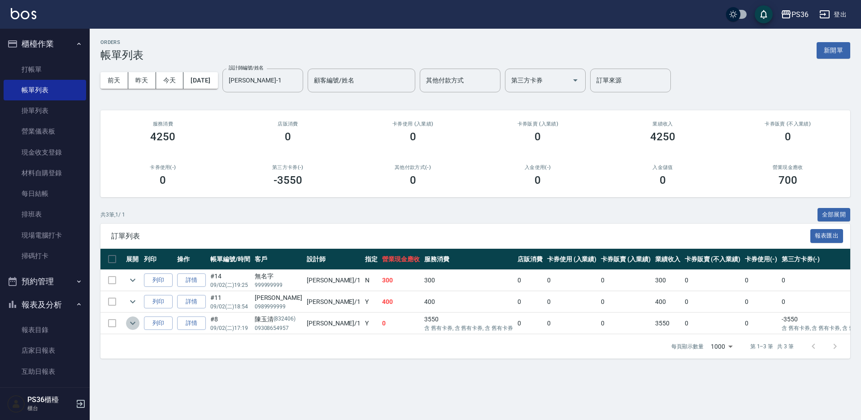
click at [134, 328] on icon "expand row" at bounding box center [132, 323] width 11 height 11
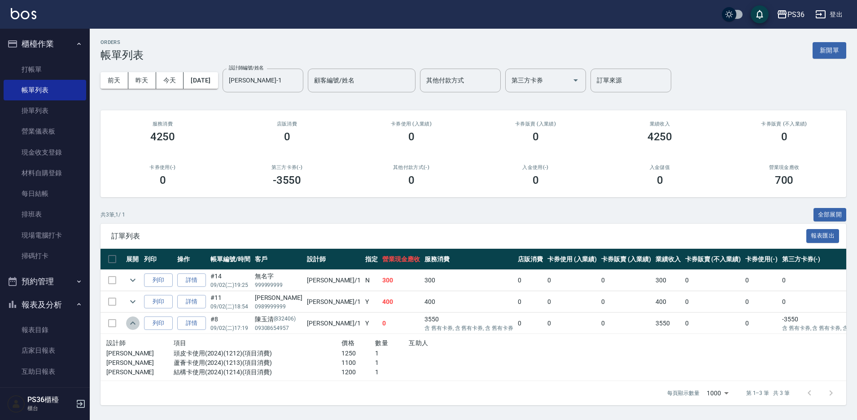
click at [134, 327] on icon "expand row" at bounding box center [132, 323] width 11 height 11
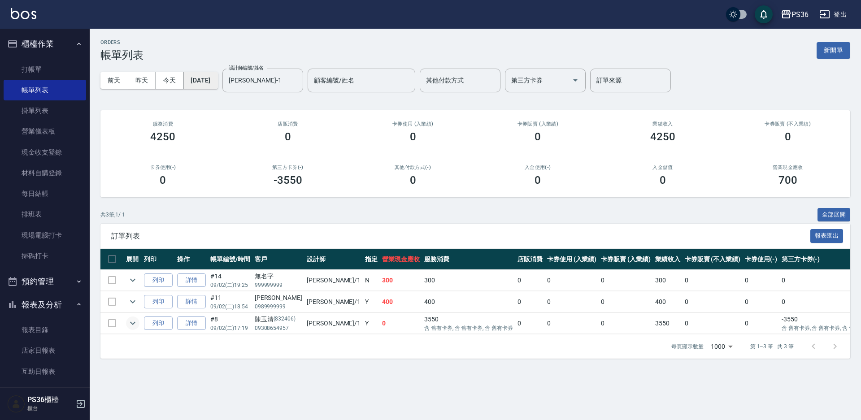
click at [214, 87] on button "[DATE]" at bounding box center [200, 80] width 34 height 17
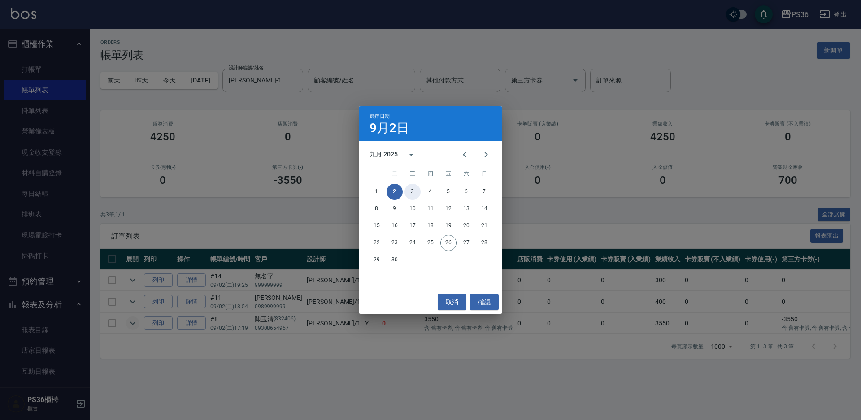
click at [417, 189] on button "3" at bounding box center [413, 192] width 16 height 16
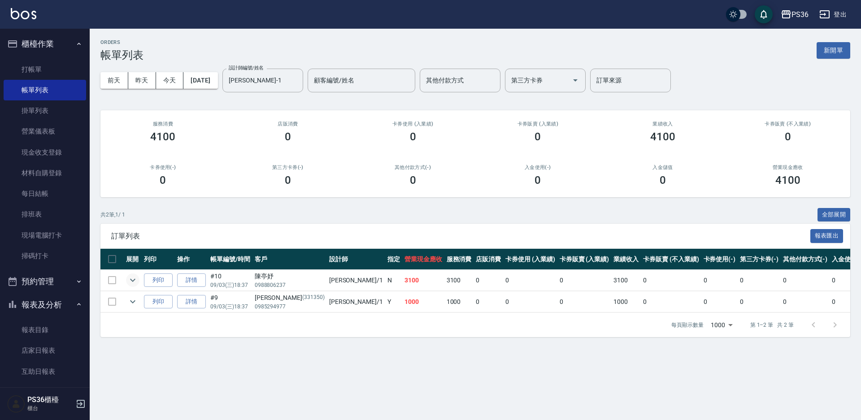
click at [139, 278] on button "expand row" at bounding box center [132, 280] width 13 height 13
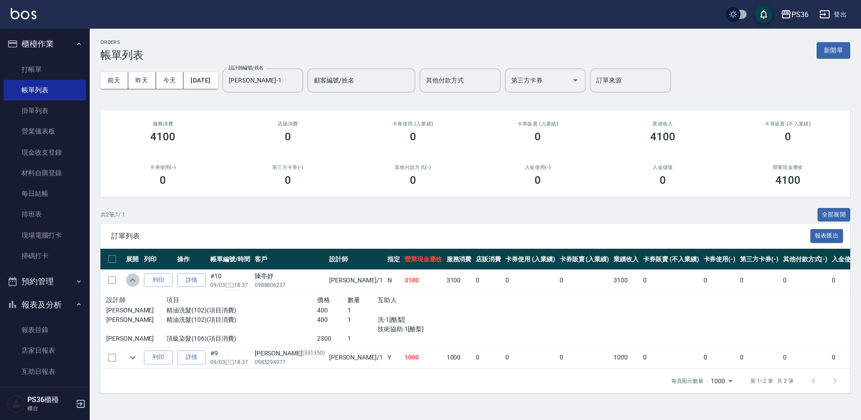
click at [139, 278] on button "expand row" at bounding box center [132, 280] width 13 height 13
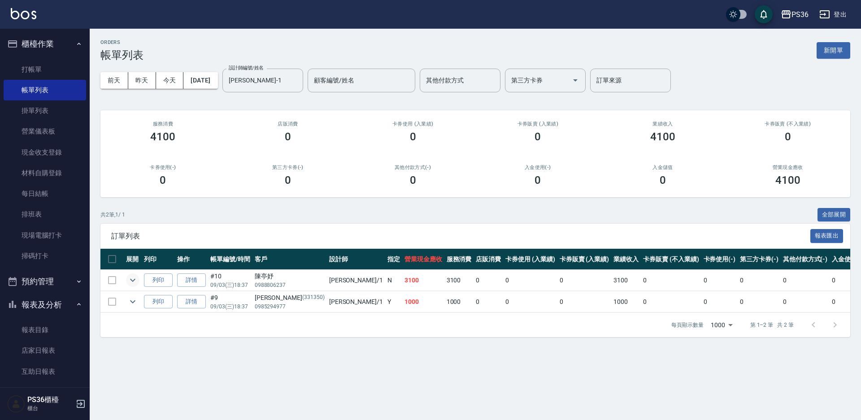
click at [139, 278] on button "expand row" at bounding box center [132, 280] width 13 height 13
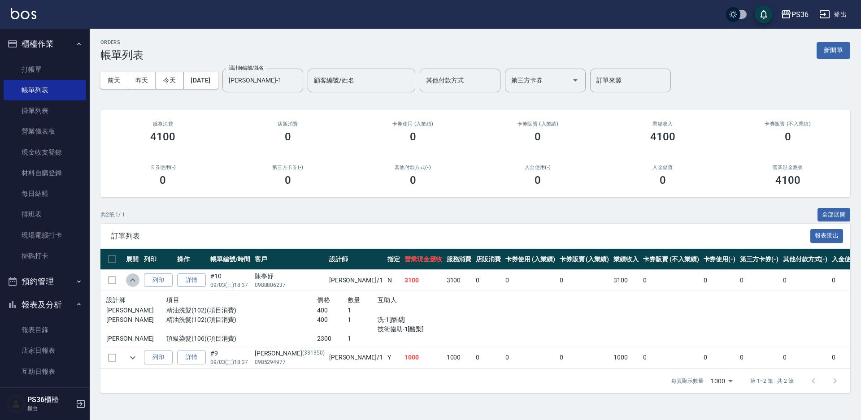
click at [139, 278] on button "expand row" at bounding box center [132, 280] width 13 height 13
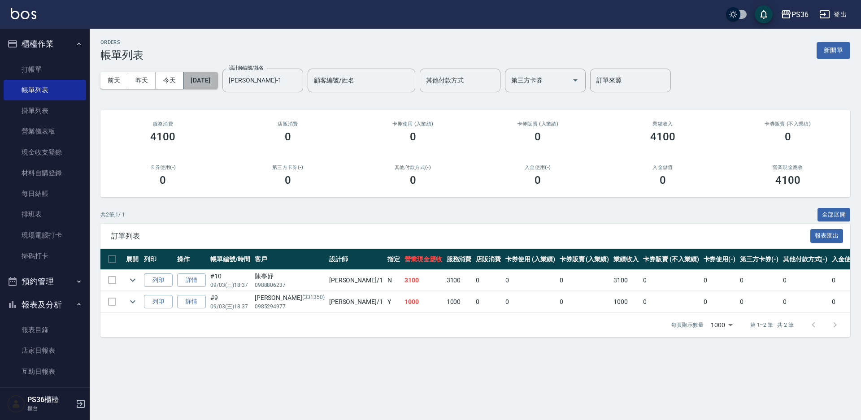
click at [212, 79] on button "[DATE]" at bounding box center [200, 80] width 34 height 17
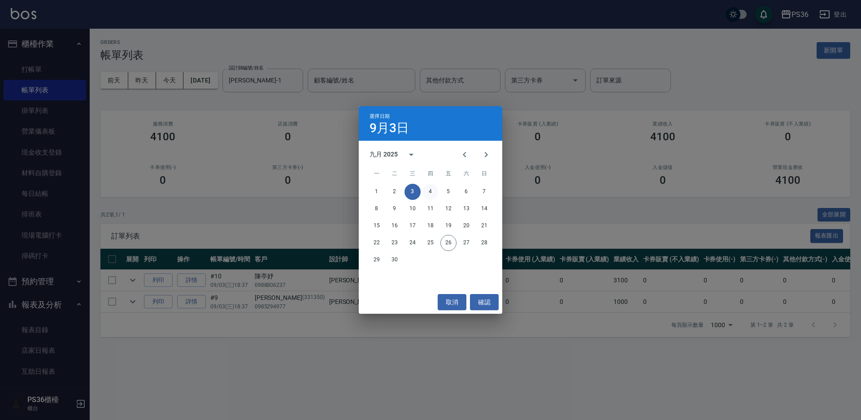
click at [432, 191] on button "4" at bounding box center [431, 192] width 16 height 16
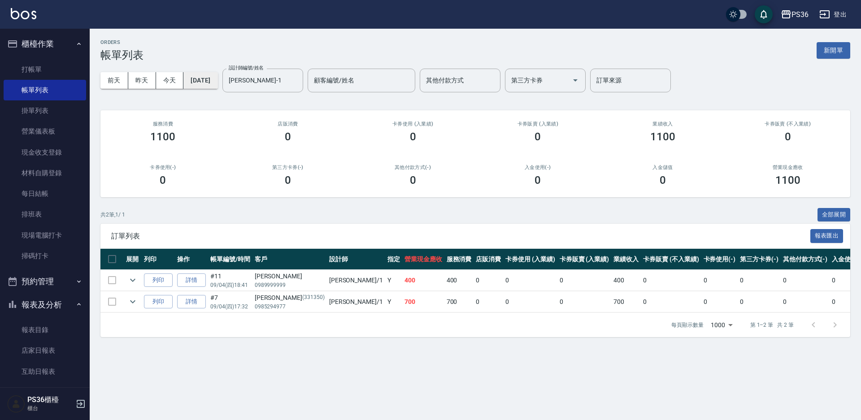
click at [218, 77] on button "[DATE]" at bounding box center [200, 80] width 34 height 17
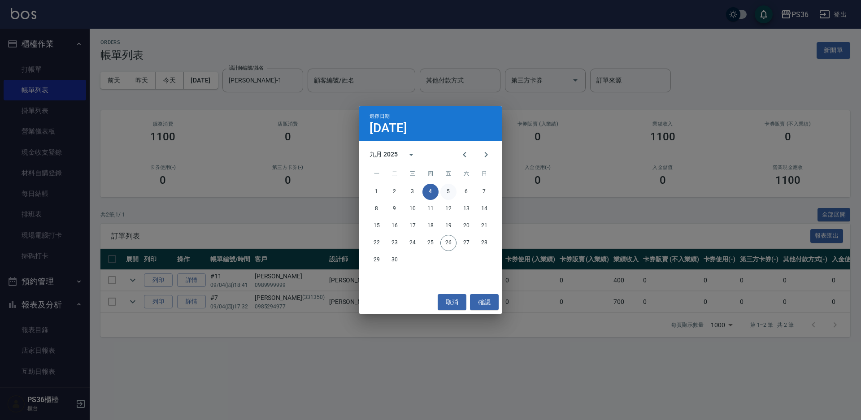
click at [445, 191] on button "5" at bounding box center [449, 192] width 16 height 16
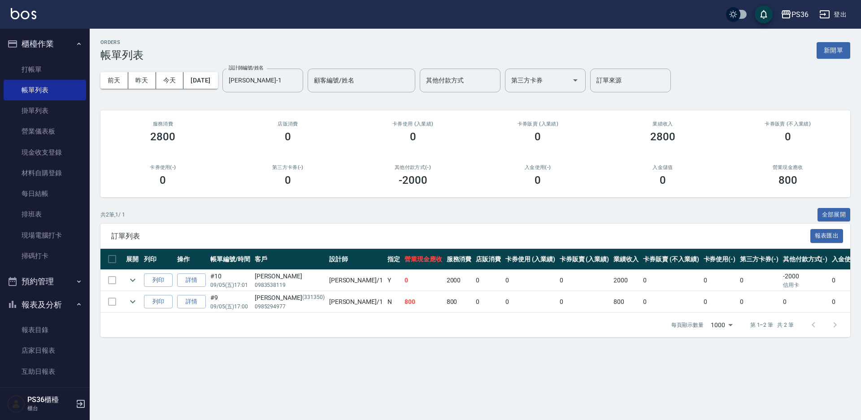
click at [190, 68] on div "[DATE] [DATE] [DATE] [DATE] 設計師編號/姓名 [PERSON_NAME]-1 設計師編號/姓名 顧客編號/姓名 顧客編號/姓名 其…" at bounding box center [475, 80] width 750 height 38
click at [131, 279] on icon "expand row" at bounding box center [132, 280] width 5 height 3
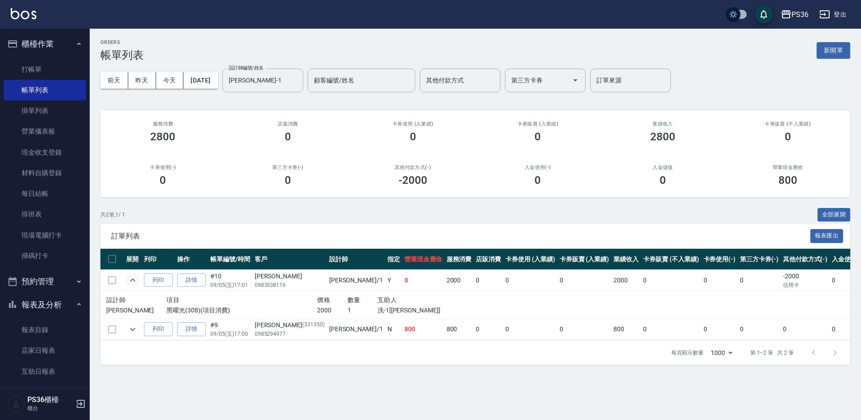
click at [131, 279] on icon "expand row" at bounding box center [132, 280] width 11 height 11
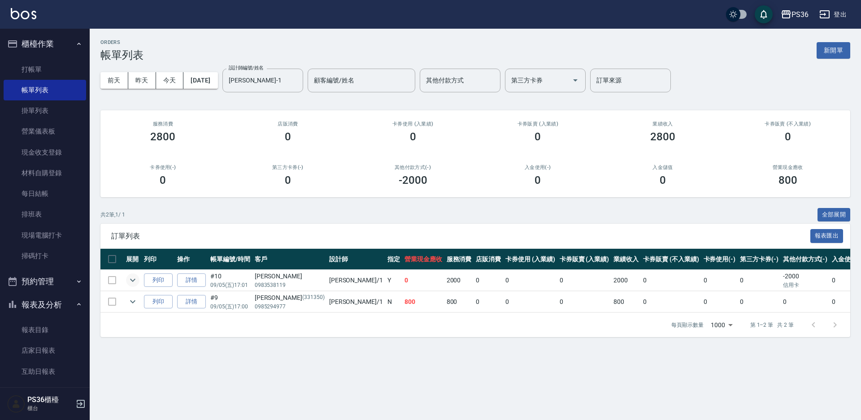
click at [196, 72] on div "[DATE] [DATE] [DATE] [DATE] 設計師編號/姓名 [PERSON_NAME]-1 設計師編號/姓名 顧客編號/姓名 顧客編號/姓名 其…" at bounding box center [475, 80] width 750 height 38
click at [211, 82] on button "[DATE]" at bounding box center [200, 80] width 34 height 17
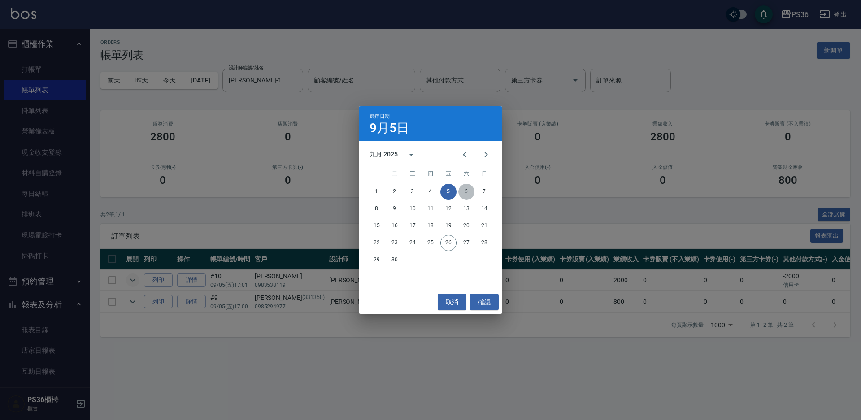
click at [467, 192] on button "6" at bounding box center [466, 192] width 16 height 16
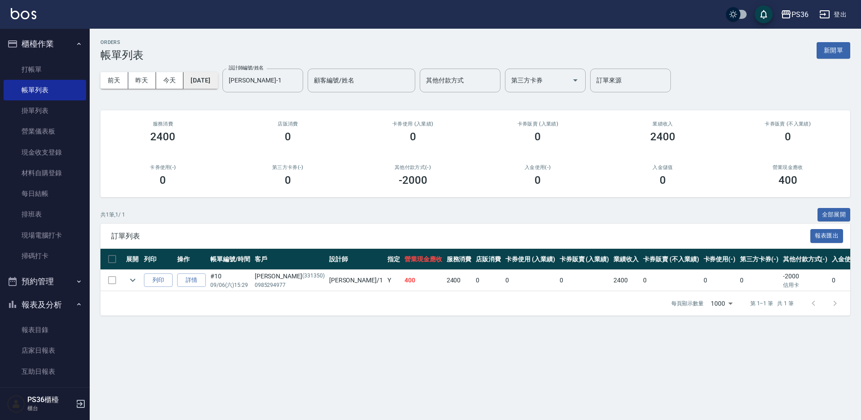
click at [205, 81] on button "[DATE]" at bounding box center [200, 80] width 34 height 17
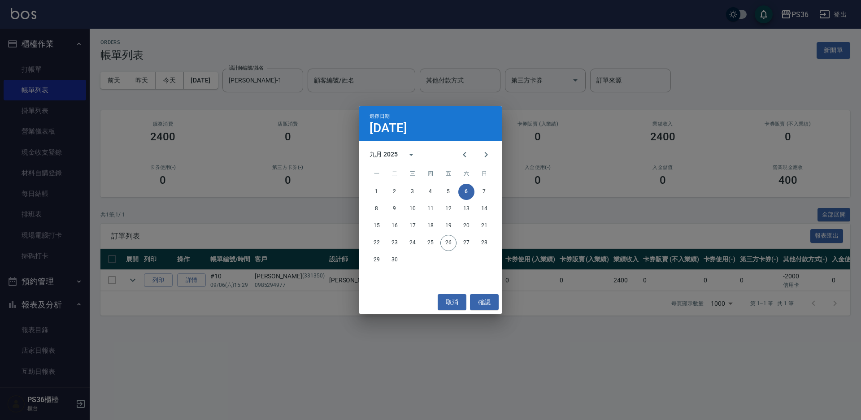
click at [493, 198] on div "1 2 3 4 5 6 7" at bounding box center [431, 192] width 144 height 16
click at [489, 196] on button "7" at bounding box center [484, 192] width 16 height 16
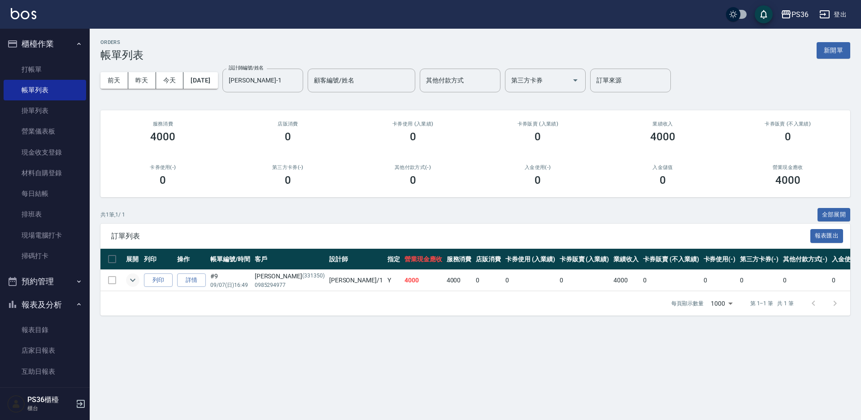
click at [131, 282] on icon "expand row" at bounding box center [132, 280] width 11 height 11
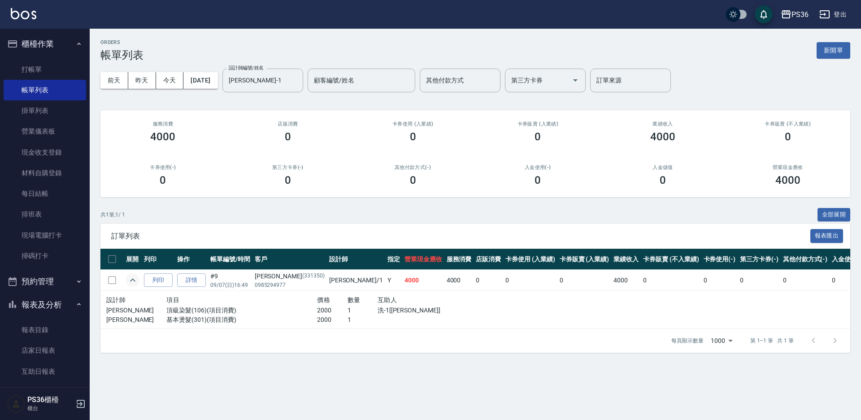
click at [131, 282] on icon "expand row" at bounding box center [132, 280] width 11 height 11
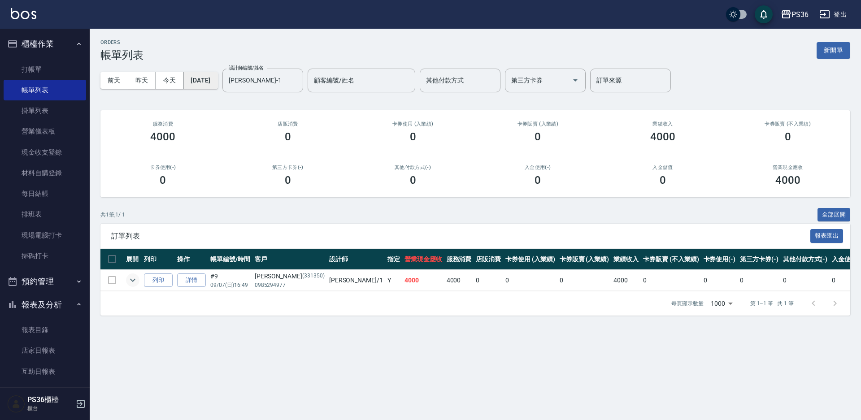
click at [202, 82] on button "[DATE]" at bounding box center [200, 80] width 34 height 17
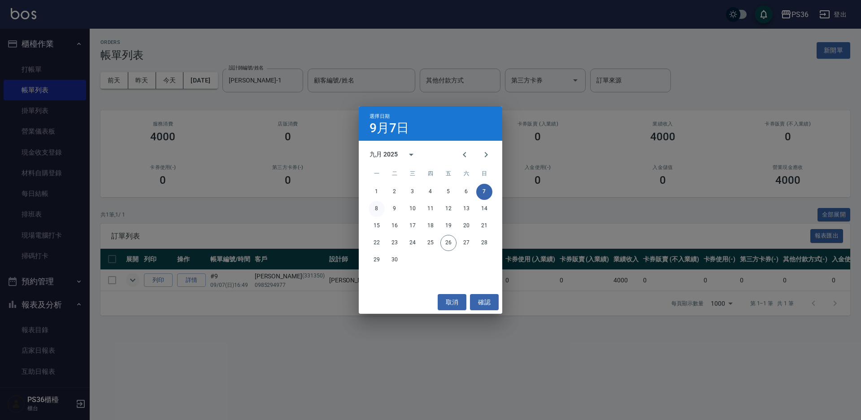
click at [379, 208] on button "8" at bounding box center [377, 209] width 16 height 16
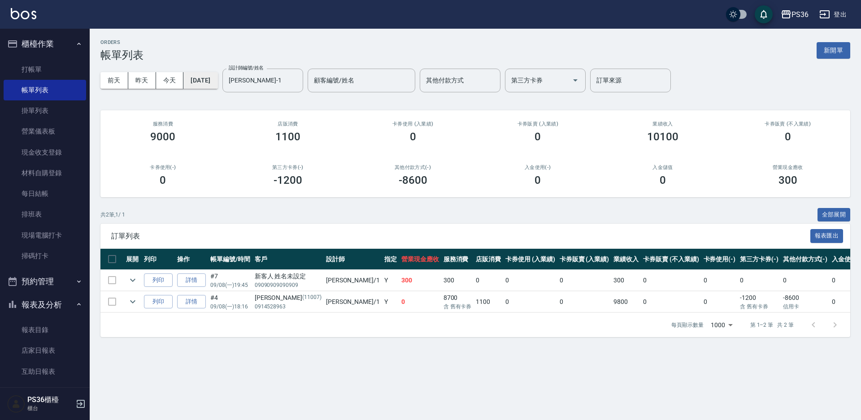
click at [218, 82] on button "[DATE]" at bounding box center [200, 80] width 34 height 17
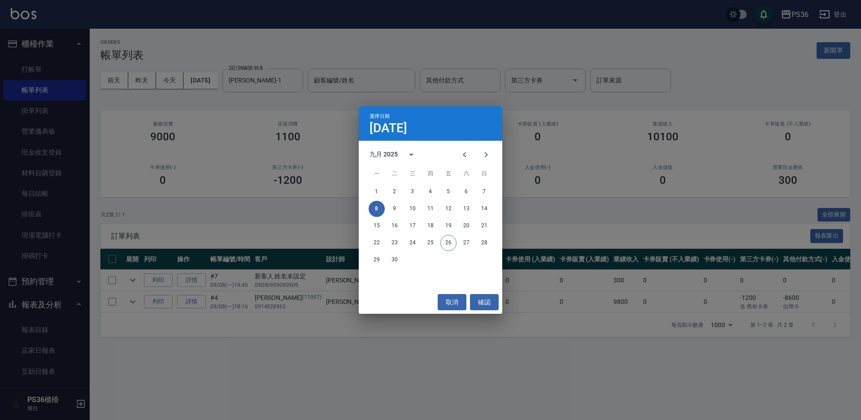
click at [223, 222] on div "選擇日期 [DATE] 九月 2025 一 二 三 四 五 六 日 1 2 3 4 5 6 7 8 9 10 11 12 13 14 15 16 17 18 …" at bounding box center [430, 210] width 861 height 420
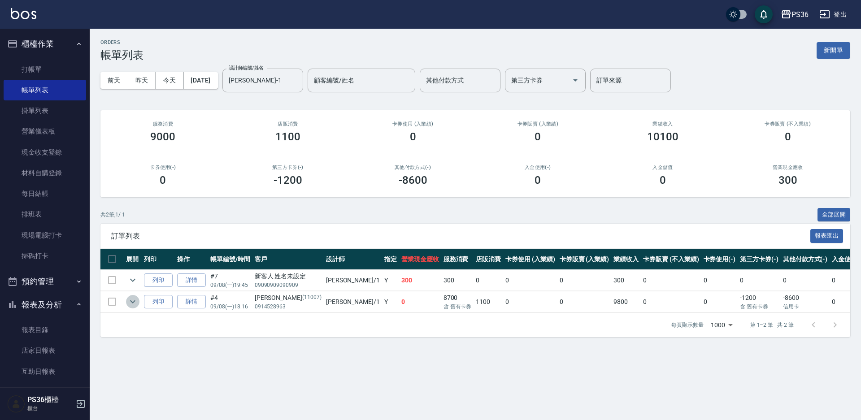
click at [135, 302] on icon "expand row" at bounding box center [132, 302] width 11 height 11
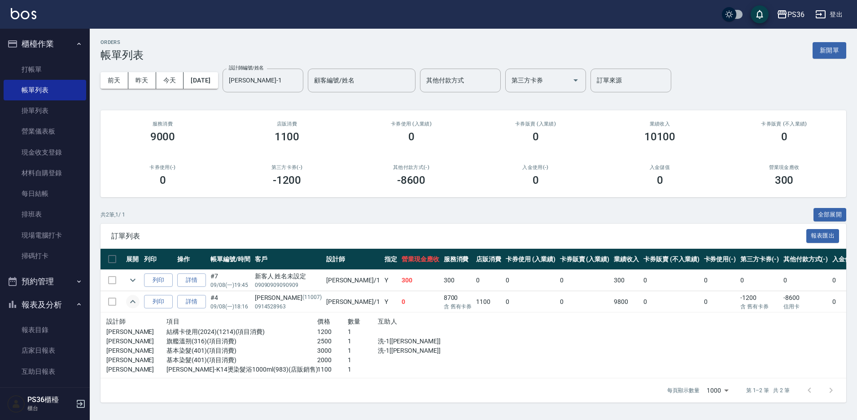
click at [135, 302] on icon "expand row" at bounding box center [132, 302] width 11 height 11
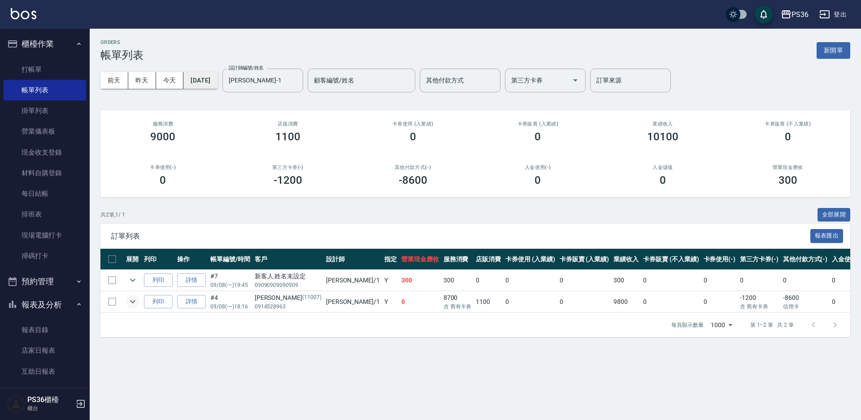
click at [205, 72] on button "[DATE]" at bounding box center [200, 80] width 34 height 17
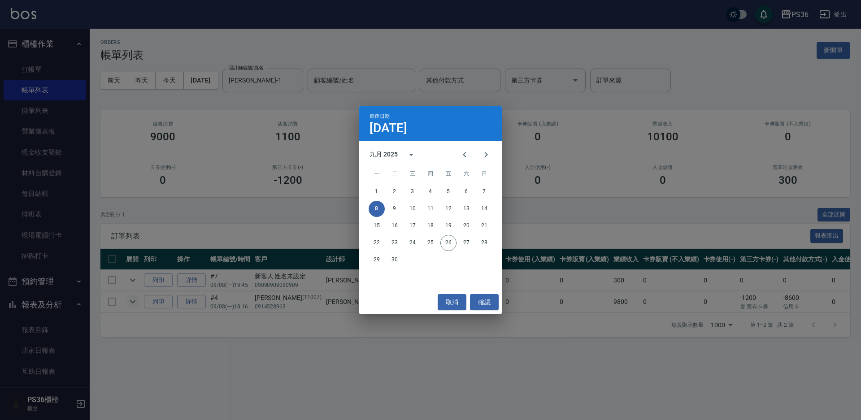
click at [401, 215] on div "8 9 10 11 12 13 14" at bounding box center [431, 209] width 144 height 16
click at [400, 214] on button "9" at bounding box center [395, 209] width 16 height 16
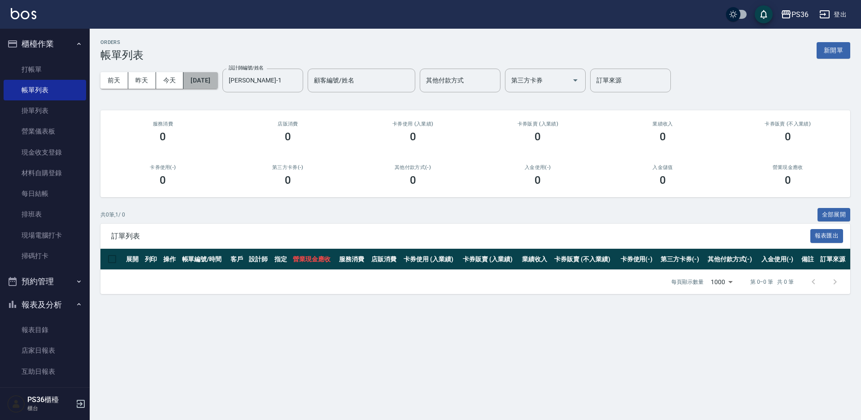
click at [214, 73] on button "[DATE]" at bounding box center [200, 80] width 34 height 17
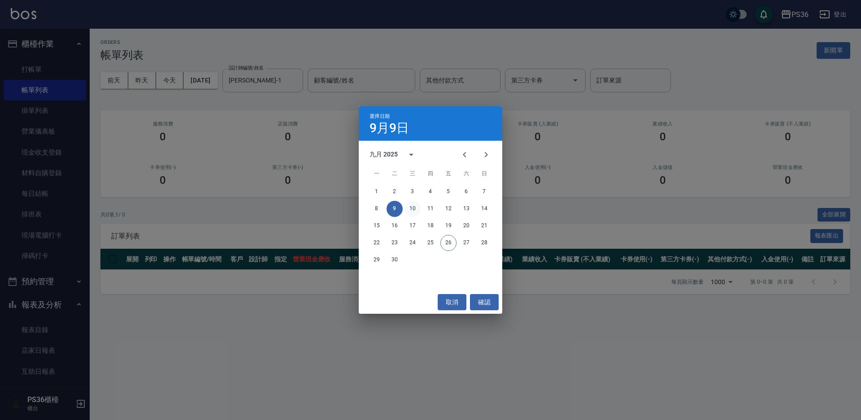
click at [412, 206] on button "10" at bounding box center [413, 209] width 16 height 16
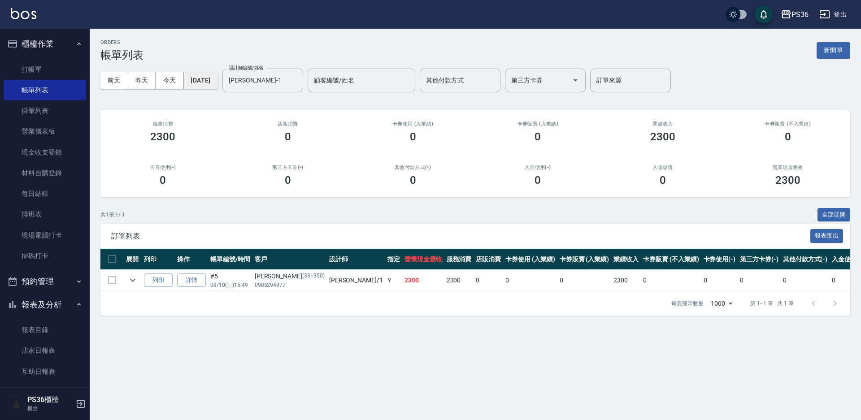
click at [218, 84] on button "[DATE]" at bounding box center [200, 80] width 34 height 17
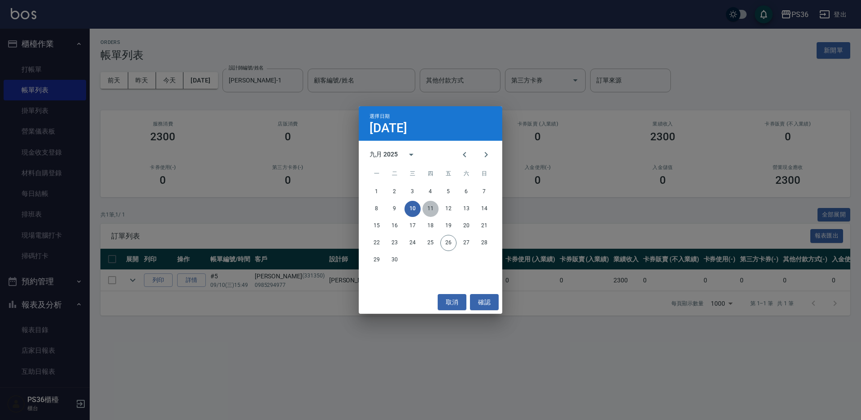
click at [427, 209] on button "11" at bounding box center [431, 209] width 16 height 16
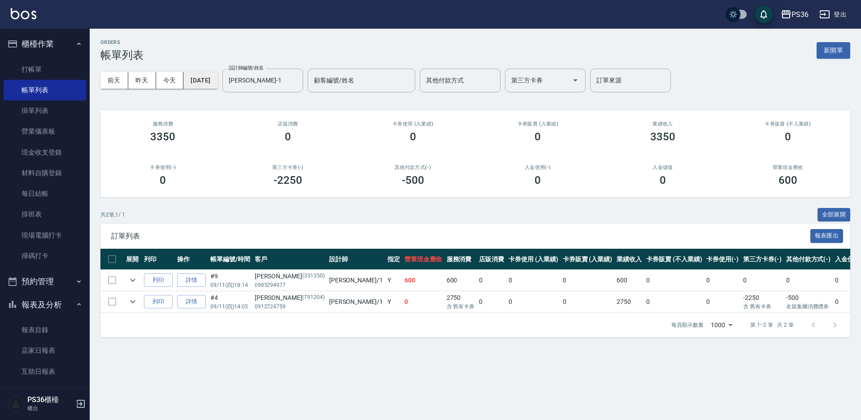
click at [218, 72] on button "[DATE]" at bounding box center [200, 80] width 34 height 17
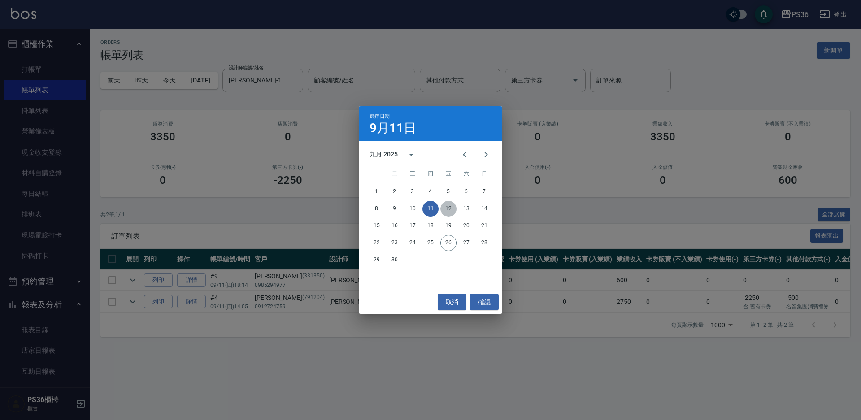
click at [451, 211] on button "12" at bounding box center [449, 209] width 16 height 16
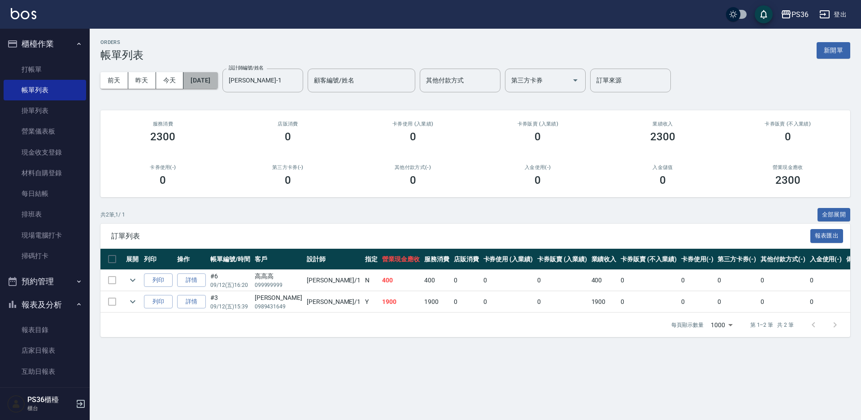
click at [218, 81] on button "[DATE]" at bounding box center [200, 80] width 34 height 17
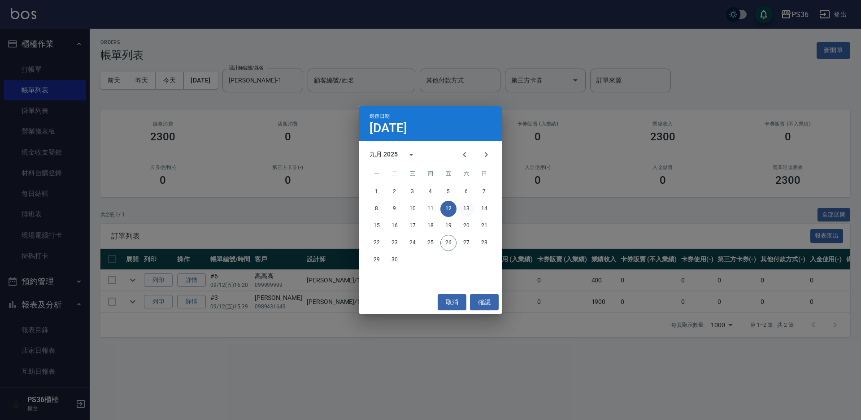
click at [464, 209] on button "13" at bounding box center [466, 209] width 16 height 16
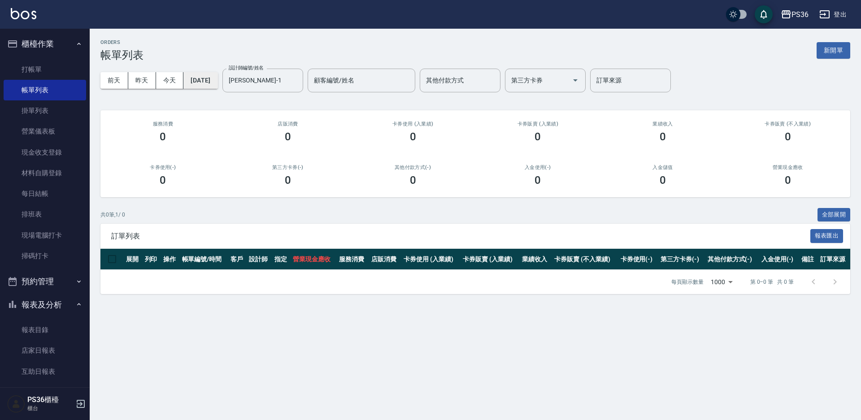
click at [218, 84] on button "[DATE]" at bounding box center [200, 80] width 34 height 17
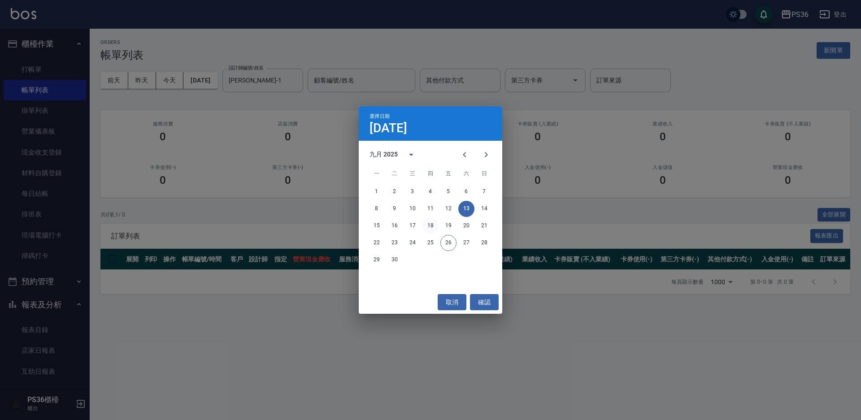
click at [431, 225] on button "18" at bounding box center [431, 226] width 16 height 16
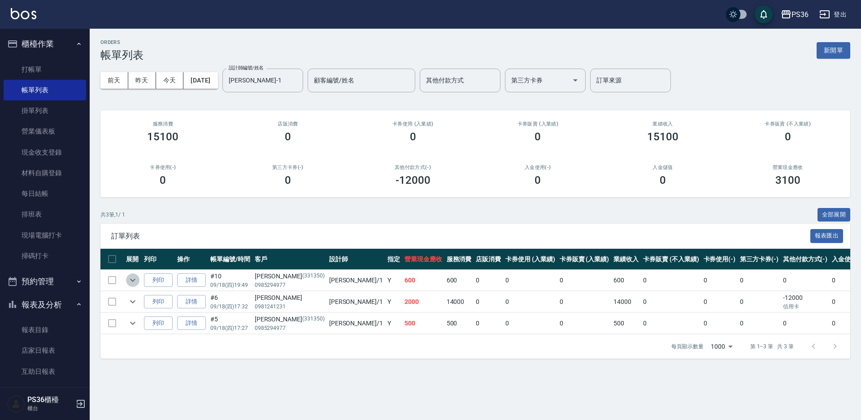
click at [130, 277] on icon "expand row" at bounding box center [132, 280] width 11 height 11
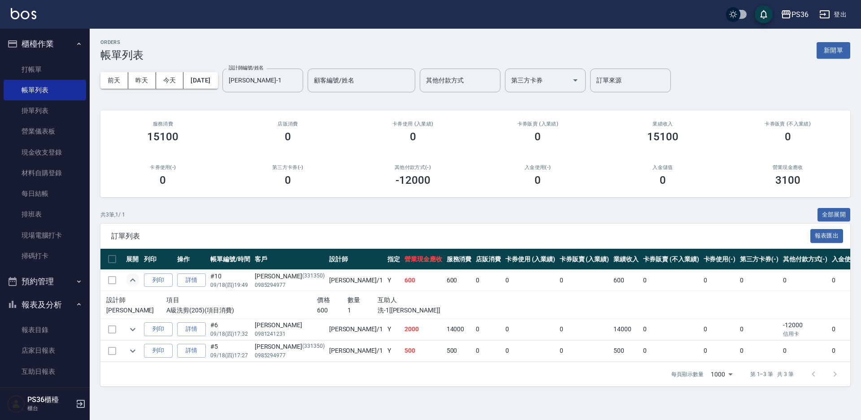
click at [130, 277] on icon "expand row" at bounding box center [132, 280] width 11 height 11
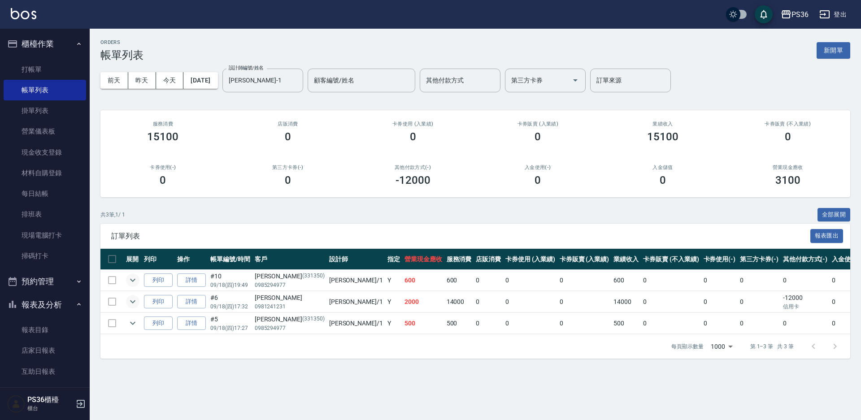
click at [134, 296] on button "expand row" at bounding box center [132, 301] width 13 height 13
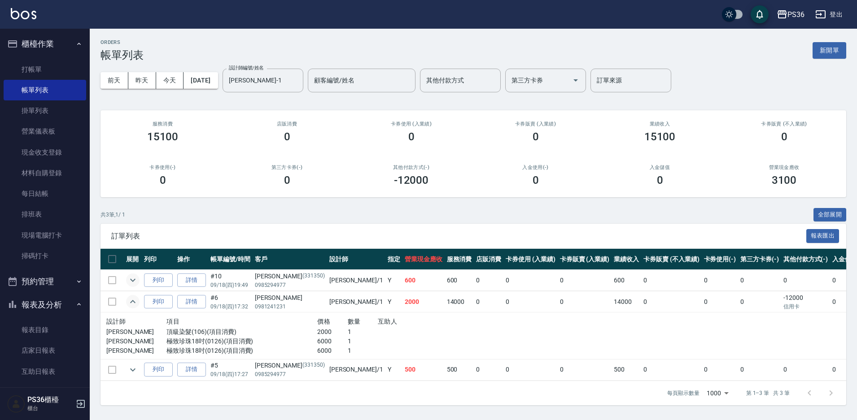
click at [134, 296] on button "expand row" at bounding box center [132, 301] width 13 height 13
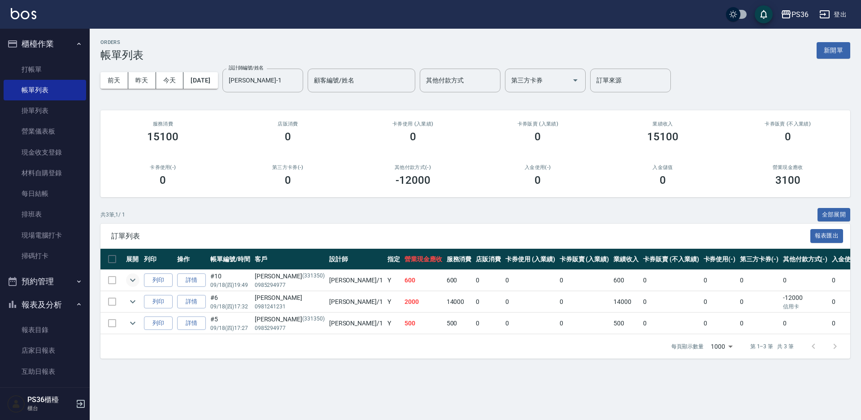
click at [130, 315] on td at bounding box center [133, 323] width 18 height 21
click at [133, 322] on icon "expand row" at bounding box center [132, 323] width 11 height 11
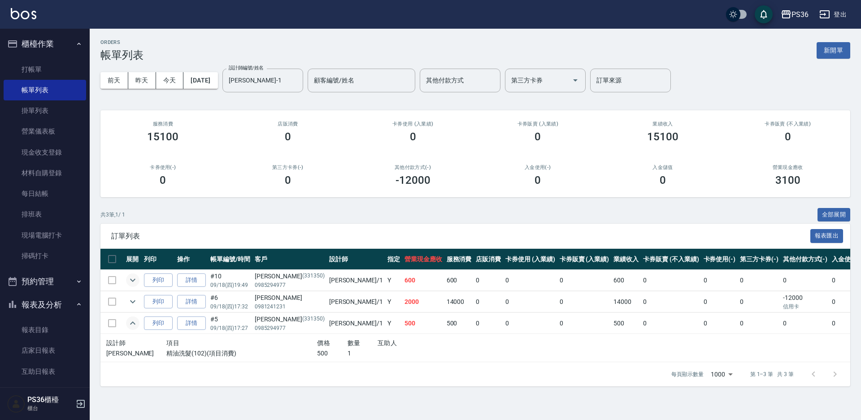
click at [133, 322] on icon "expand row" at bounding box center [132, 323] width 5 height 3
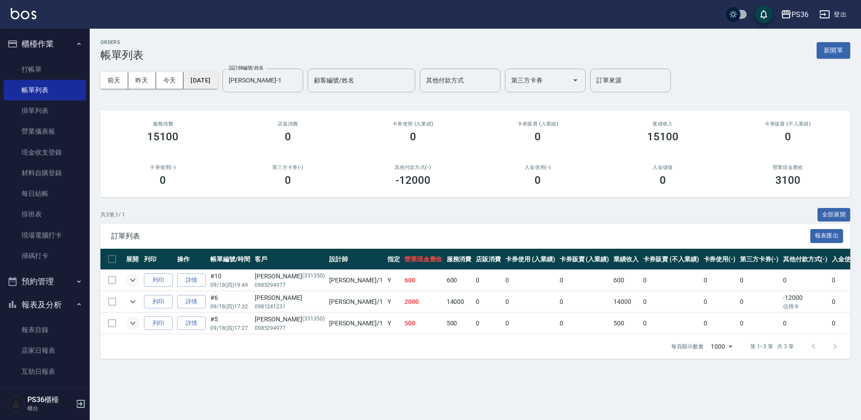
click at [215, 75] on button "[DATE]" at bounding box center [200, 80] width 34 height 17
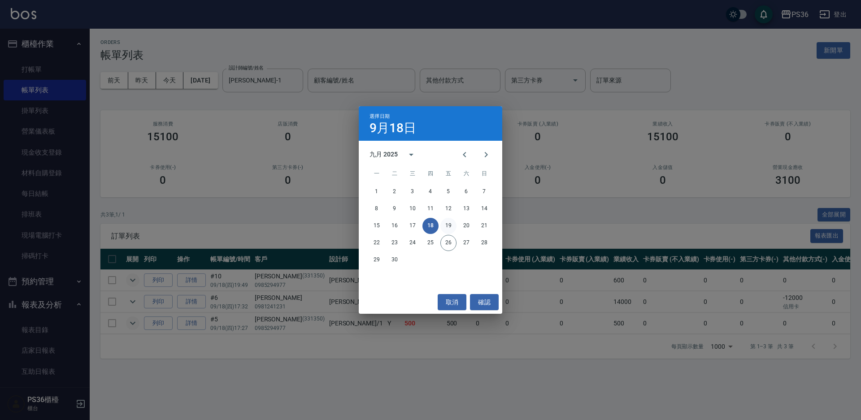
click at [454, 226] on button "19" at bounding box center [449, 226] width 16 height 16
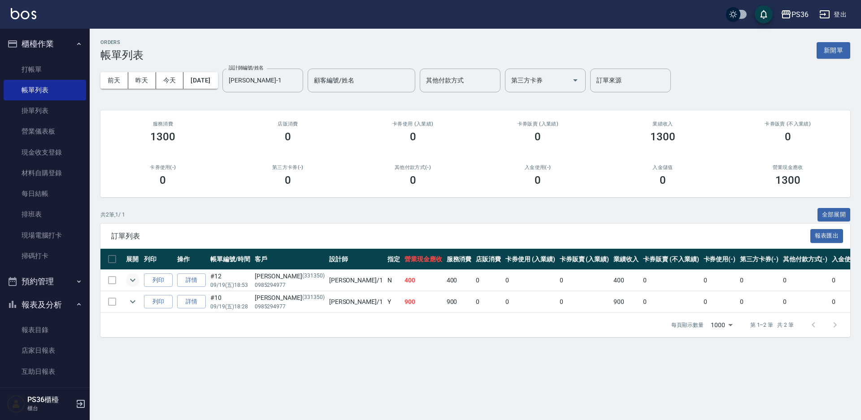
click at [133, 284] on icon "expand row" at bounding box center [132, 280] width 11 height 11
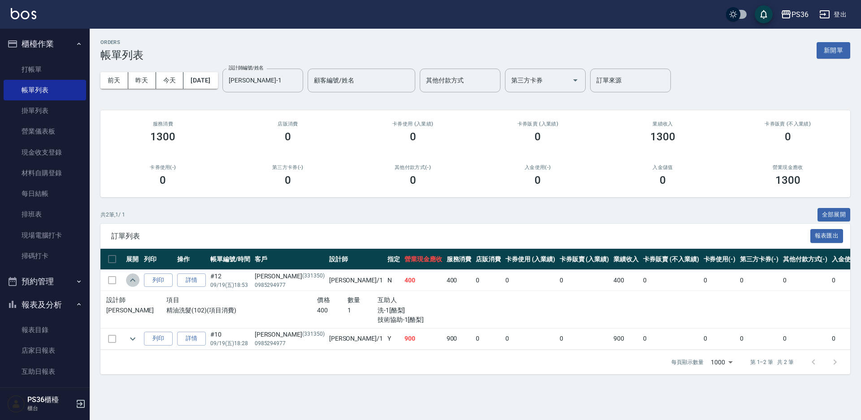
click at [133, 284] on icon "expand row" at bounding box center [132, 280] width 11 height 11
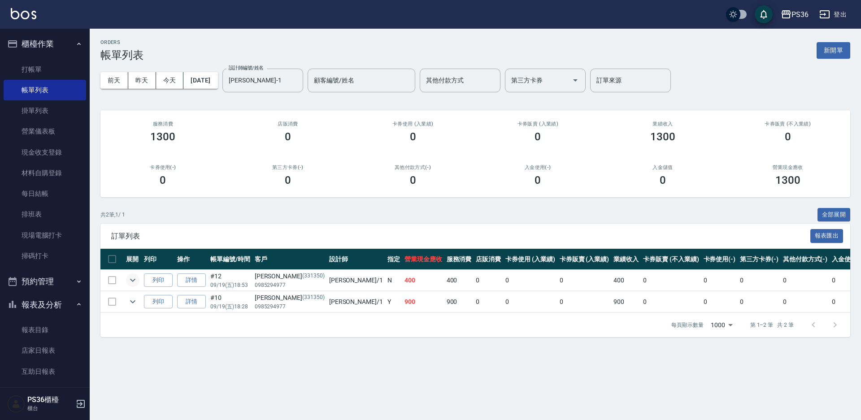
click at [132, 282] on icon "expand row" at bounding box center [132, 280] width 5 height 3
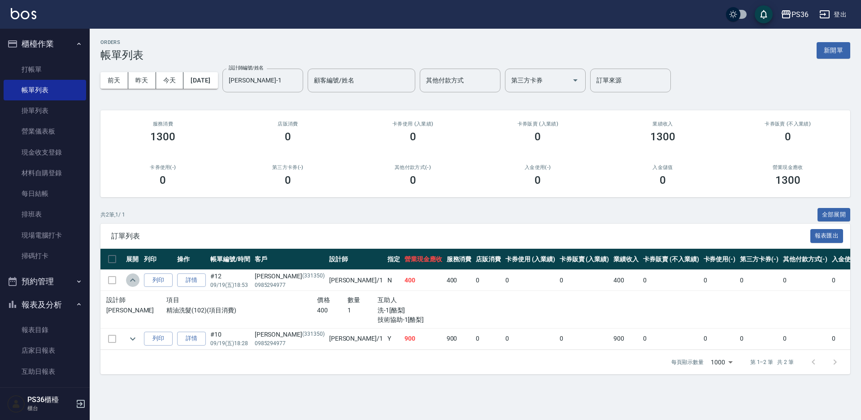
click at [132, 282] on icon "expand row" at bounding box center [132, 280] width 11 height 11
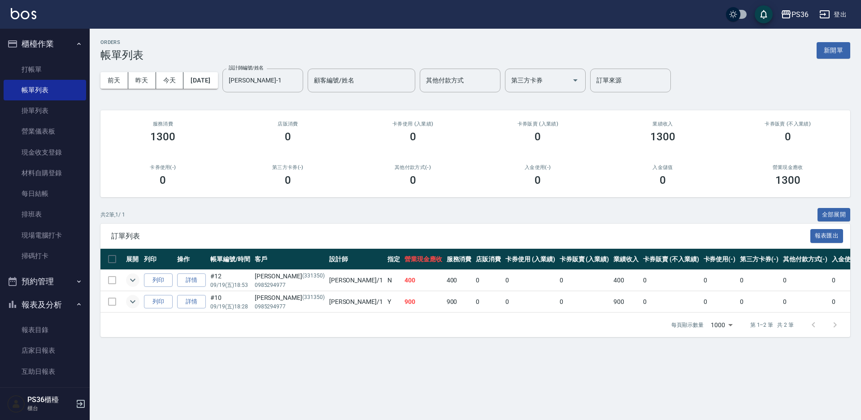
click at [135, 301] on icon "expand row" at bounding box center [132, 302] width 5 height 3
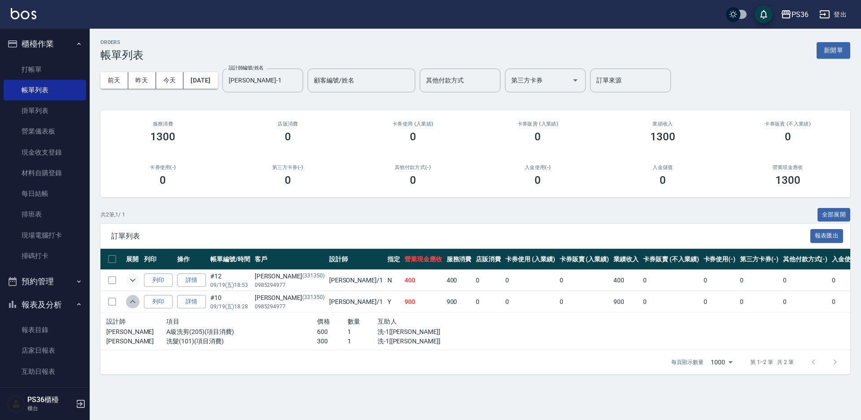
click at [135, 301] on icon "expand row" at bounding box center [132, 302] width 11 height 11
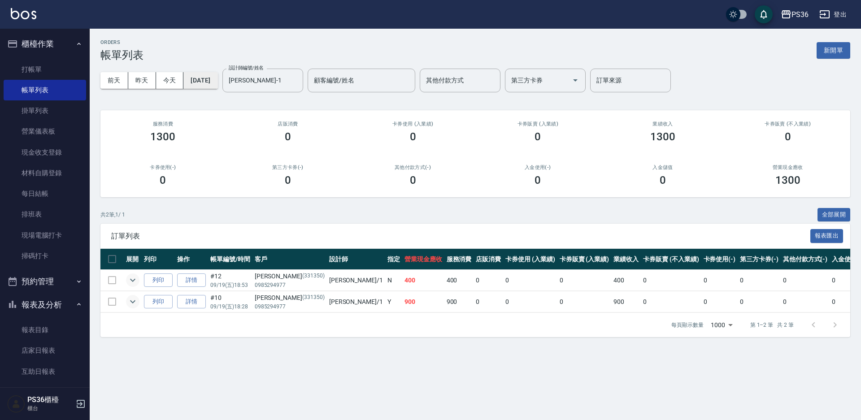
click at [210, 80] on button "[DATE]" at bounding box center [200, 80] width 34 height 17
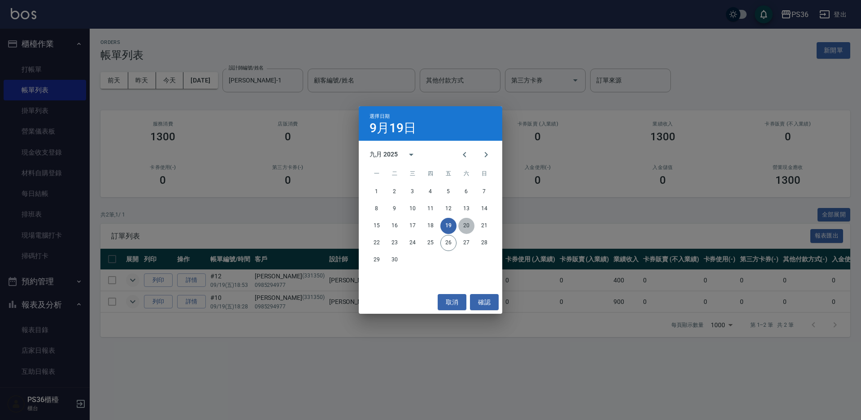
click at [463, 227] on button "20" at bounding box center [466, 226] width 16 height 16
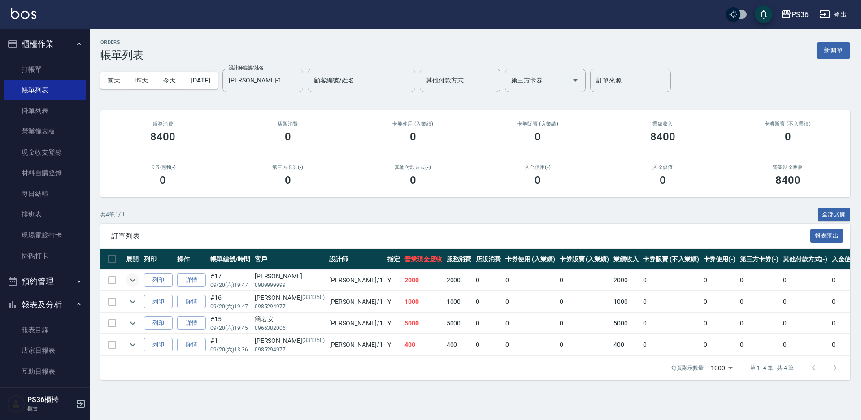
click at [132, 287] on button "expand row" at bounding box center [132, 280] width 13 height 13
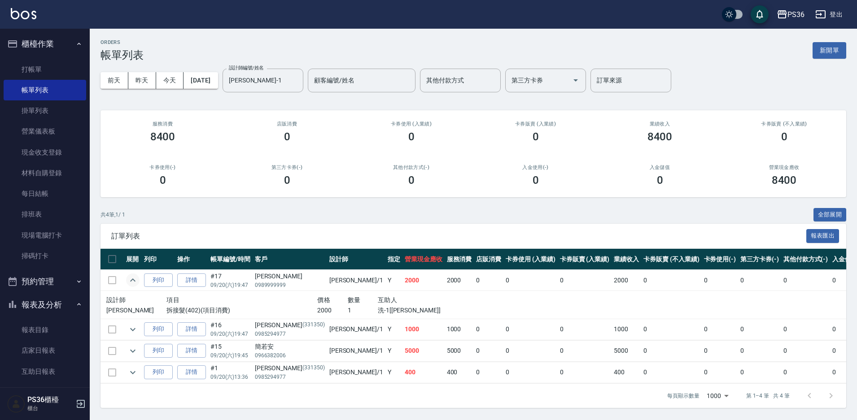
click at [132, 287] on button "expand row" at bounding box center [132, 280] width 13 height 13
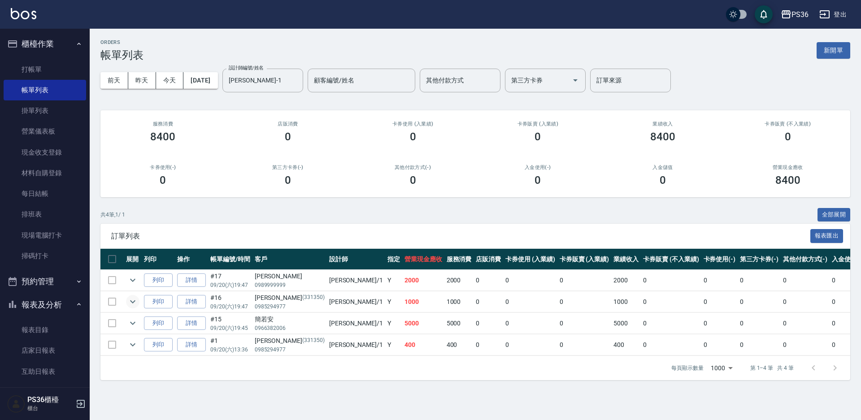
click at [129, 302] on icon "expand row" at bounding box center [132, 302] width 11 height 11
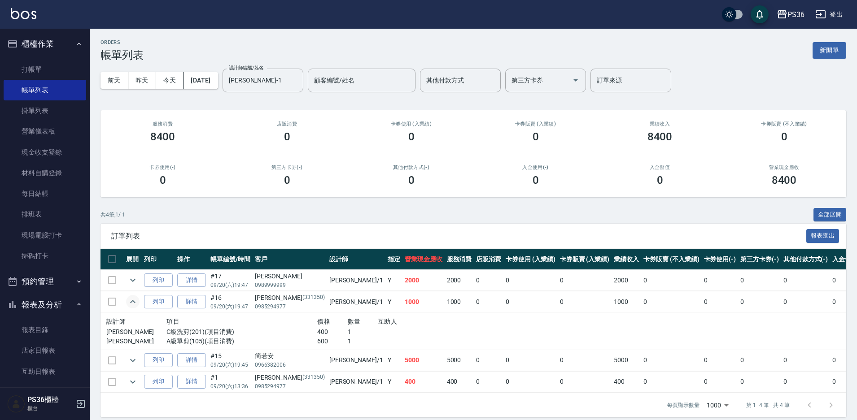
click at [129, 302] on icon "expand row" at bounding box center [132, 302] width 11 height 11
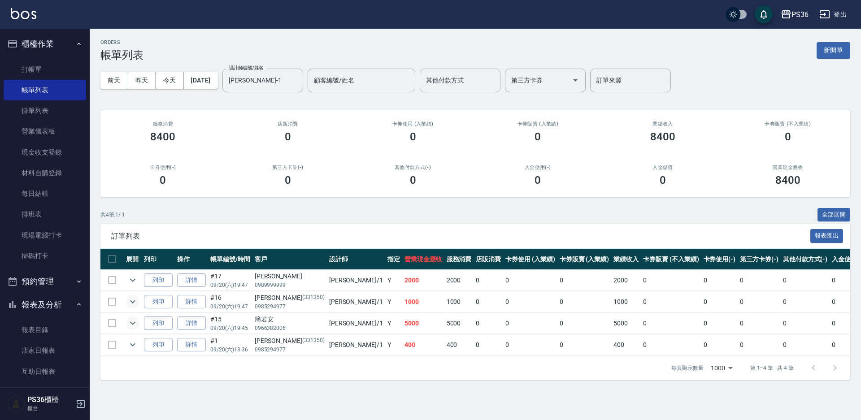
click at [138, 326] on button "expand row" at bounding box center [132, 323] width 13 height 13
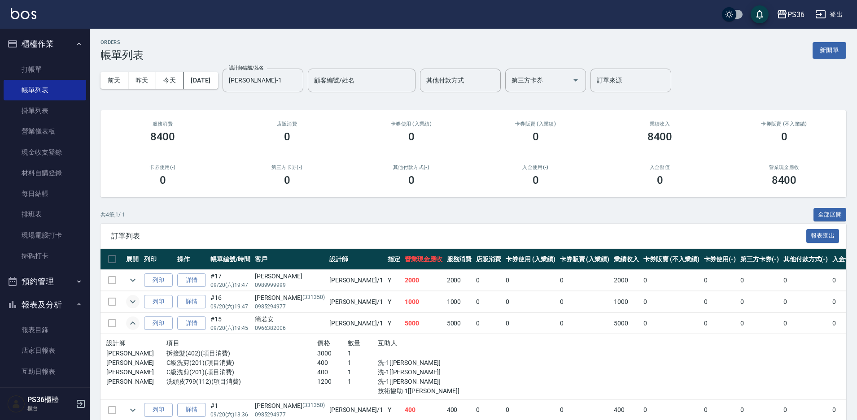
click at [127, 324] on icon "expand row" at bounding box center [132, 323] width 11 height 11
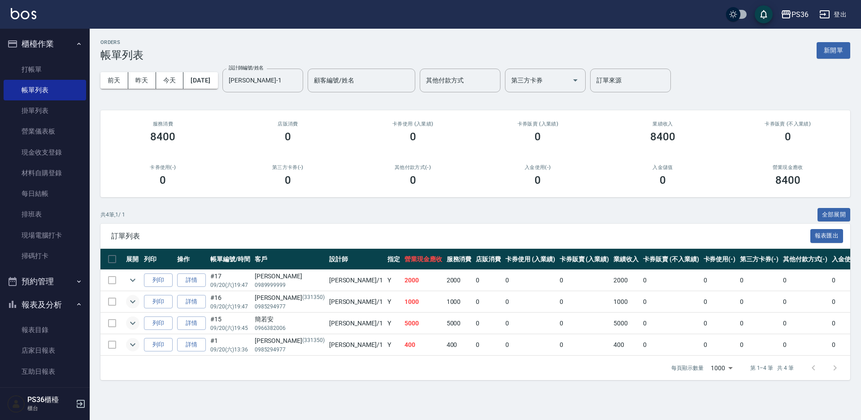
click at [133, 344] on icon "expand row" at bounding box center [132, 345] width 11 height 11
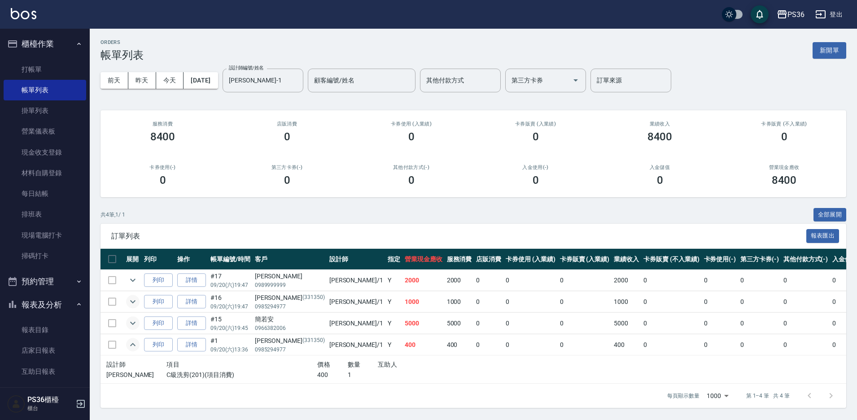
click at [133, 344] on icon "expand row" at bounding box center [132, 344] width 5 height 3
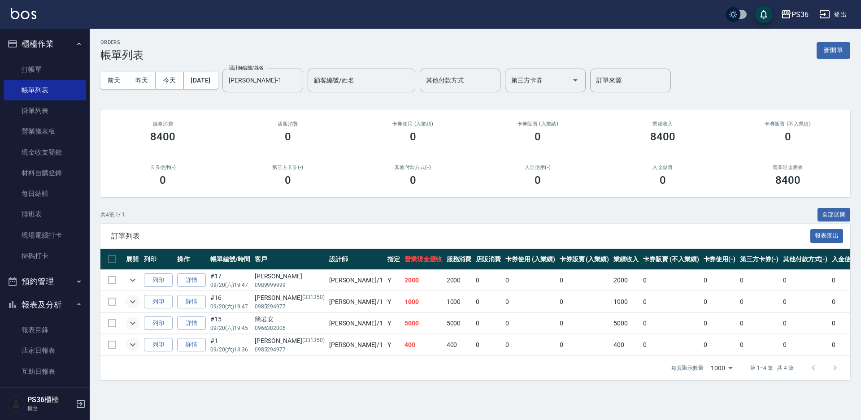
click at [227, 70] on div "[DATE] [DATE] [DATE] [DATE] 設計師編號/姓名 [PERSON_NAME]-1 設計師編號/姓名 顧客編號/姓名 顧客編號/姓名 其…" at bounding box center [475, 80] width 750 height 38
click at [218, 77] on button "[DATE]" at bounding box center [200, 80] width 34 height 17
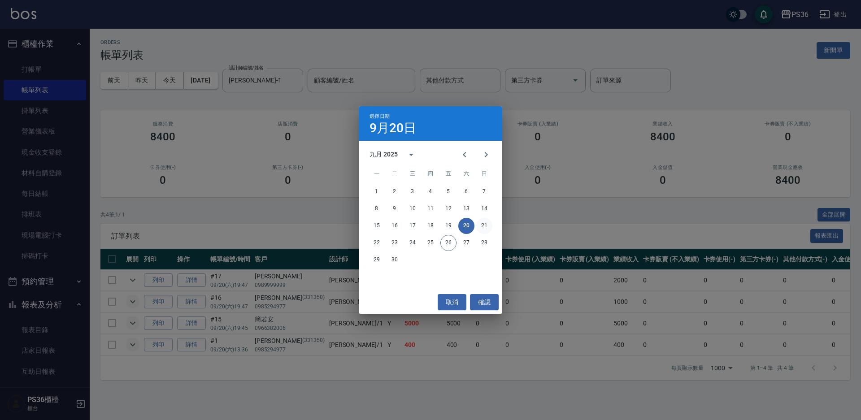
click at [489, 227] on button "21" at bounding box center [484, 226] width 16 height 16
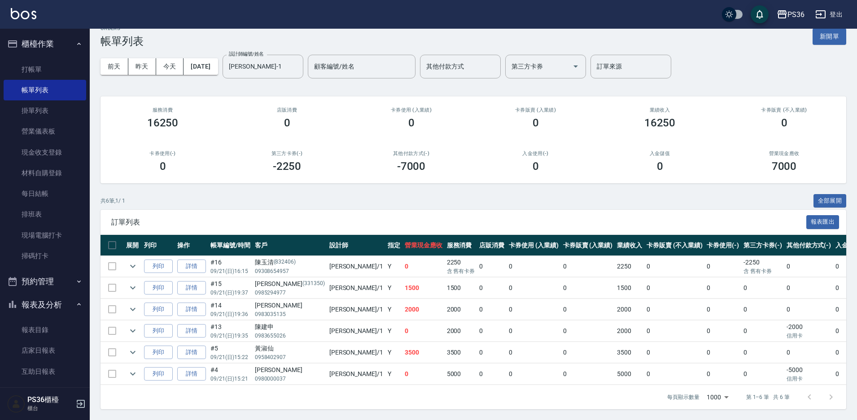
scroll to position [22, 0]
click at [135, 261] on icon "expand row" at bounding box center [132, 266] width 11 height 11
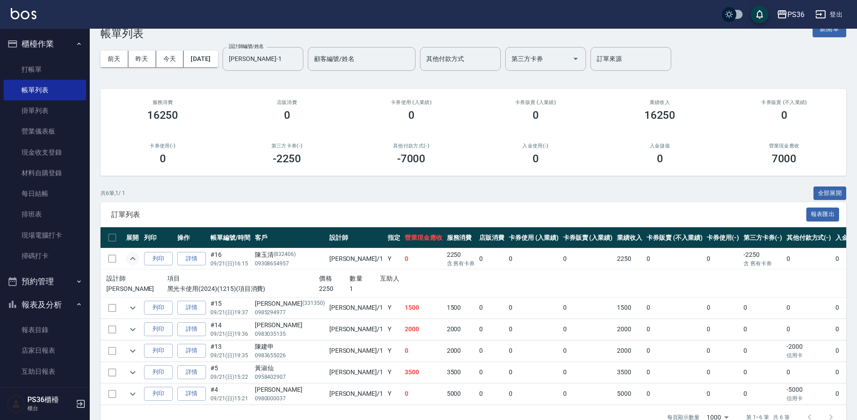
click at [135, 260] on icon "expand row" at bounding box center [132, 258] width 5 height 3
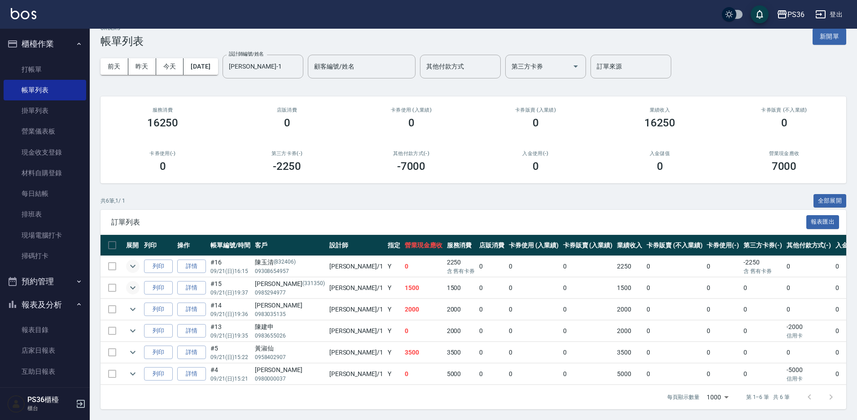
click at [135, 285] on icon "expand row" at bounding box center [132, 288] width 11 height 11
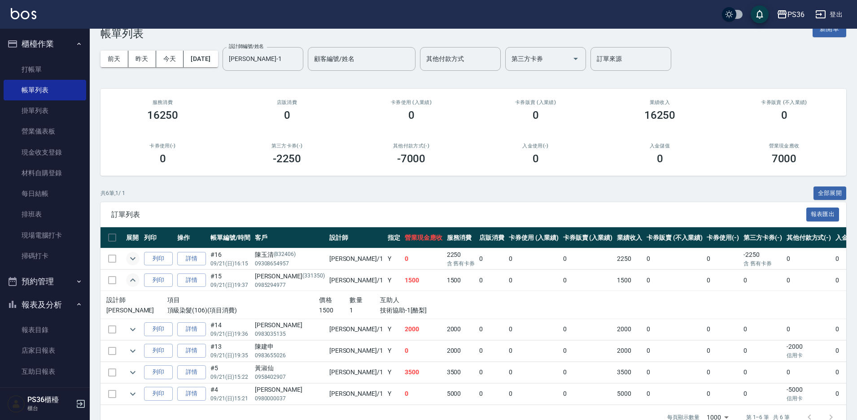
click at [135, 285] on icon "expand row" at bounding box center [132, 280] width 11 height 11
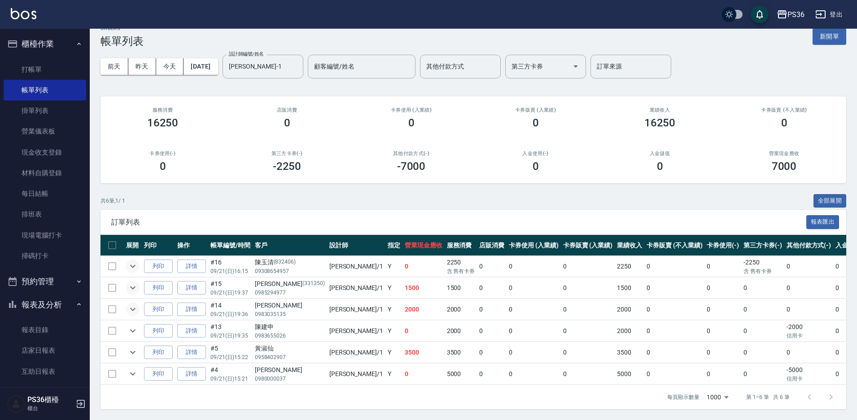
click at [133, 304] on icon "expand row" at bounding box center [132, 309] width 11 height 11
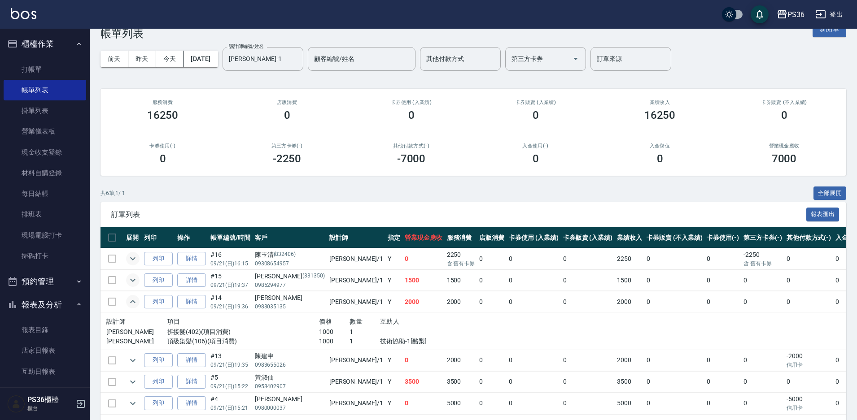
click at [133, 301] on icon "expand row" at bounding box center [132, 301] width 5 height 3
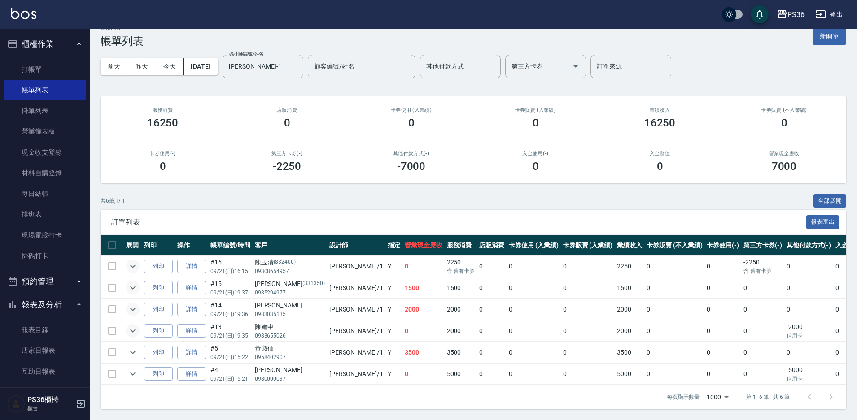
click at [135, 327] on icon "expand row" at bounding box center [132, 331] width 11 height 11
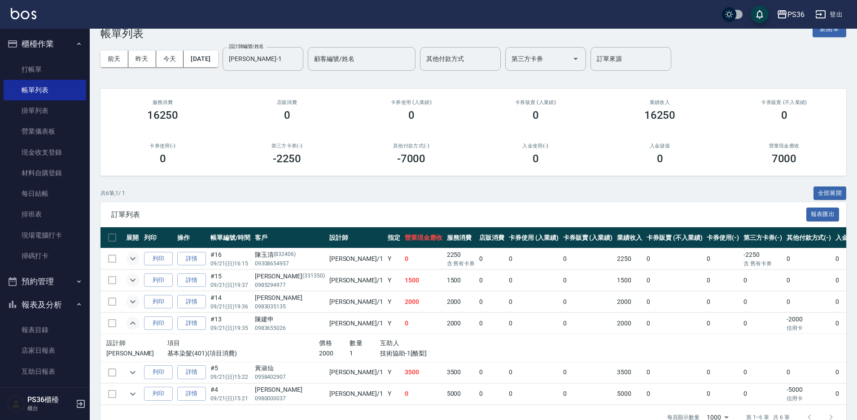
click at [135, 327] on icon "expand row" at bounding box center [132, 323] width 11 height 11
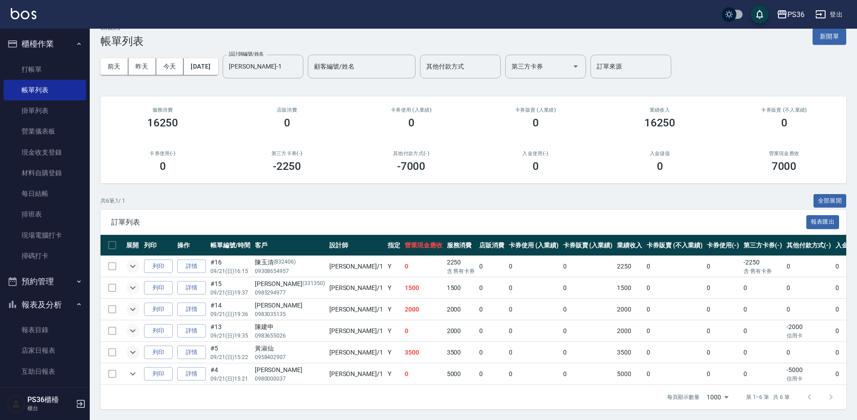
click at [130, 347] on icon "expand row" at bounding box center [132, 352] width 11 height 11
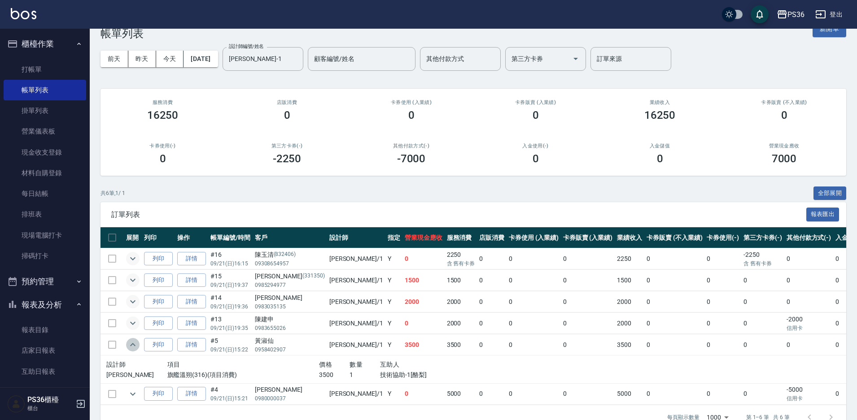
click at [130, 343] on icon "expand row" at bounding box center [132, 345] width 11 height 11
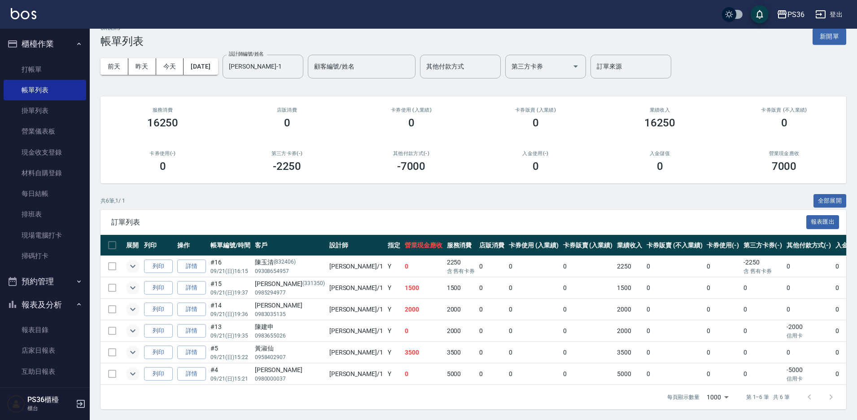
click at [133, 369] on icon "expand row" at bounding box center [132, 374] width 11 height 11
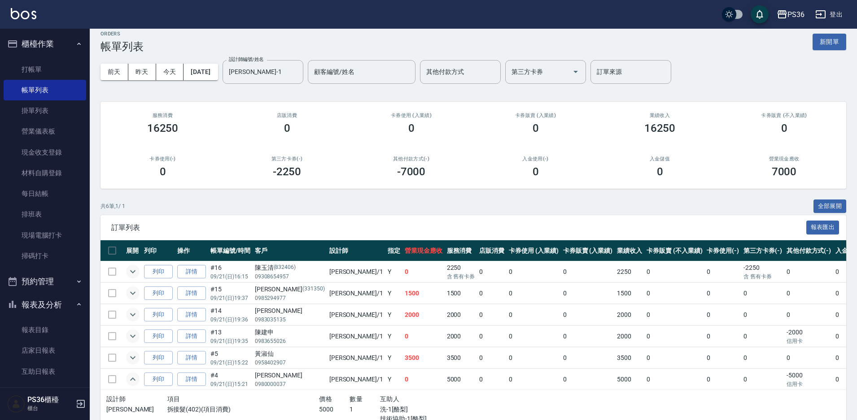
scroll to position [0, 0]
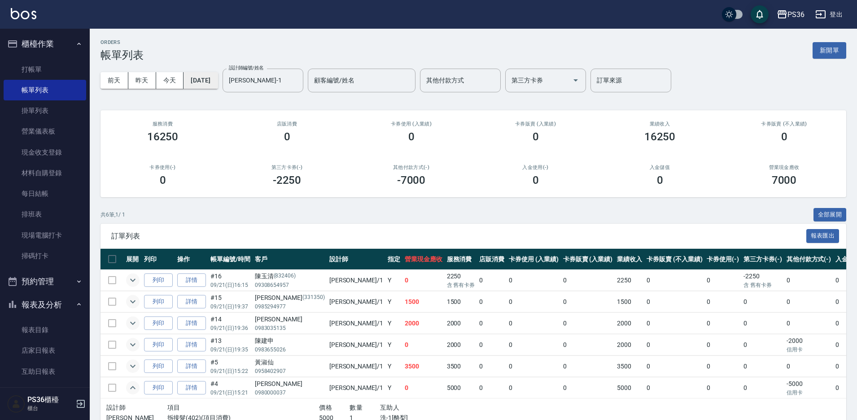
click at [217, 79] on button "[DATE]" at bounding box center [200, 80] width 34 height 17
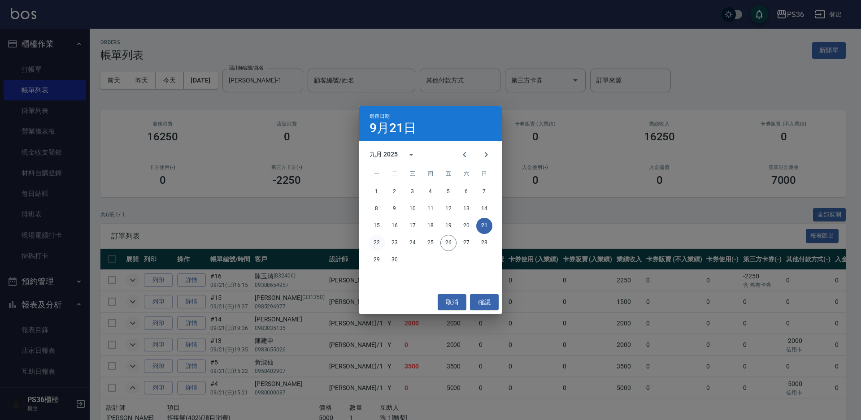
click at [374, 243] on button "22" at bounding box center [377, 243] width 16 height 16
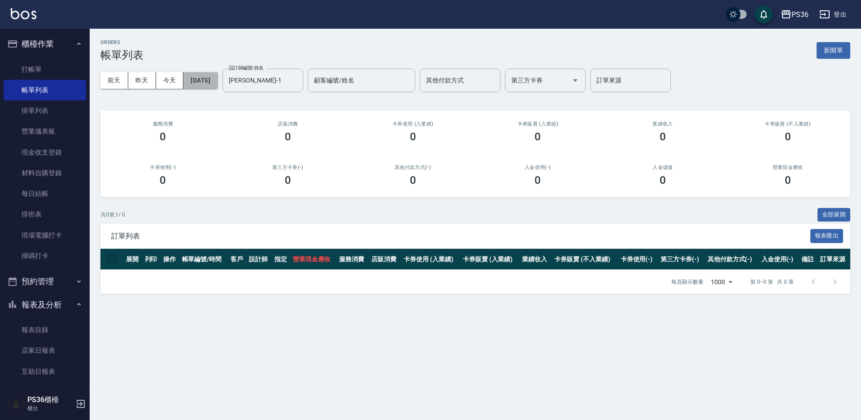
click at [212, 85] on button "[DATE]" at bounding box center [200, 80] width 34 height 17
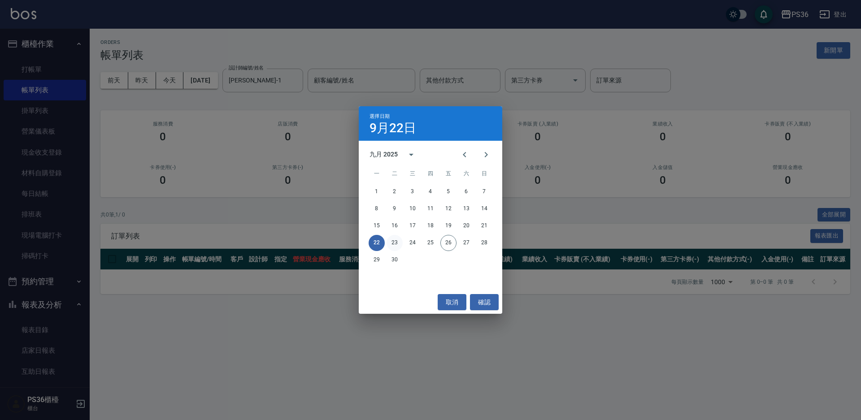
click at [400, 243] on button "23" at bounding box center [395, 243] width 16 height 16
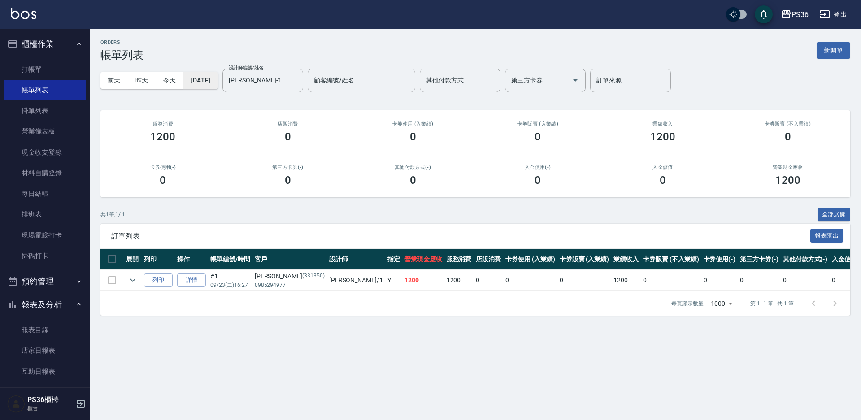
click at [218, 79] on button "[DATE]" at bounding box center [200, 80] width 34 height 17
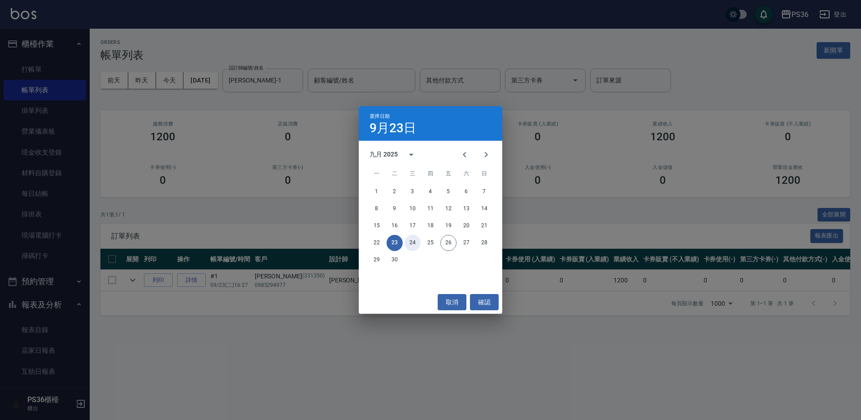
click at [412, 249] on button "24" at bounding box center [413, 243] width 16 height 16
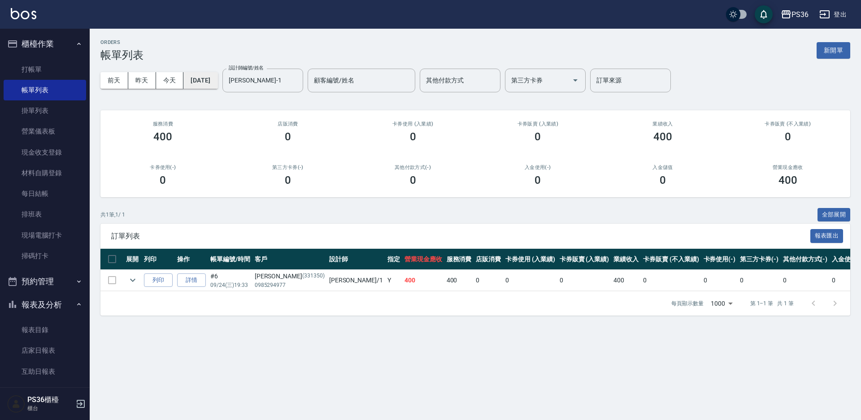
click at [218, 83] on button "[DATE]" at bounding box center [200, 80] width 34 height 17
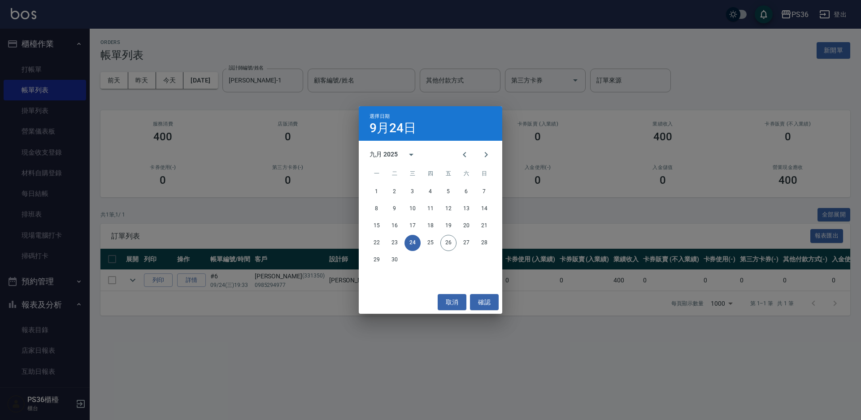
click at [422, 243] on div "22 23 24 25 26 27 28" at bounding box center [431, 243] width 144 height 16
click at [438, 244] on button "25" at bounding box center [431, 243] width 16 height 16
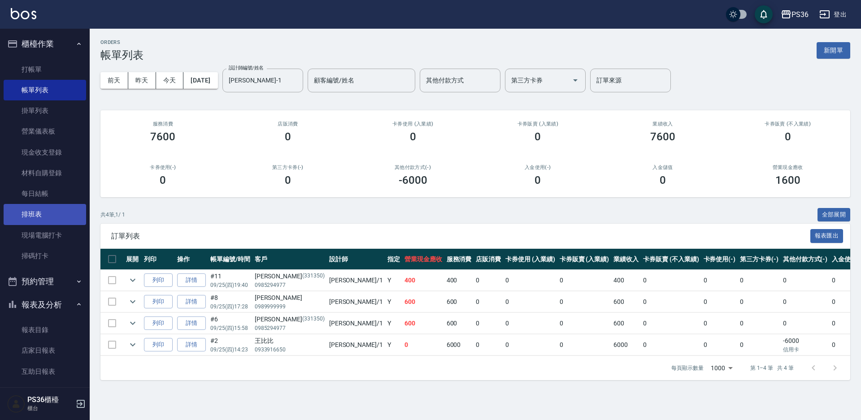
click at [44, 207] on link "排班表" at bounding box center [45, 214] width 83 height 21
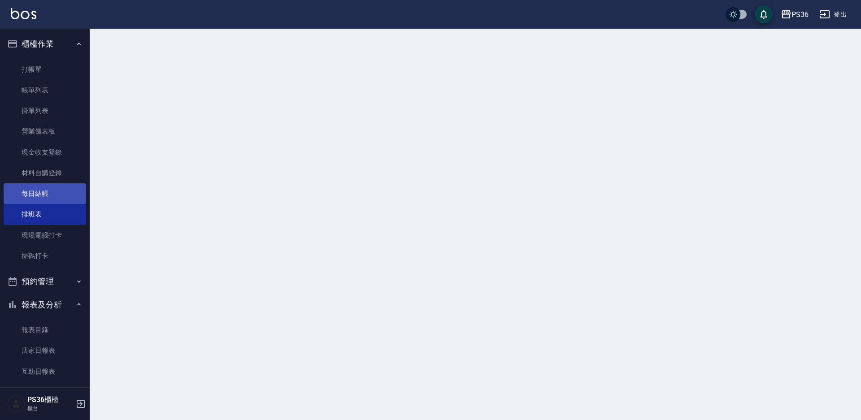
click at [47, 195] on link "每日結帳" at bounding box center [45, 193] width 83 height 21
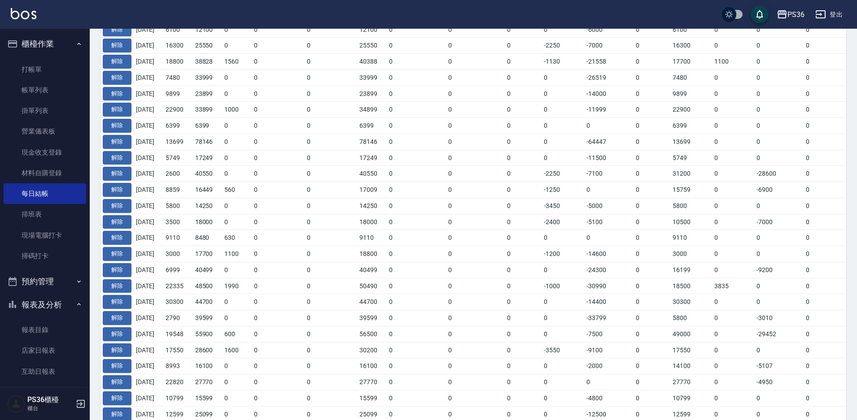
scroll to position [359, 0]
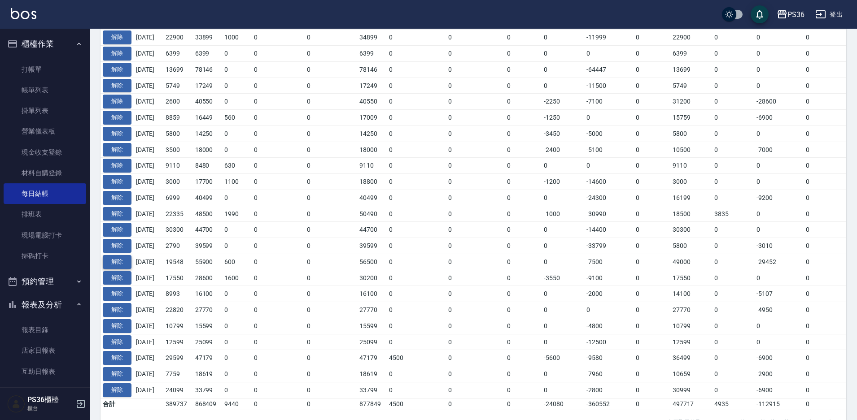
click at [124, 265] on button "解除" at bounding box center [117, 262] width 29 height 14
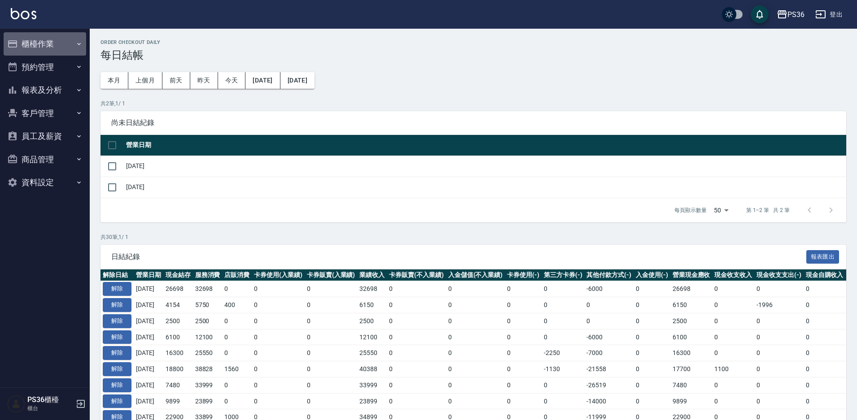
click at [46, 54] on button "櫃檯作業" at bounding box center [45, 43] width 83 height 23
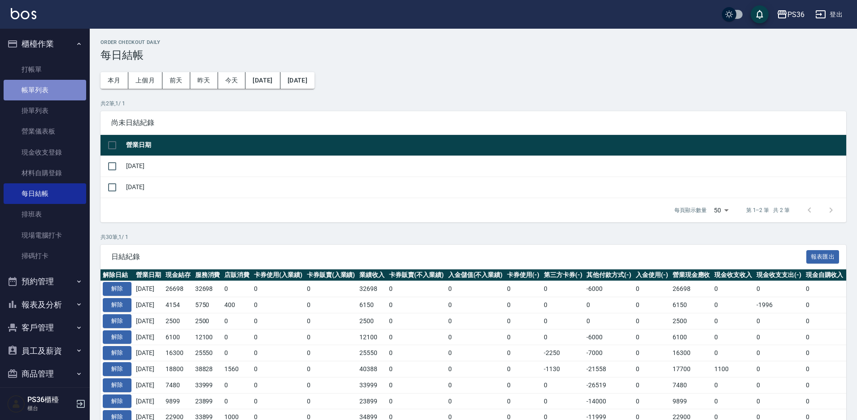
click at [49, 83] on link "帳單列表" at bounding box center [45, 90] width 83 height 21
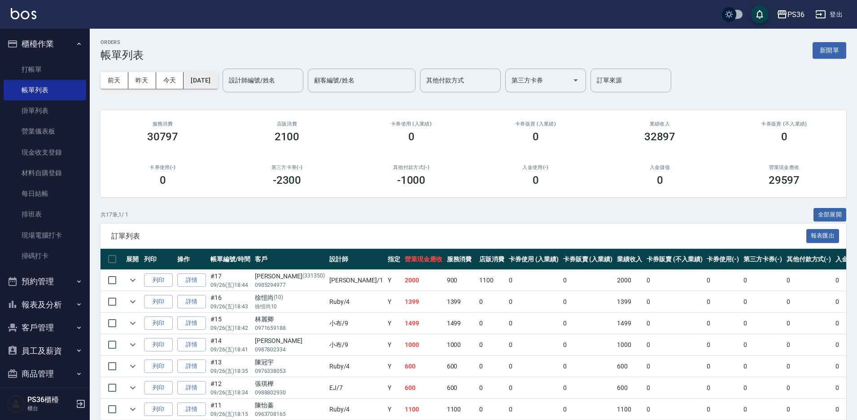
click at [197, 77] on button "[DATE]" at bounding box center [200, 80] width 34 height 17
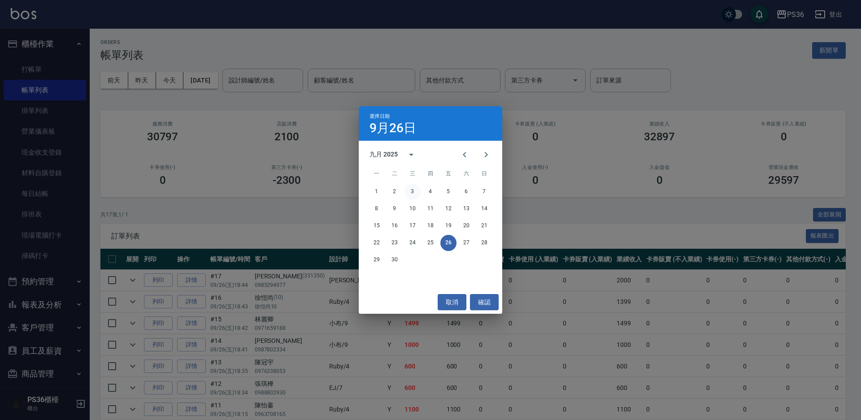
click at [412, 192] on button "3" at bounding box center [413, 192] width 16 height 16
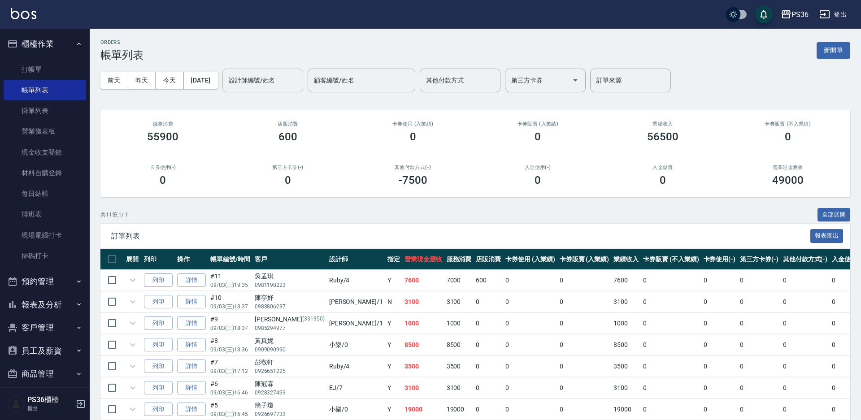
click at [273, 89] on div "設計師編號/姓名" at bounding box center [263, 81] width 81 height 24
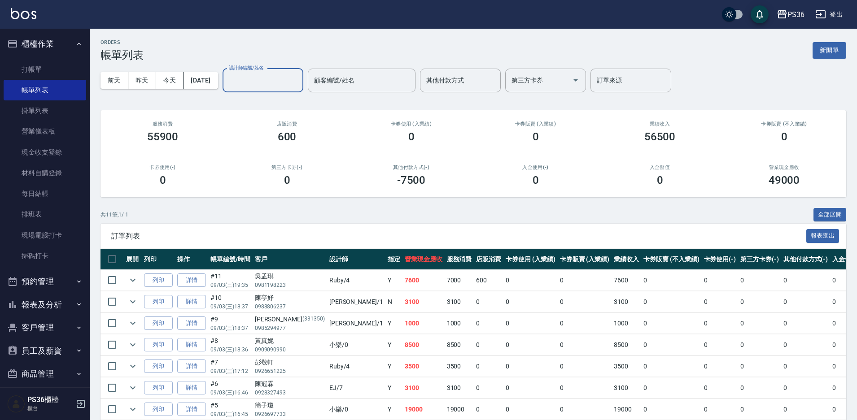
click at [272, 86] on input "設計師編號/姓名" at bounding box center [263, 81] width 73 height 16
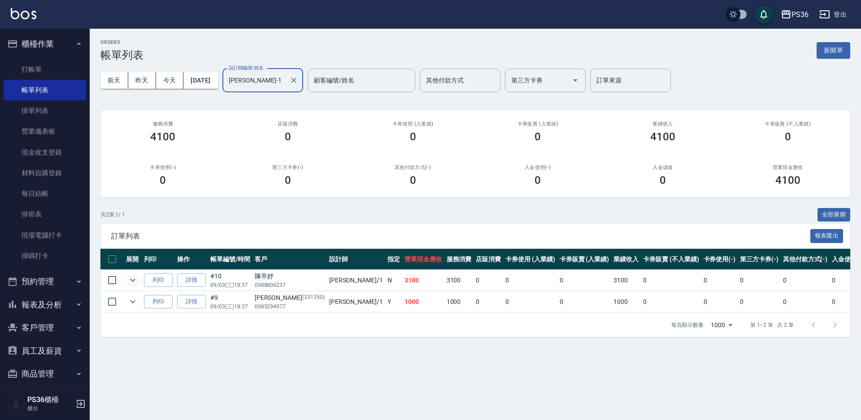
type input "[PERSON_NAME]-1"
click at [137, 285] on icon "expand row" at bounding box center [132, 280] width 11 height 11
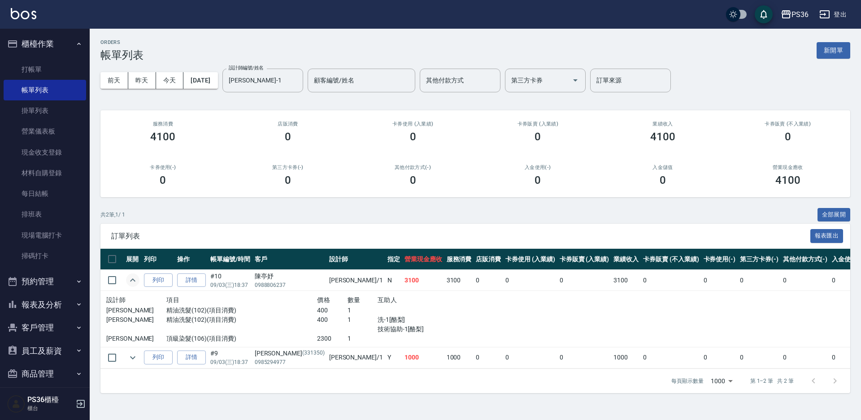
click at [137, 285] on icon "expand row" at bounding box center [132, 280] width 11 height 11
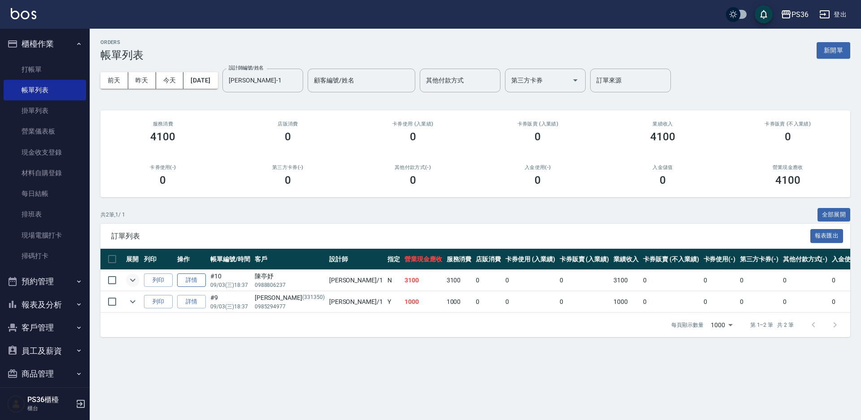
click at [190, 283] on link "詳情" at bounding box center [191, 281] width 29 height 14
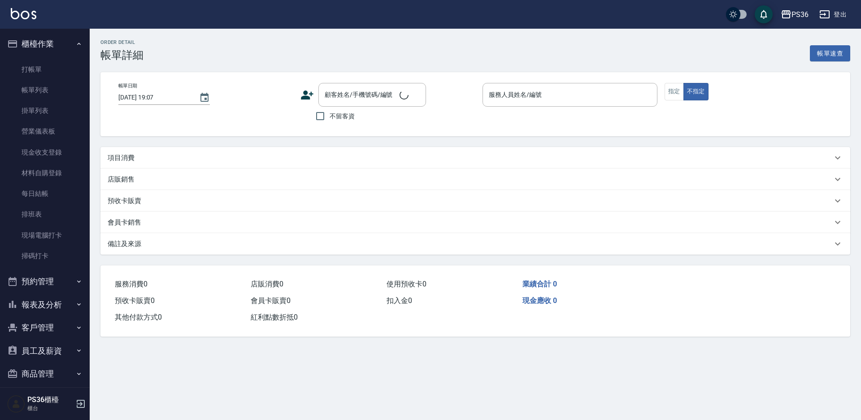
type input "2025/09/03 18:37"
type input "[PERSON_NAME]-1"
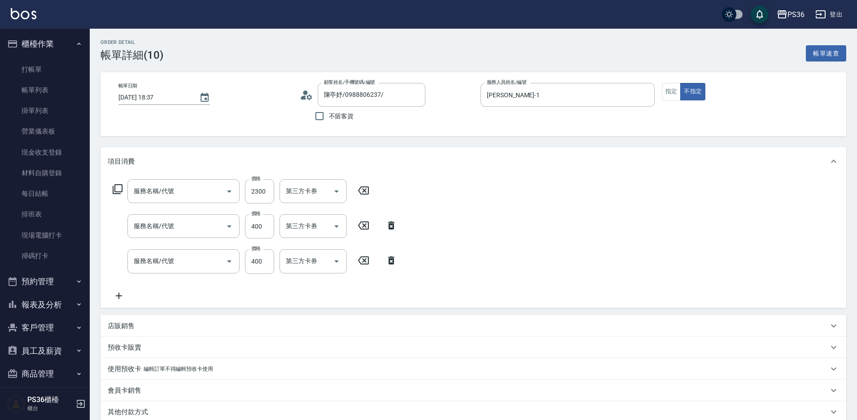
type input "[PERSON_NAME]/0988806237/"
type input "頂級染髮(106)"
type input "精油洗髮(102)"
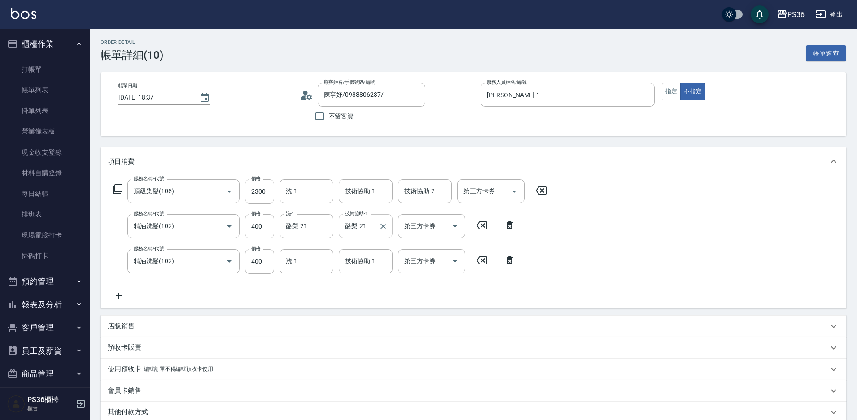
click at [388, 231] on div at bounding box center [383, 226] width 12 height 24
click at [387, 231] on div at bounding box center [383, 226] width 12 height 24
click at [387, 228] on icon "Clear" at bounding box center [383, 226] width 9 height 9
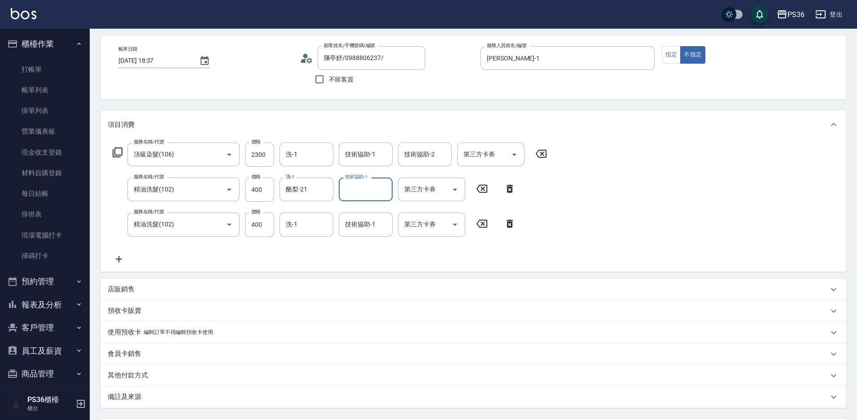
scroll to position [122, 0]
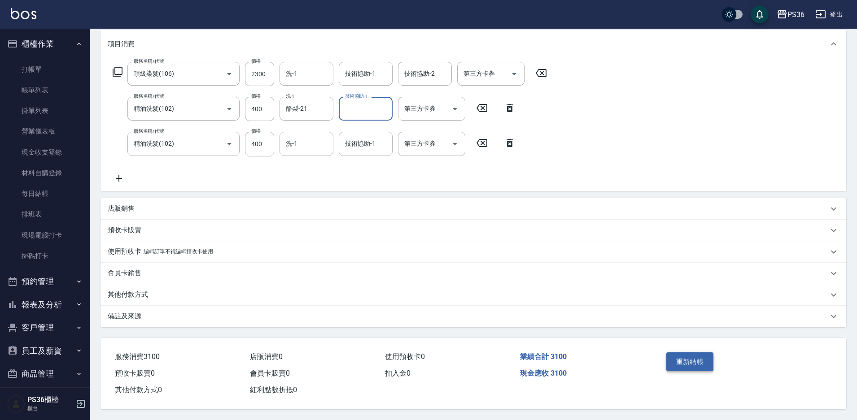
click at [670, 362] on button "重新結帳" at bounding box center [690, 362] width 48 height 19
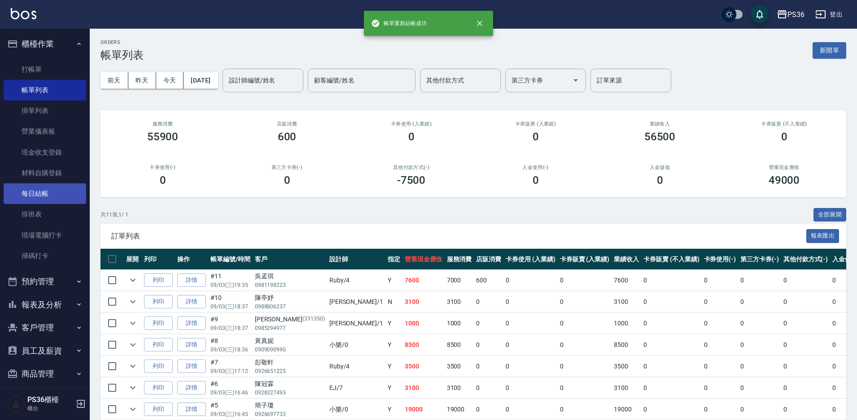
click at [42, 195] on link "每日結帳" at bounding box center [45, 193] width 83 height 21
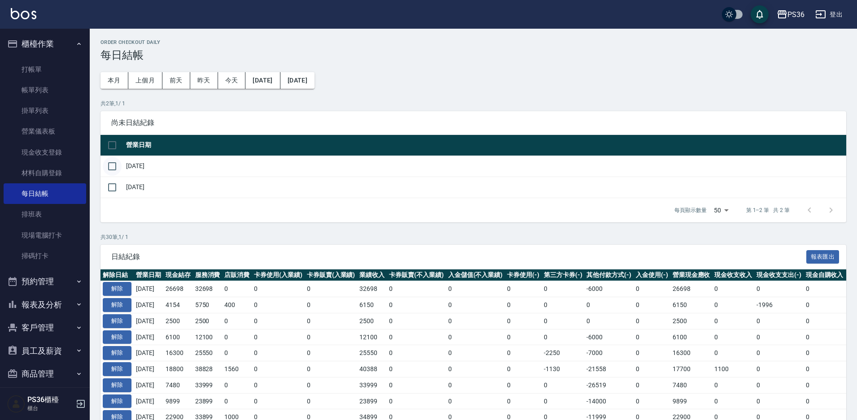
click at [111, 170] on input "checkbox" at bounding box center [112, 166] width 19 height 19
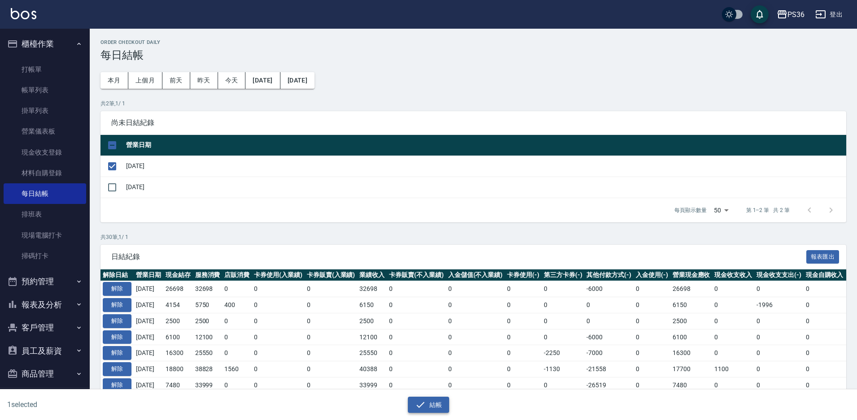
click at [423, 399] on button "結帳" at bounding box center [429, 405] width 42 height 17
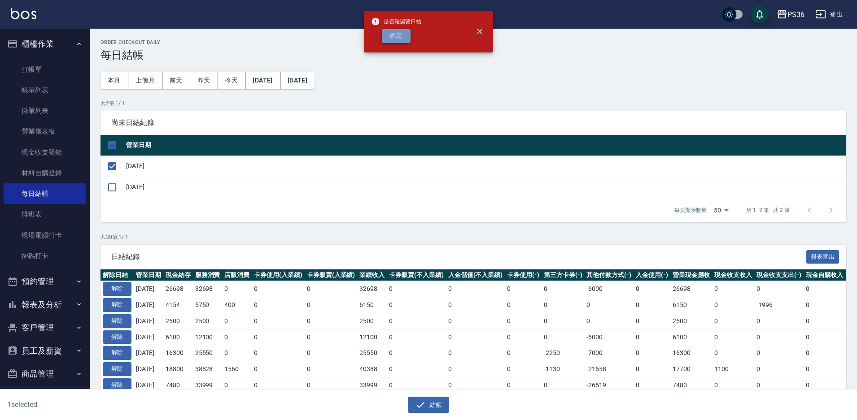
click at [382, 37] on button "確定" at bounding box center [396, 36] width 29 height 14
checkbox input "false"
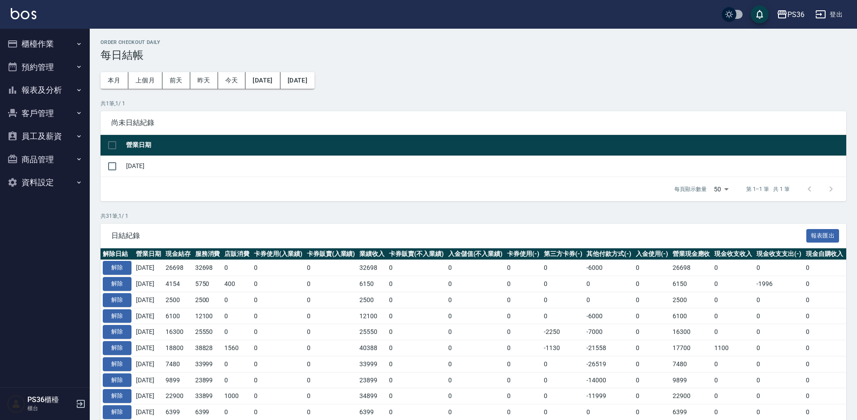
drag, startPoint x: 0, startPoint y: 0, endPoint x: 392, endPoint y: 52, distance: 395.1
click at [382, 37] on div "Order checkout daily 每日結帳 本月 上個月 前天 昨天 今天 2025/08/26 2025/09/26 共 1 筆, 1 / 1 尚未…" at bounding box center [473, 417] width 767 height 776
click at [58, 45] on button "櫃檯作業" at bounding box center [45, 43] width 83 height 23
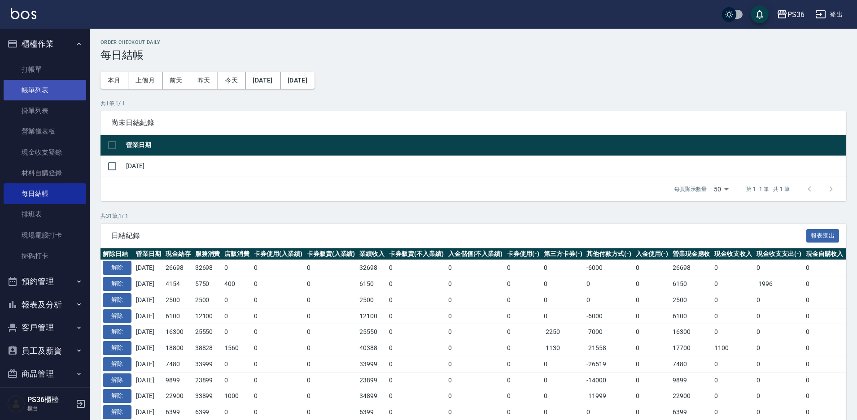
click at [48, 96] on link "帳單列表" at bounding box center [45, 90] width 83 height 21
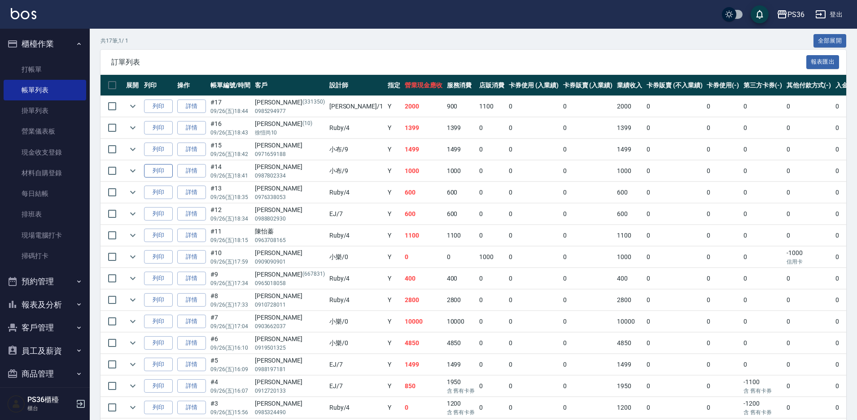
scroll to position [169, 0]
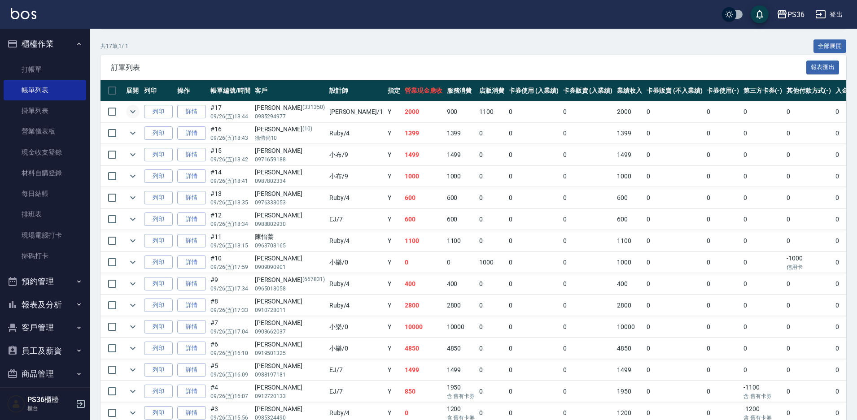
click at [135, 108] on icon "expand row" at bounding box center [132, 111] width 11 height 11
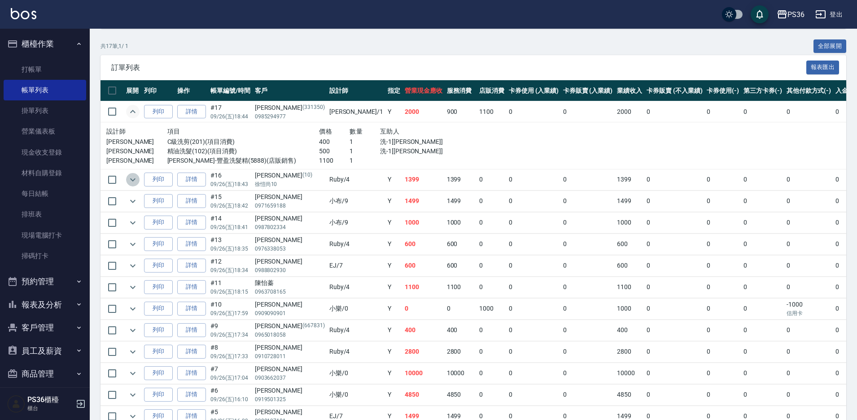
click at [127, 182] on icon "expand row" at bounding box center [132, 180] width 11 height 11
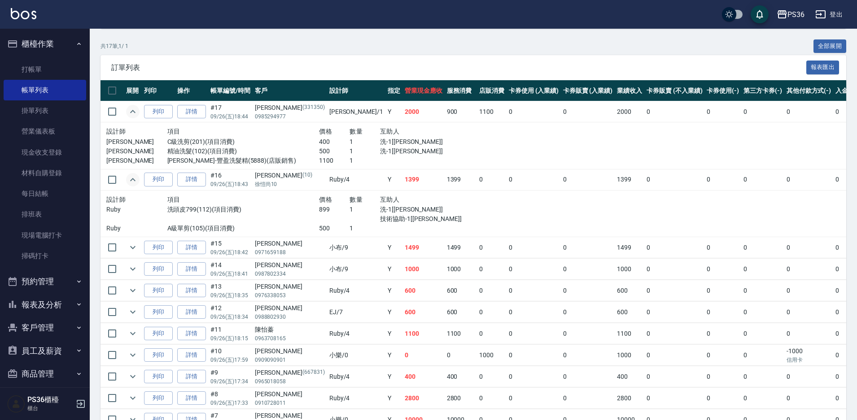
click at [55, 308] on button "報表及分析" at bounding box center [45, 304] width 83 height 23
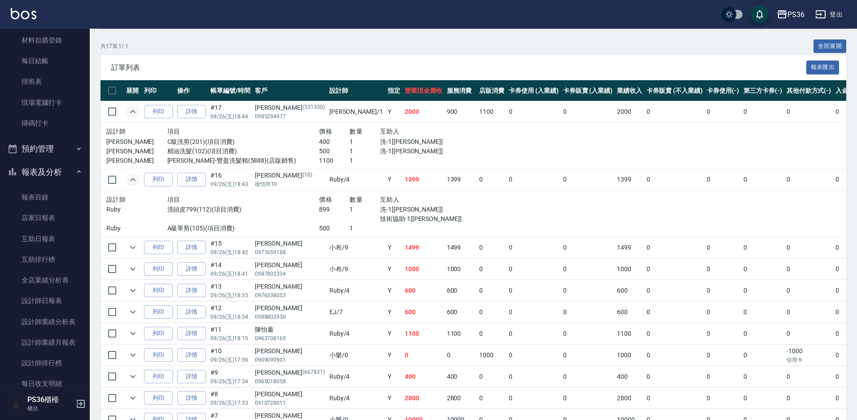
scroll to position [135, 0]
click at [48, 256] on link "互助排行榜" at bounding box center [45, 258] width 83 height 21
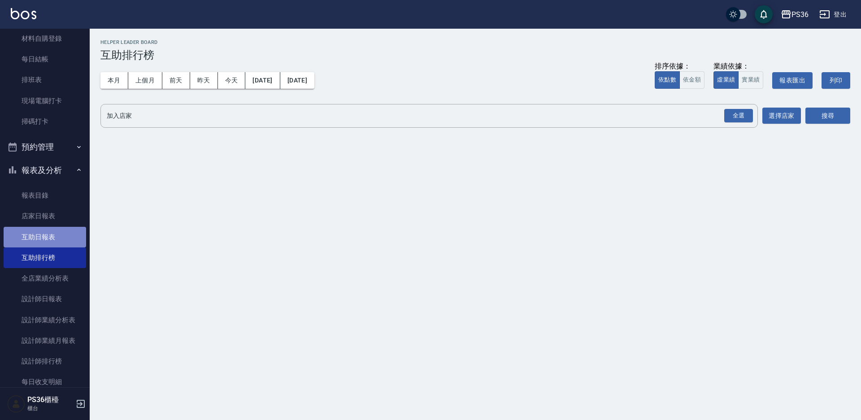
click at [52, 241] on link "互助日報表" at bounding box center [45, 237] width 83 height 21
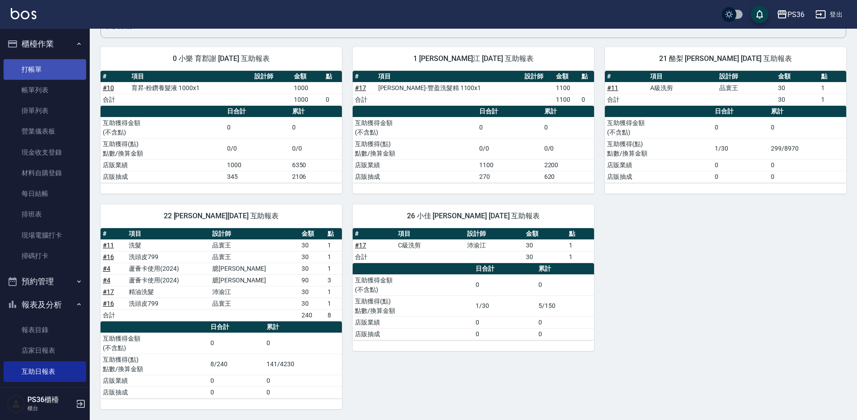
click at [22, 67] on link "打帳單" at bounding box center [45, 69] width 83 height 21
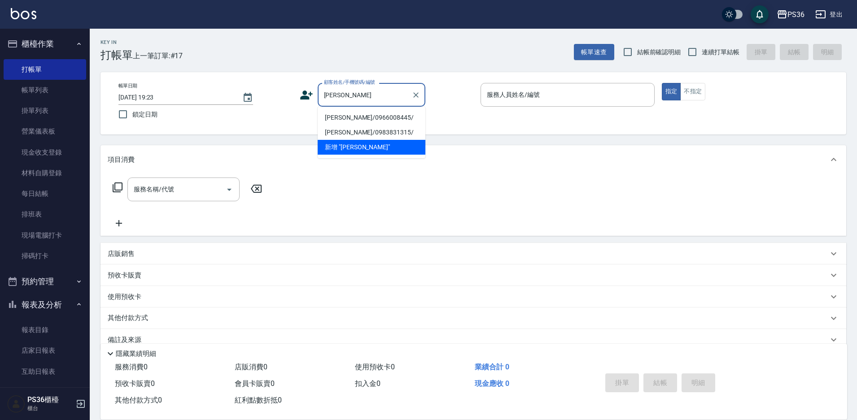
click at [359, 116] on li "蘇鈺華/0966008445/" at bounding box center [372, 117] width 108 height 15
type input "蘇鈺華/0966008445/"
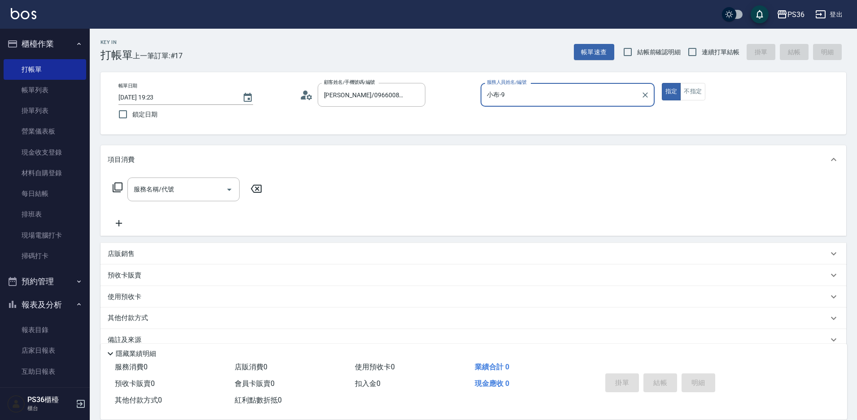
type input "小布-9"
click at [179, 183] on input "服務名稱/代號" at bounding box center [176, 190] width 91 height 16
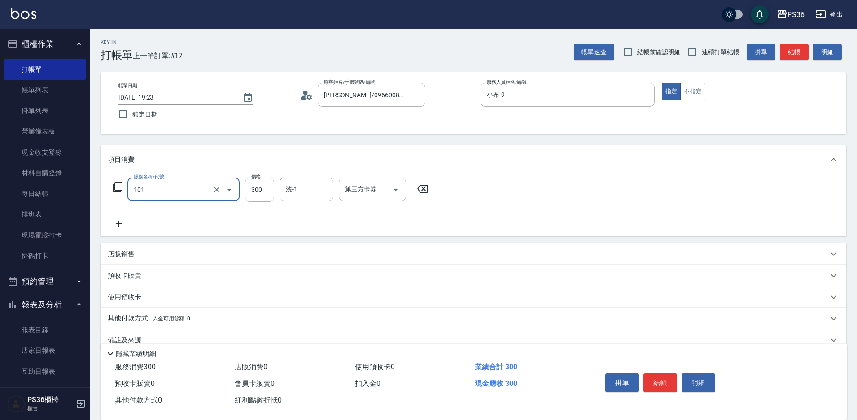
type input "洗髮(101)"
type input "400"
type input "酪梨-21"
click at [118, 224] on icon at bounding box center [119, 223] width 22 height 11
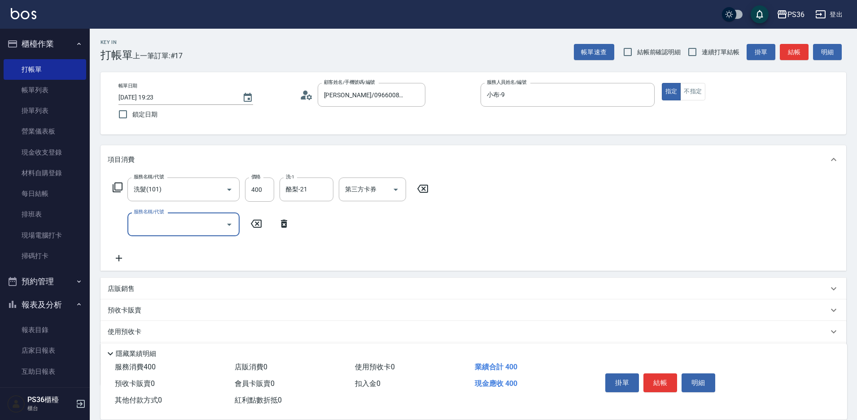
click at [187, 233] on div "服務名稱/代號" at bounding box center [183, 225] width 112 height 24
type input "B級洗剪(103)"
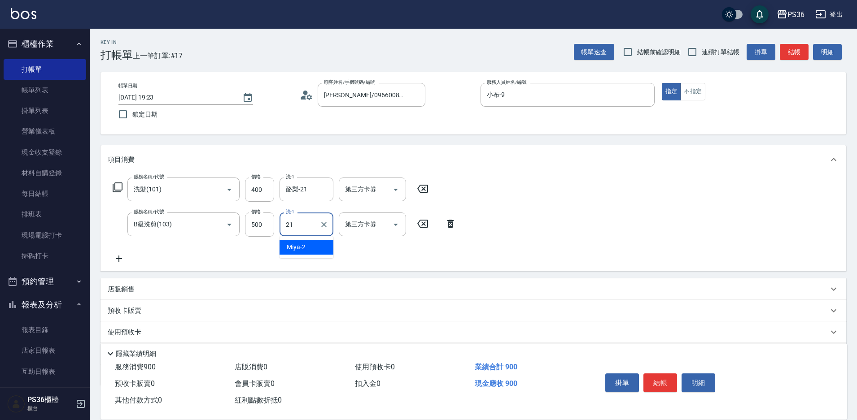
type input "酪梨-21"
click at [655, 381] on button "結帳" at bounding box center [660, 383] width 34 height 19
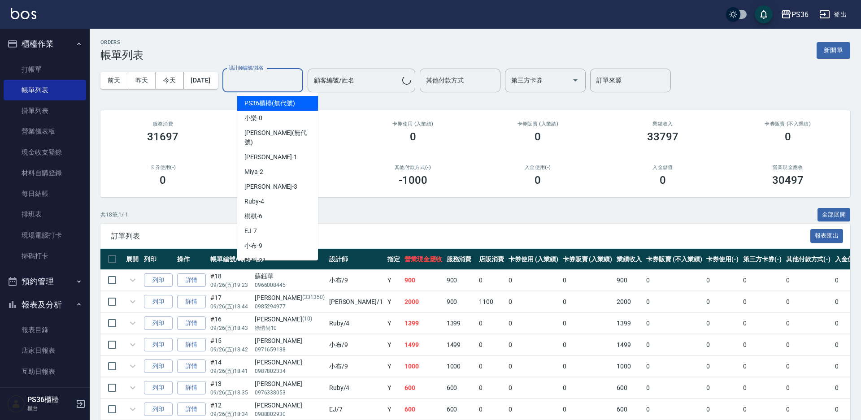
click at [252, 85] on input "設計師編號/姓名" at bounding box center [263, 81] width 73 height 16
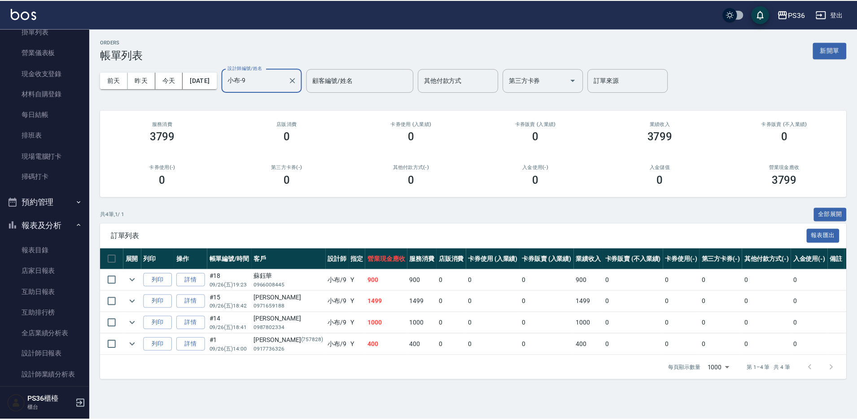
scroll to position [267, 0]
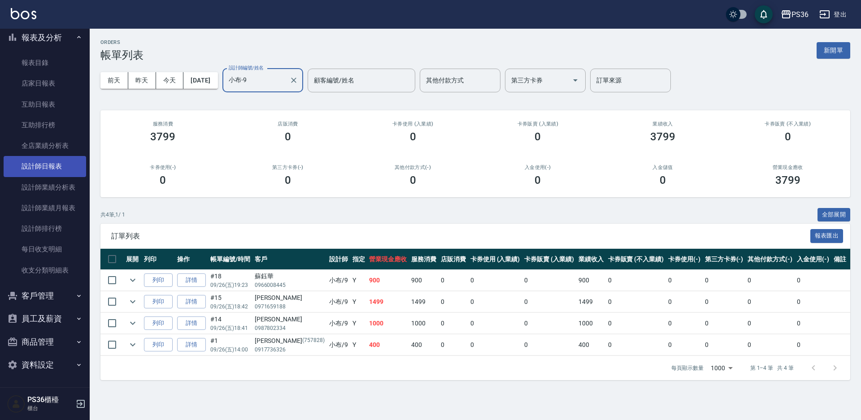
type input "小布-9"
click at [59, 166] on link "設計師日報表" at bounding box center [45, 166] width 83 height 21
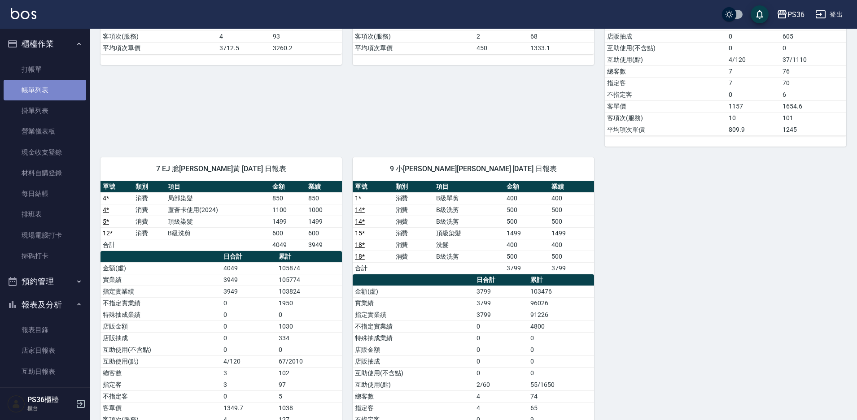
click at [48, 92] on link "帳單列表" at bounding box center [45, 90] width 83 height 21
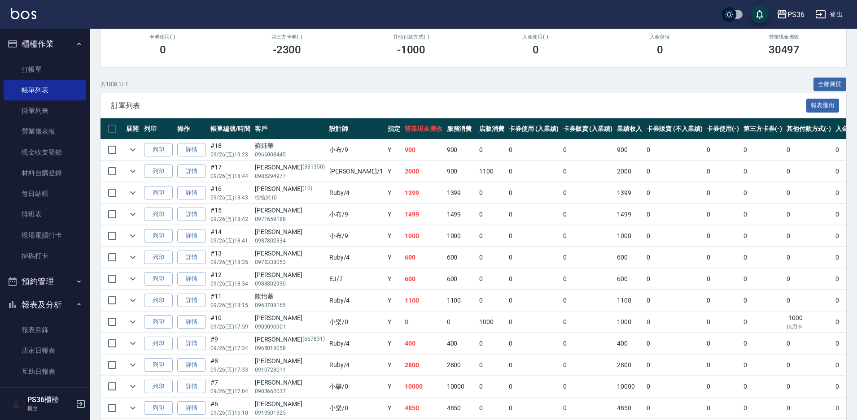
scroll to position [135, 0]
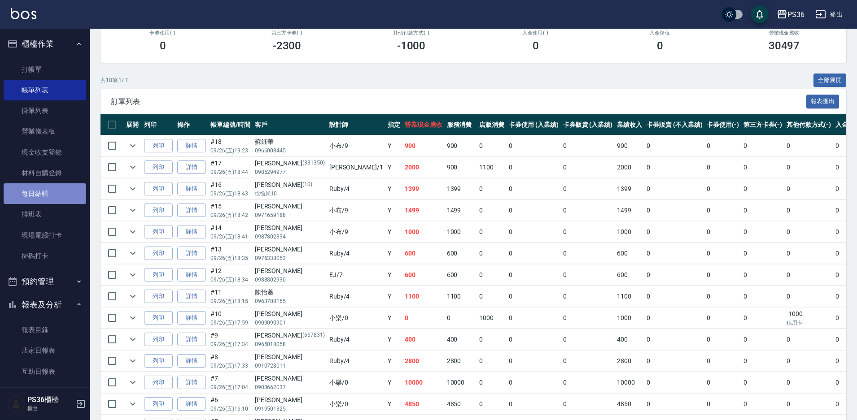
click at [54, 196] on link "每日結帳" at bounding box center [45, 193] width 83 height 21
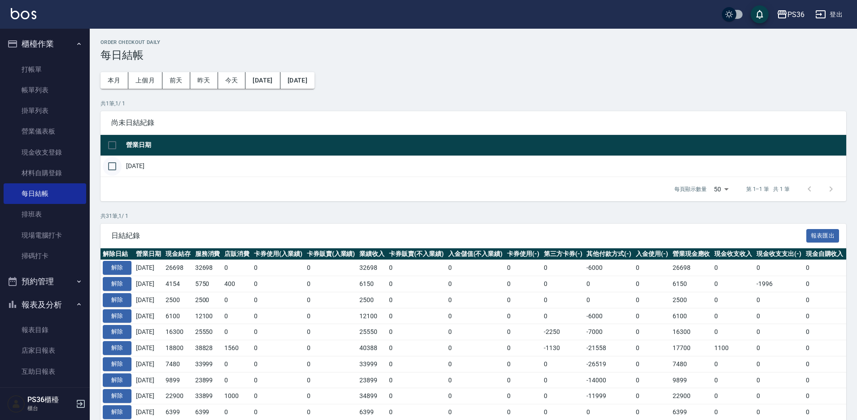
click at [111, 171] on input "checkbox" at bounding box center [112, 166] width 19 height 19
checkbox input "true"
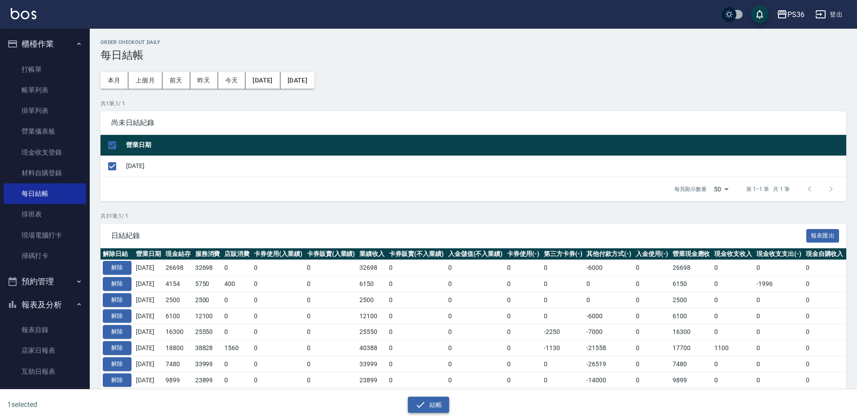
click at [419, 406] on icon "button" at bounding box center [420, 405] width 11 height 11
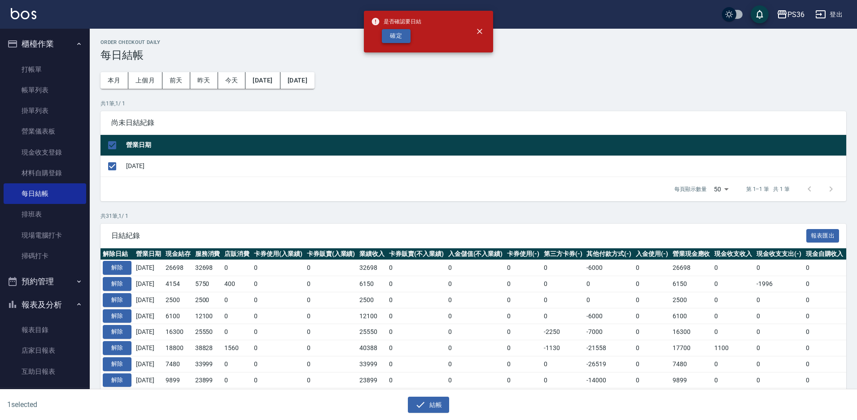
click at [399, 31] on button "確定" at bounding box center [396, 36] width 29 height 14
checkbox input "false"
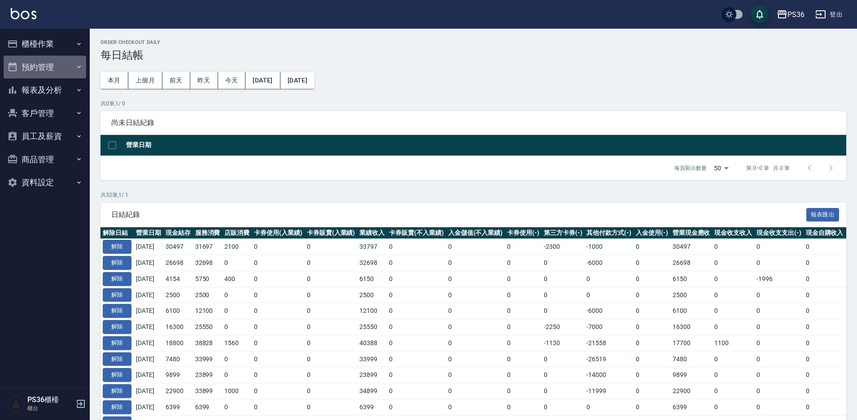
click at [56, 56] on button "預約管理" at bounding box center [45, 67] width 83 height 23
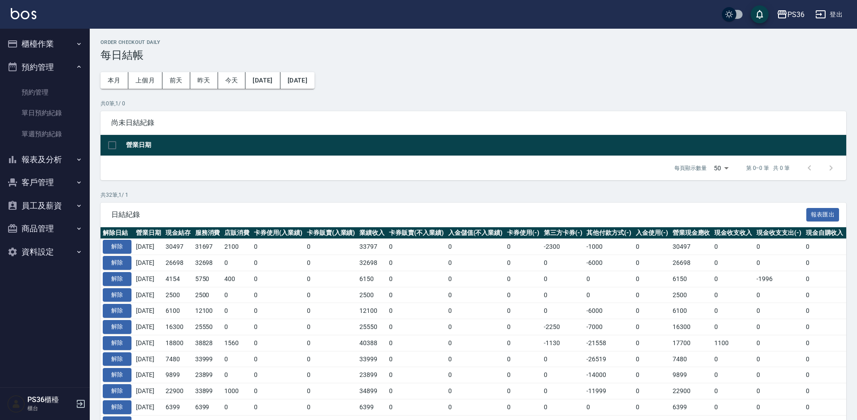
click at [59, 49] on button "櫃檯作業" at bounding box center [45, 43] width 83 height 23
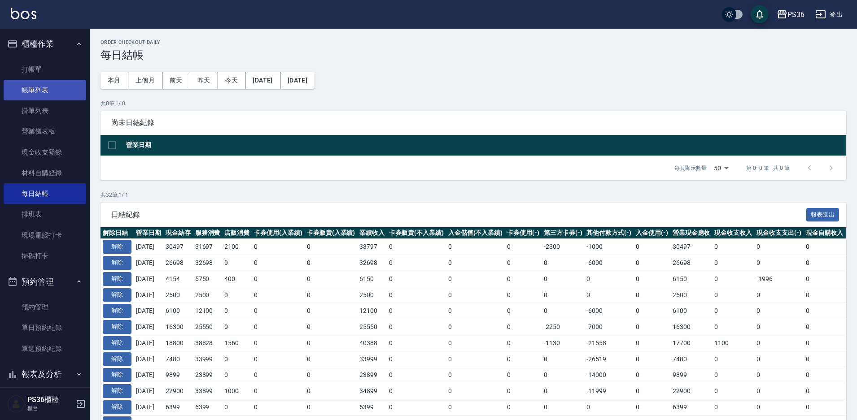
click at [48, 80] on link "帳單列表" at bounding box center [45, 90] width 83 height 21
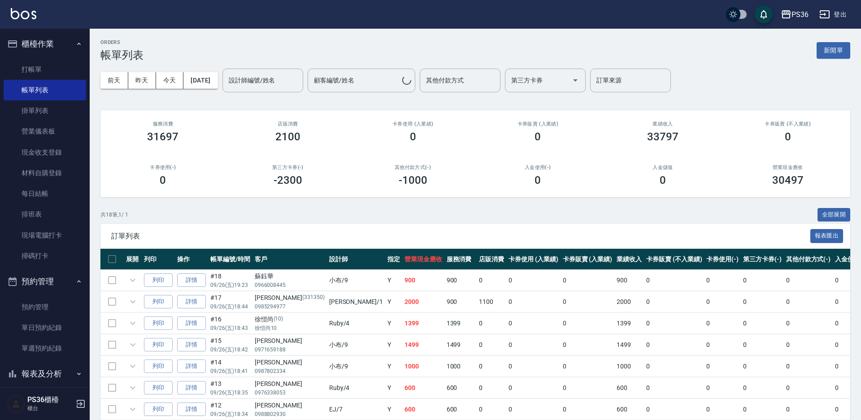
click at [224, 90] on div "前天 昨天 今天 2025/09/26 設計師編號/姓名 設計師編號/姓名 顧客編號/姓名 顧客編號/姓名 其他付款方式 其他付款方式 第三方卡券 第三方卡券…" at bounding box center [475, 80] width 750 height 38
click at [240, 85] on div "設計師編號/姓名" at bounding box center [263, 81] width 81 height 24
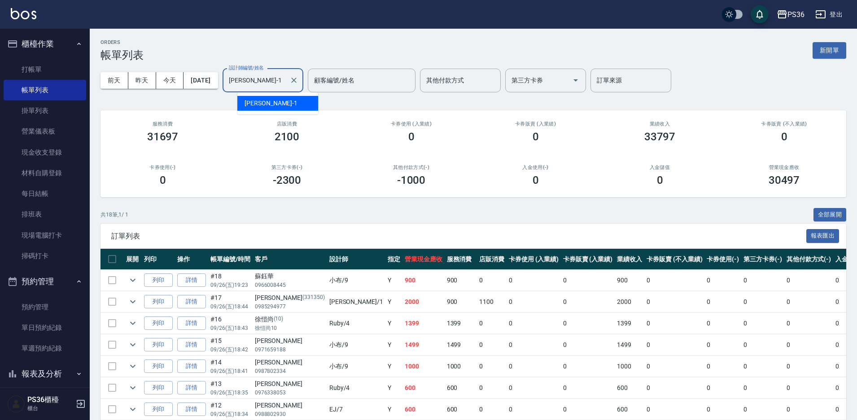
type input "[PERSON_NAME]-1"
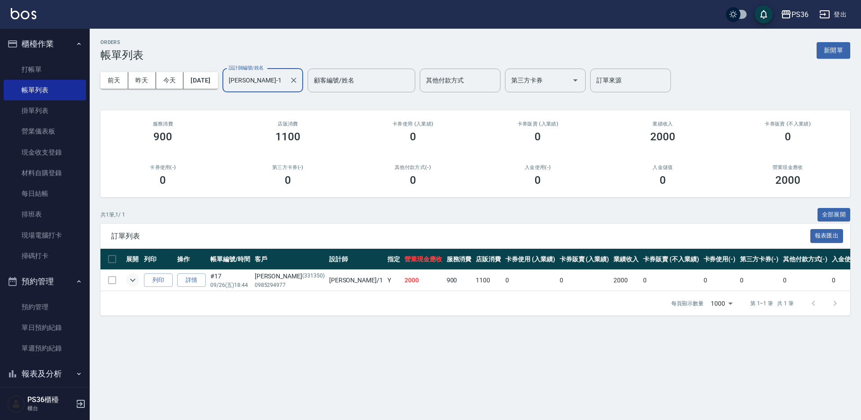
click at [131, 274] on button "expand row" at bounding box center [132, 280] width 13 height 13
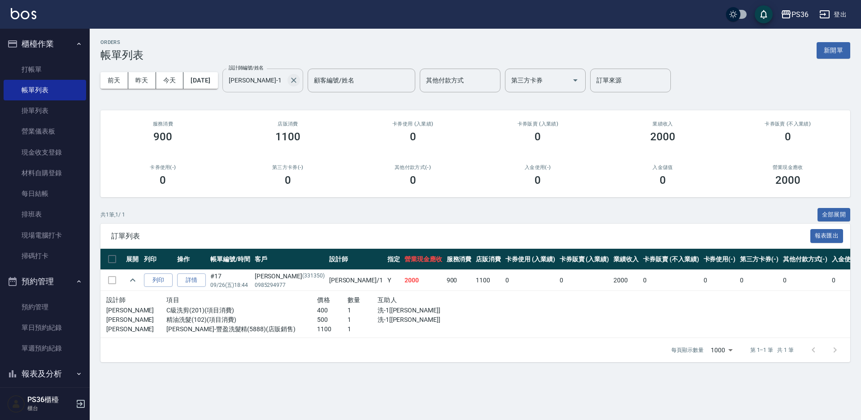
click at [298, 78] on icon "Clear" at bounding box center [293, 80] width 9 height 9
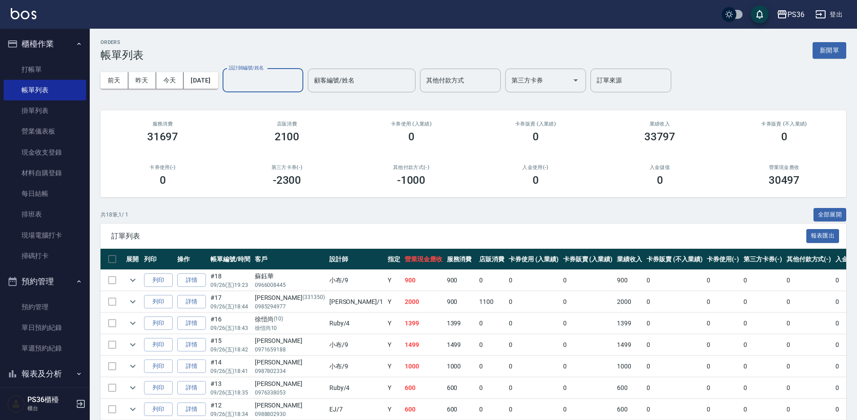
click at [260, 91] on div "設計師編號/姓名" at bounding box center [263, 81] width 81 height 24
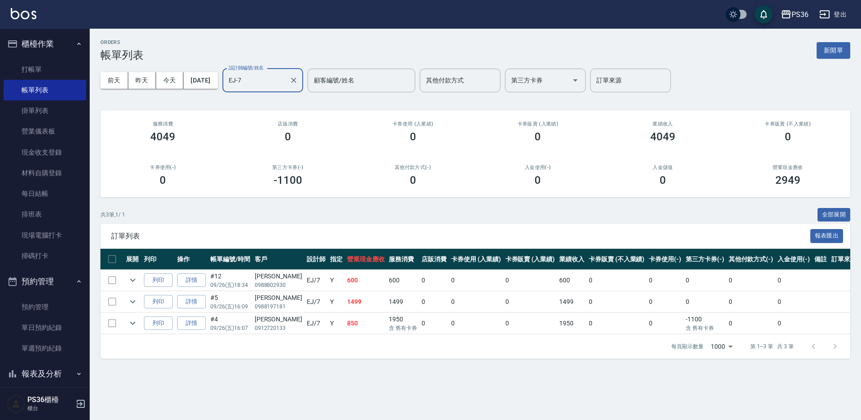
type input "EJ-7"
click at [130, 316] on td at bounding box center [133, 323] width 18 height 21
click at [132, 318] on icon "expand row" at bounding box center [132, 323] width 11 height 11
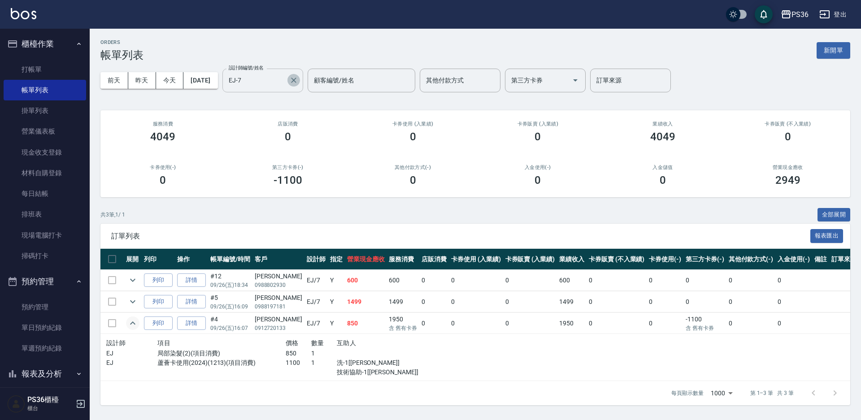
click at [298, 79] on icon "Clear" at bounding box center [293, 80] width 9 height 9
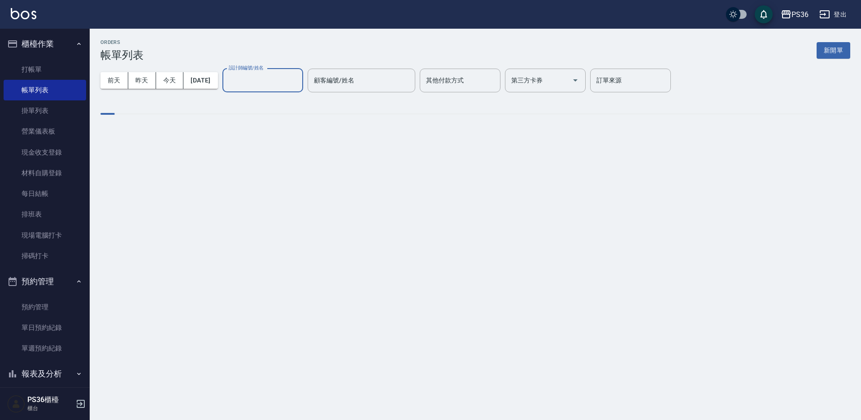
click at [292, 87] on input "設計師編號/姓名" at bounding box center [263, 81] width 73 height 16
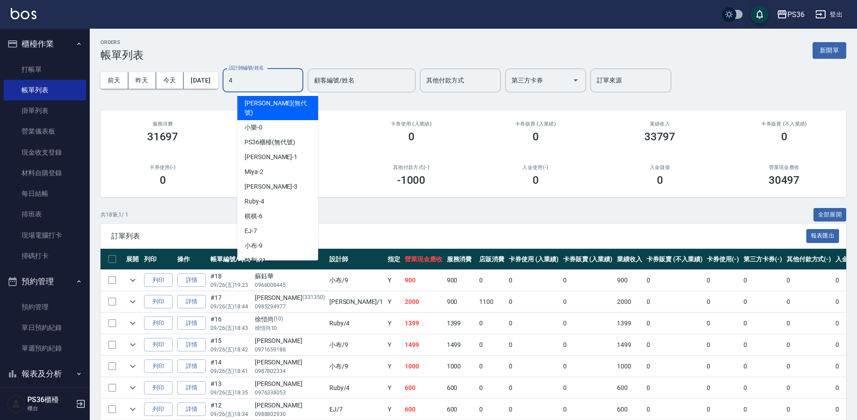
type input "Ruby-4"
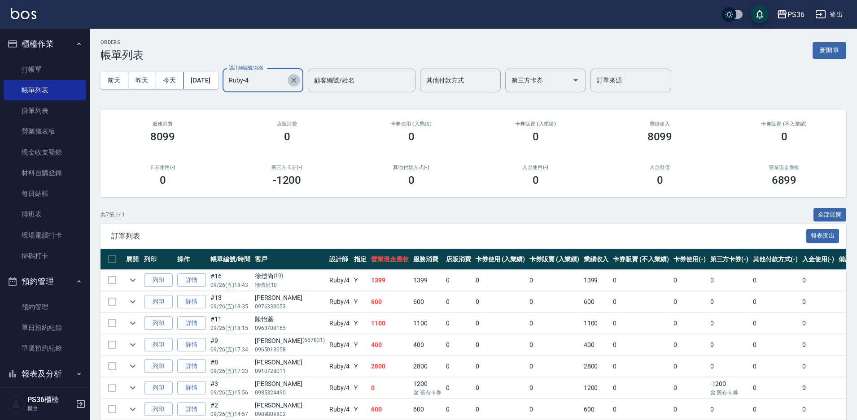
click at [298, 84] on icon "Clear" at bounding box center [293, 80] width 9 height 9
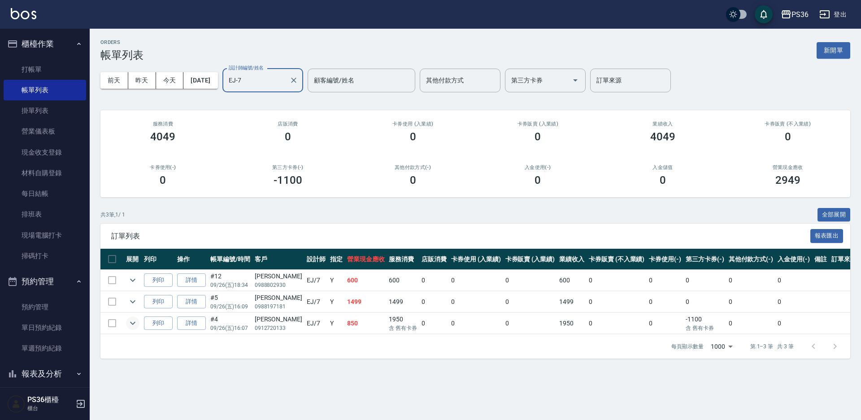
type input "EJ-7"
click at [138, 321] on button "expand row" at bounding box center [132, 323] width 13 height 13
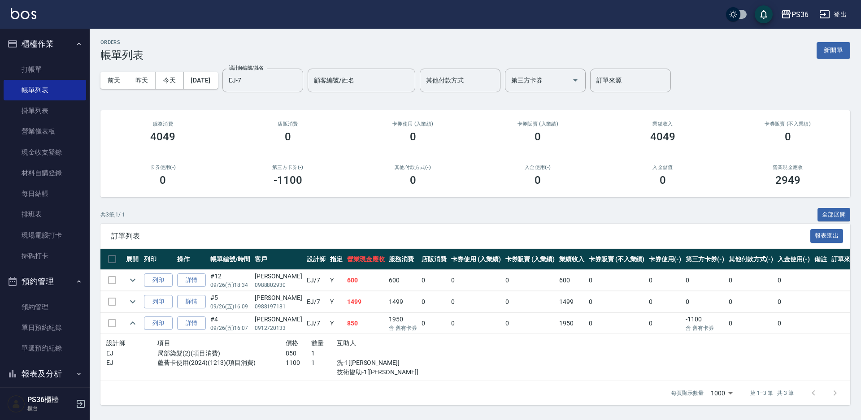
click at [139, 319] on td at bounding box center [133, 323] width 18 height 21
click at [135, 320] on icon "expand row" at bounding box center [132, 323] width 11 height 11
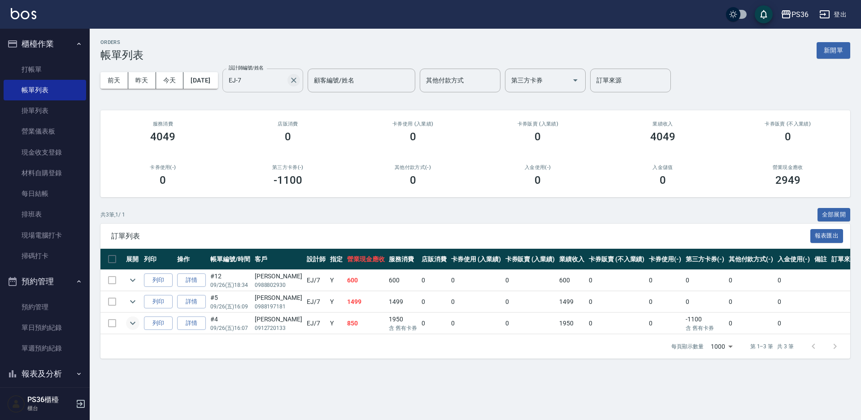
click at [298, 80] on icon "Clear" at bounding box center [293, 80] width 9 height 9
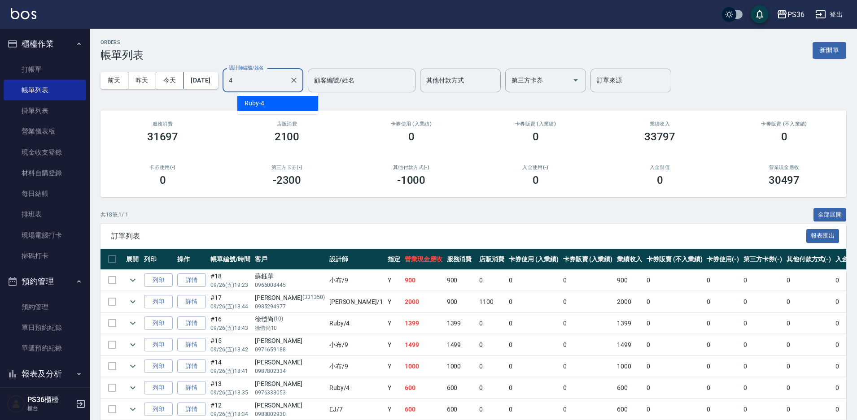
type input "Ruby-4"
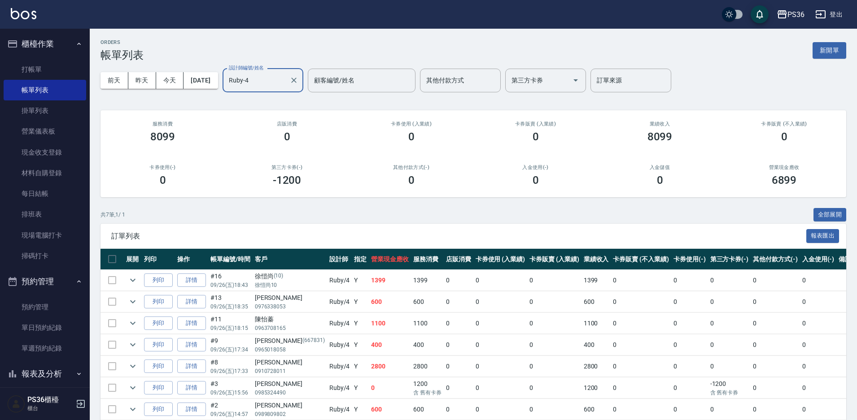
click at [297, 79] on icon "Clear" at bounding box center [293, 80] width 5 height 5
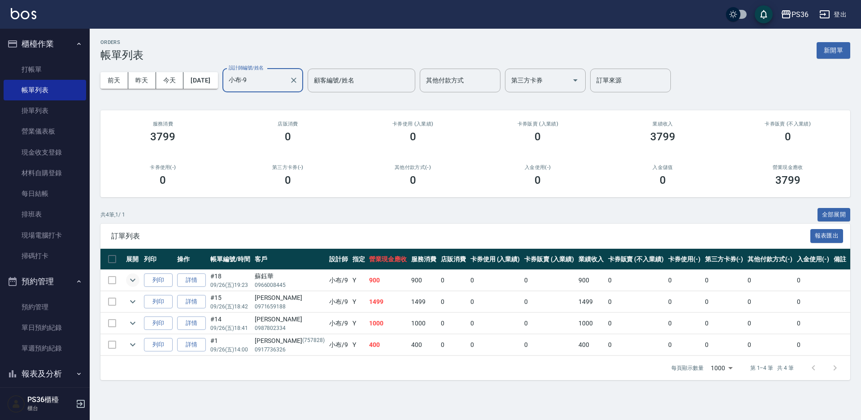
type input "小布-9"
click at [139, 279] on button "expand row" at bounding box center [132, 280] width 13 height 13
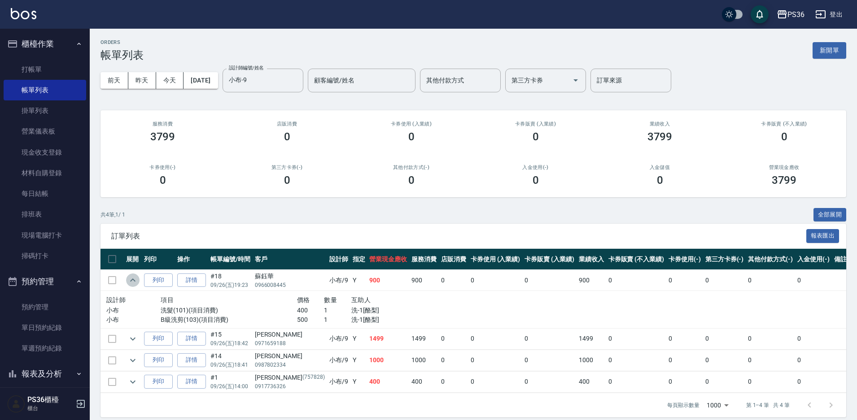
click at [139, 279] on button "expand row" at bounding box center [132, 280] width 13 height 13
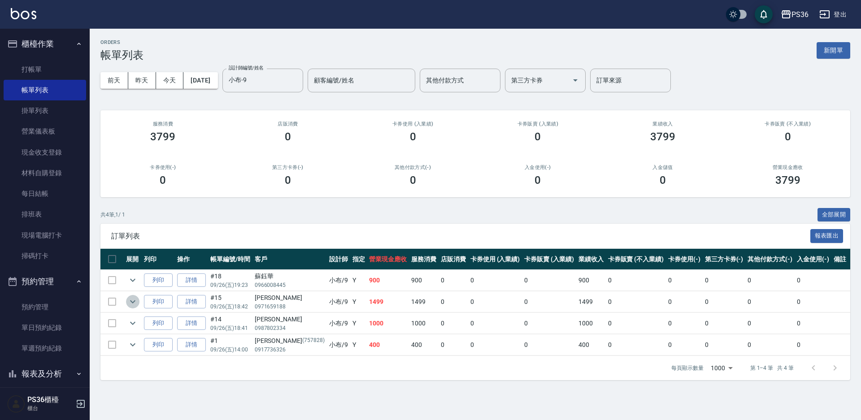
click at [131, 303] on icon "expand row" at bounding box center [132, 302] width 11 height 11
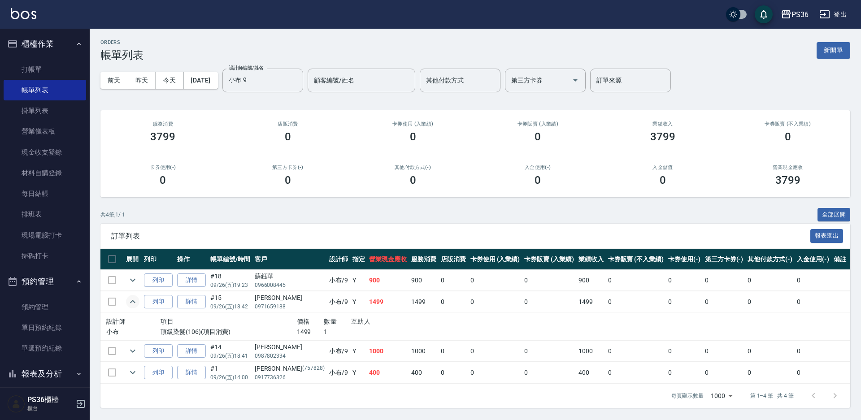
click at [131, 303] on icon "expand row" at bounding box center [132, 302] width 11 height 11
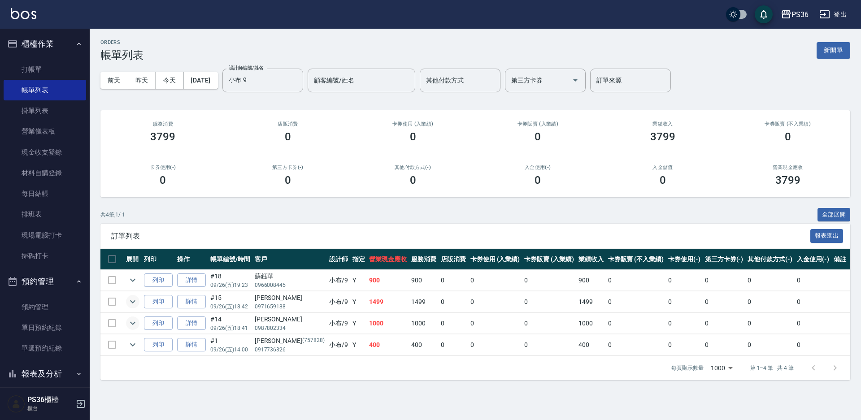
click at [134, 321] on icon "expand row" at bounding box center [132, 323] width 11 height 11
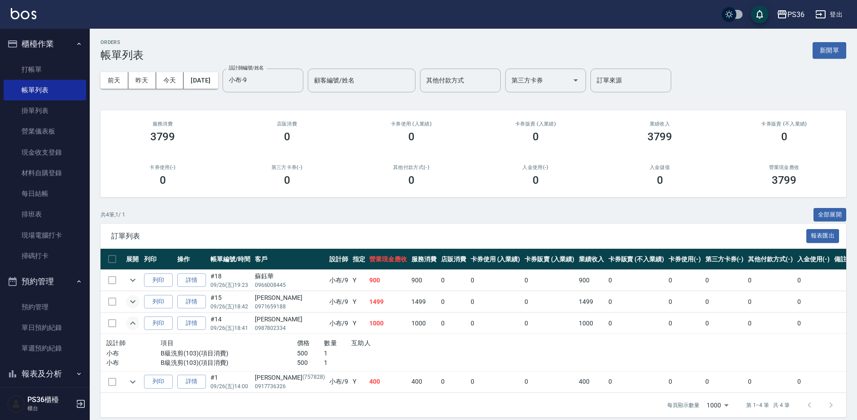
click at [135, 322] on icon "expand row" at bounding box center [132, 323] width 11 height 11
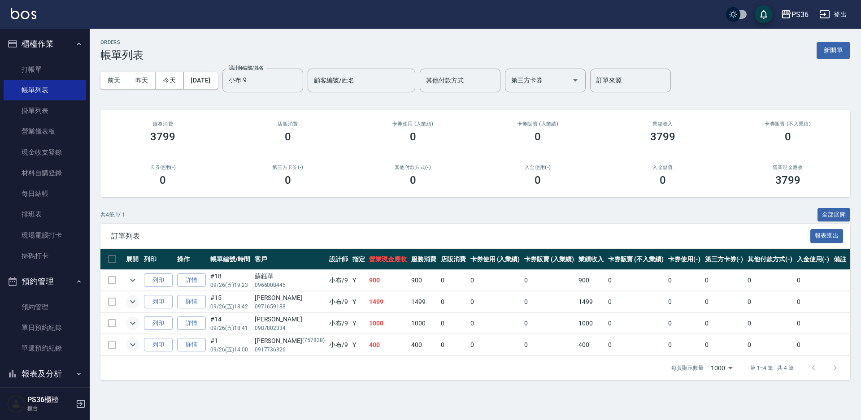
click at [134, 343] on icon "expand row" at bounding box center [132, 345] width 11 height 11
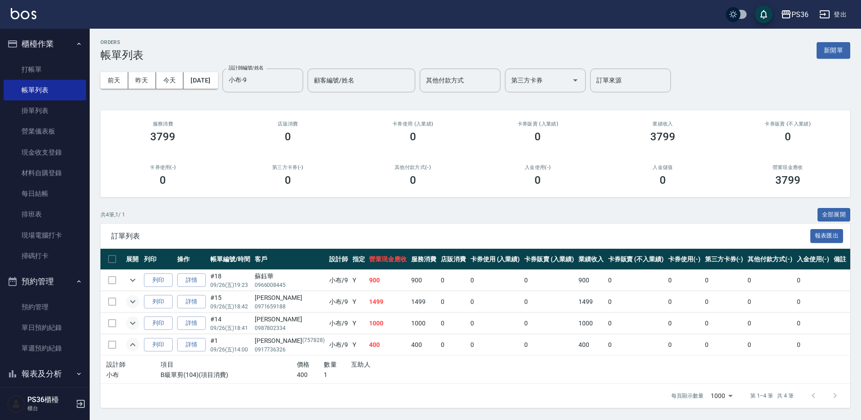
click at [134, 343] on icon "expand row" at bounding box center [132, 345] width 11 height 11
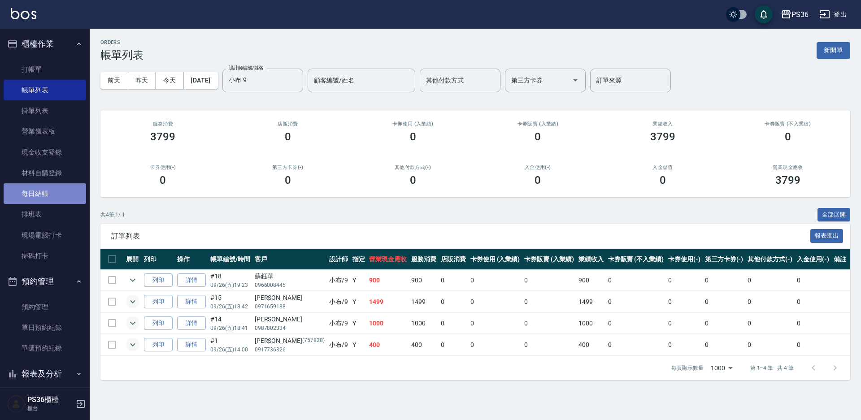
click at [54, 198] on link "每日結帳" at bounding box center [45, 193] width 83 height 21
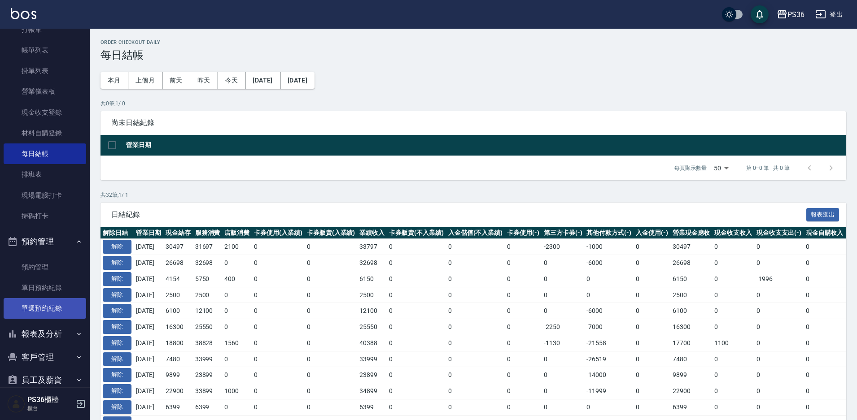
scroll to position [101, 0]
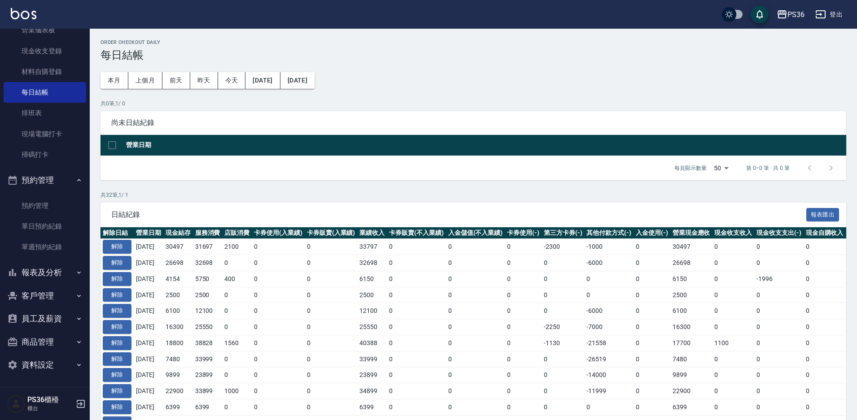
click at [52, 271] on button "報表及分析" at bounding box center [45, 272] width 83 height 23
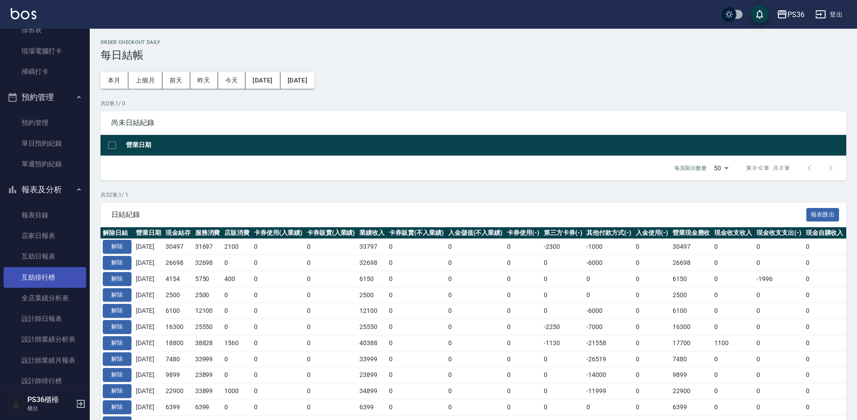
scroll to position [191, 0]
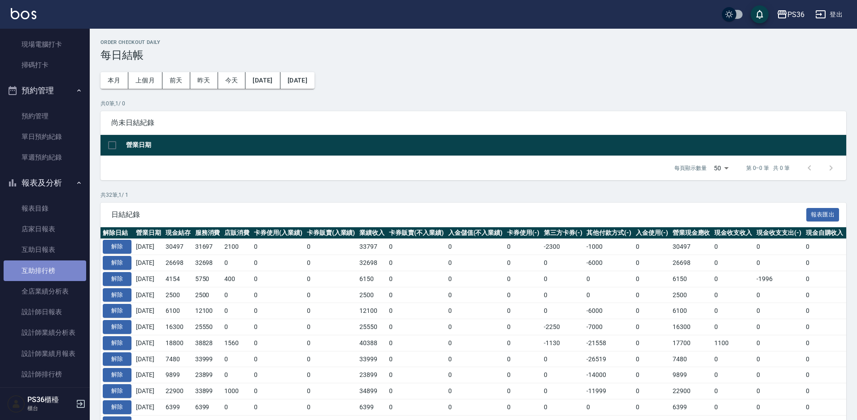
click at [55, 262] on link "互助排行榜" at bounding box center [45, 271] width 83 height 21
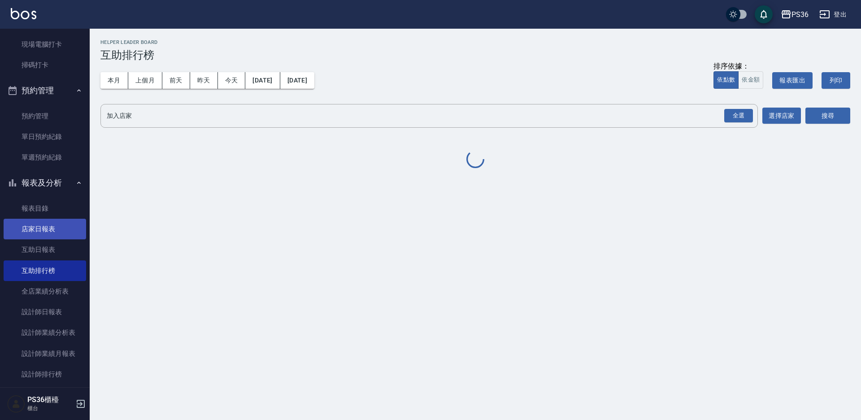
click at [62, 245] on link "互助日報表" at bounding box center [45, 250] width 83 height 21
click at [63, 231] on link "店家日報表" at bounding box center [45, 229] width 83 height 21
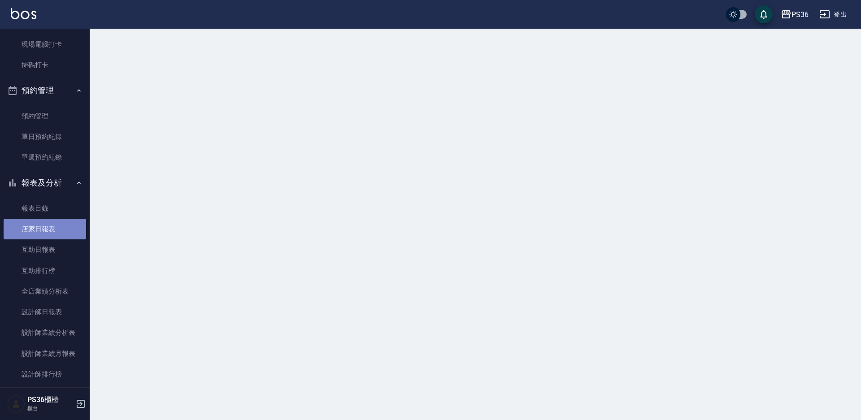
click at [63, 231] on link "店家日報表" at bounding box center [45, 229] width 83 height 21
